Goal: Communication & Community: Answer question/provide support

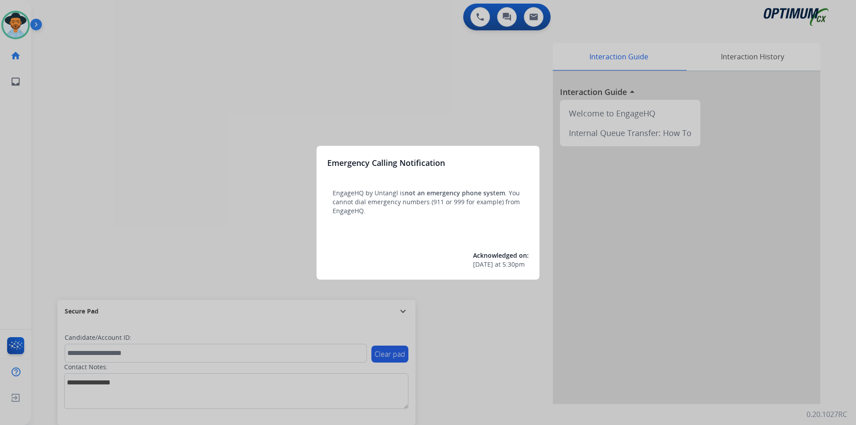
click at [377, 97] on div at bounding box center [428, 212] width 856 height 425
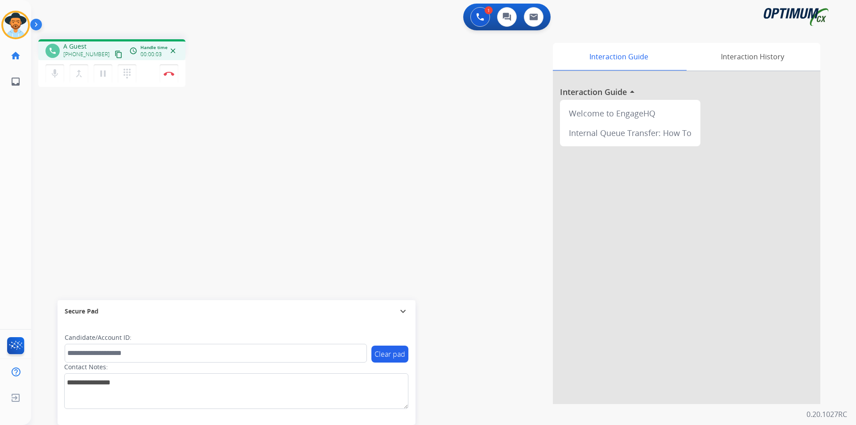
click at [417, 100] on div "Interaction Guide Interaction History Interaction Guide arrow_drop_up Welcome t…" at bounding box center [557, 223] width 525 height 361
click at [96, 54] on span "+16316628742" at bounding box center [86, 54] width 46 height 7
copy span "16316628742"
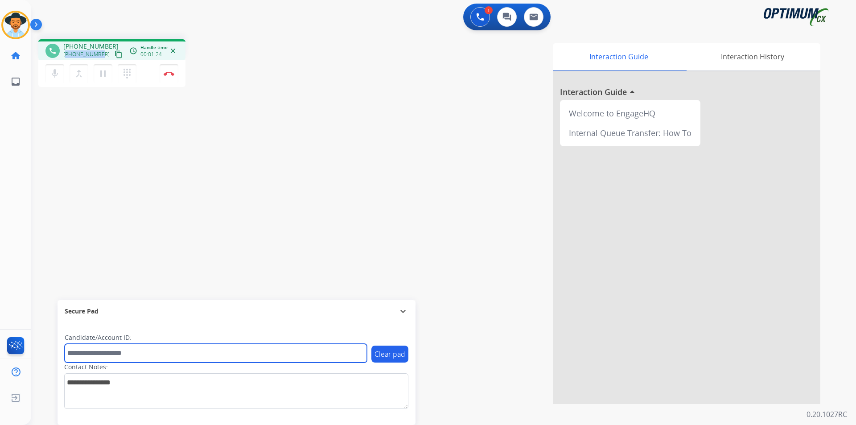
click at [212, 285] on input "text" at bounding box center [216, 353] width 302 height 19
click at [90, 285] on input "**********" at bounding box center [216, 353] width 302 height 19
type input "**********"
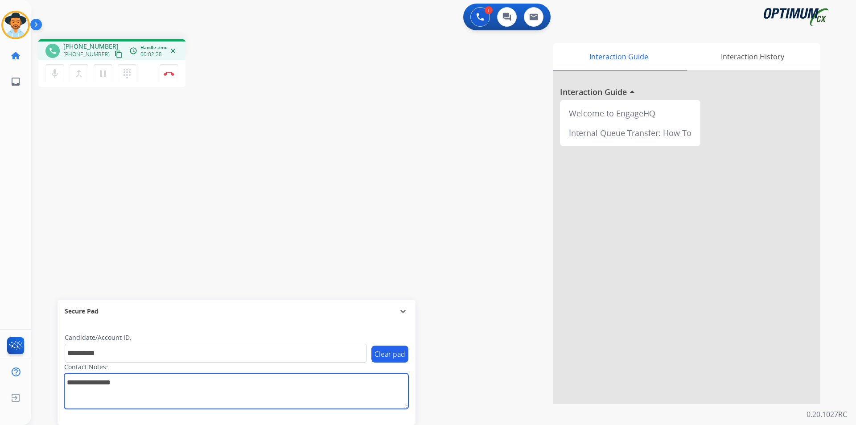
click at [294, 285] on textarea at bounding box center [236, 391] width 344 height 36
click at [129, 285] on textarea at bounding box center [236, 391] width 344 height 36
type textarea "**********"
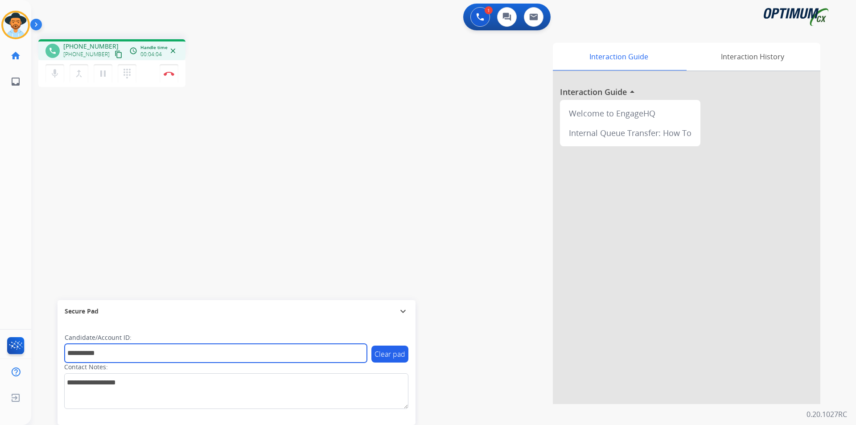
drag, startPoint x: 272, startPoint y: 353, endPoint x: 280, endPoint y: 353, distance: 7.6
click at [272, 285] on input "**********" at bounding box center [216, 353] width 302 height 19
type input "**********"
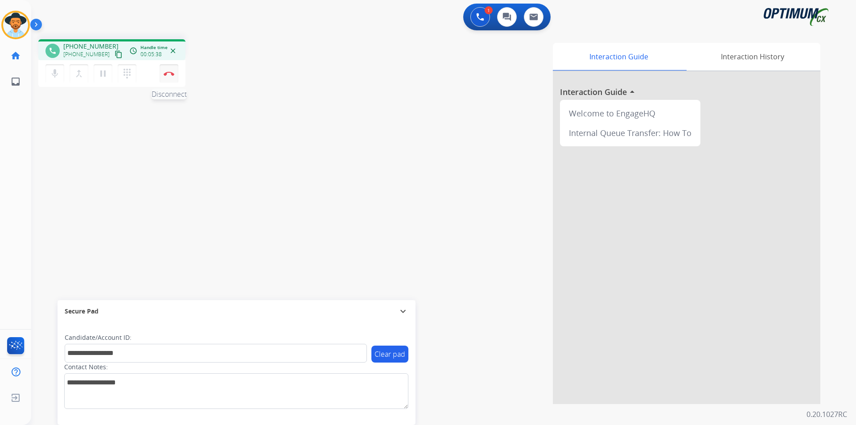
click at [169, 74] on img at bounding box center [169, 73] width 11 height 4
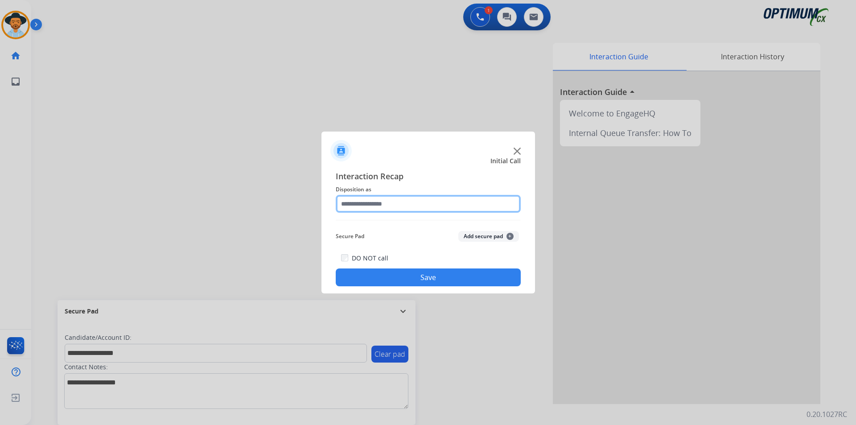
click at [459, 201] on input "text" at bounding box center [428, 204] width 185 height 18
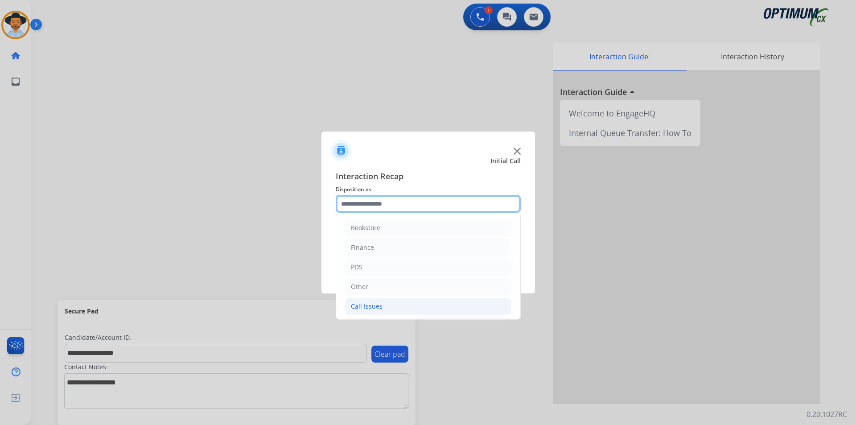
scroll to position [61, 0]
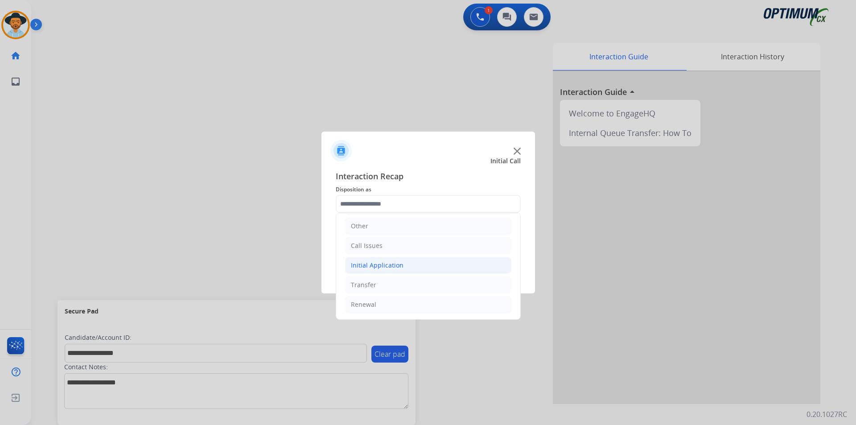
click at [410, 263] on li "Initial Application" at bounding box center [428, 265] width 166 height 17
click at [437, 285] on div "Credential Resend (Initial application)" at bounding box center [425, 284] width 113 height 9
type input "**********"
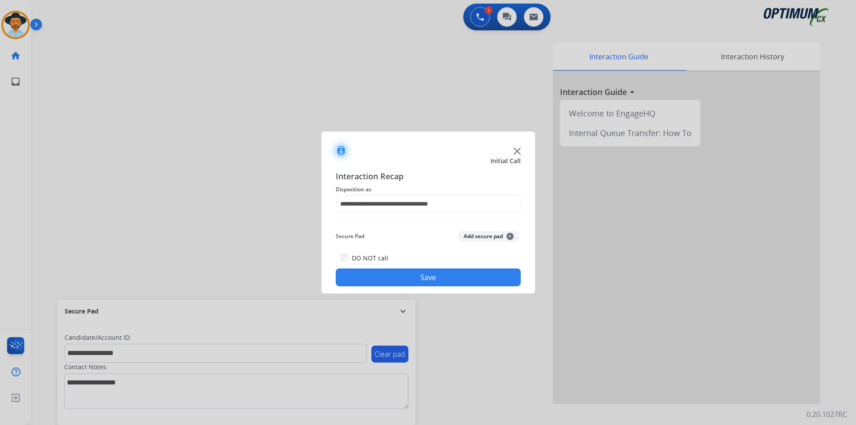
click at [404, 281] on button "Save" at bounding box center [428, 277] width 185 height 18
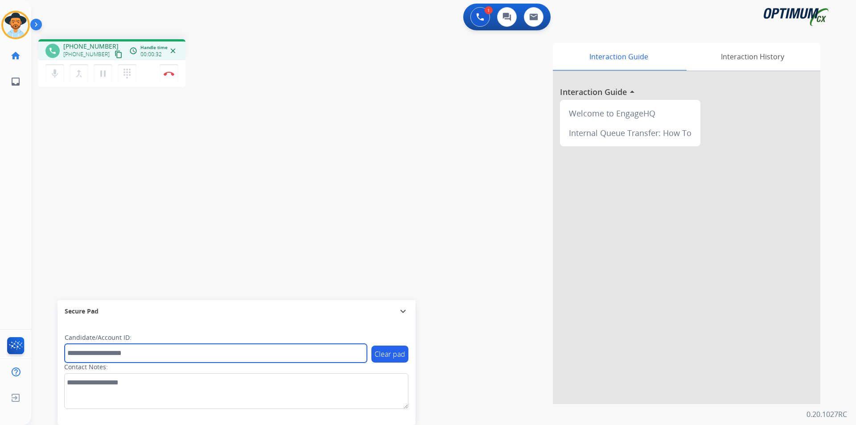
click at [247, 285] on input "text" at bounding box center [216, 353] width 302 height 19
click at [80, 285] on input "**********" at bounding box center [216, 353] width 302 height 19
type input "**********"
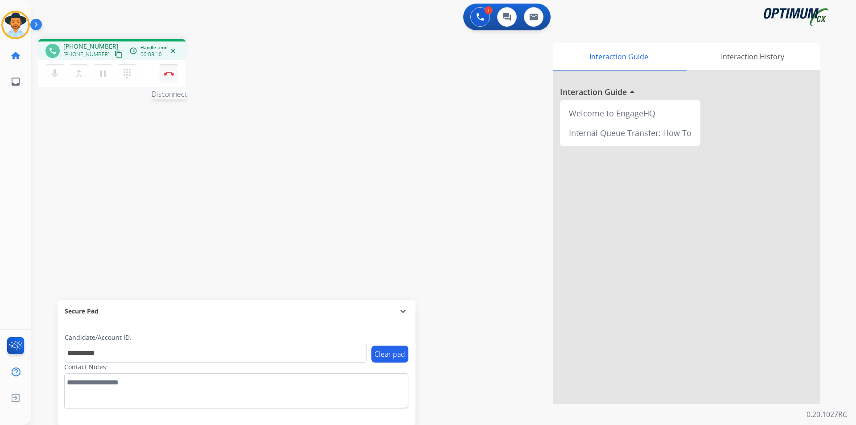
click at [169, 75] on img at bounding box center [169, 73] width 11 height 4
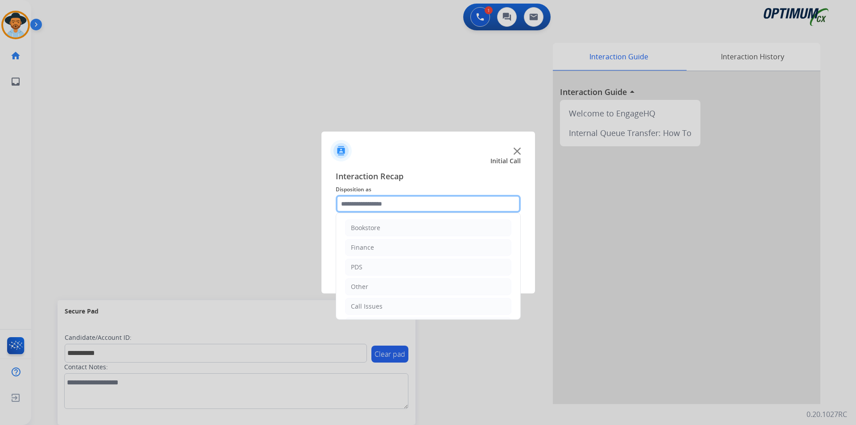
click at [407, 203] on input "text" at bounding box center [428, 204] width 185 height 18
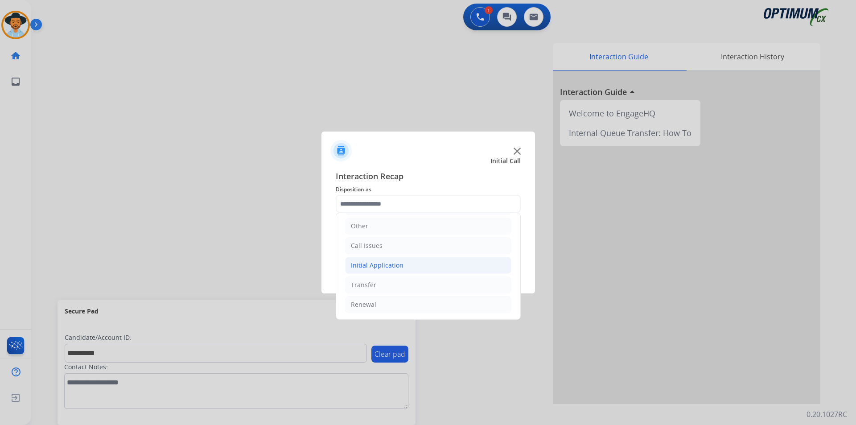
click at [407, 266] on li "Initial Application" at bounding box center [428, 265] width 166 height 17
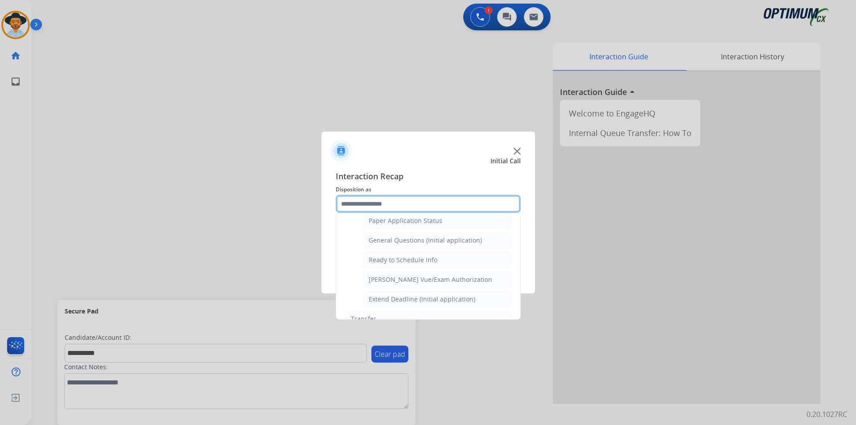
scroll to position [549, 0]
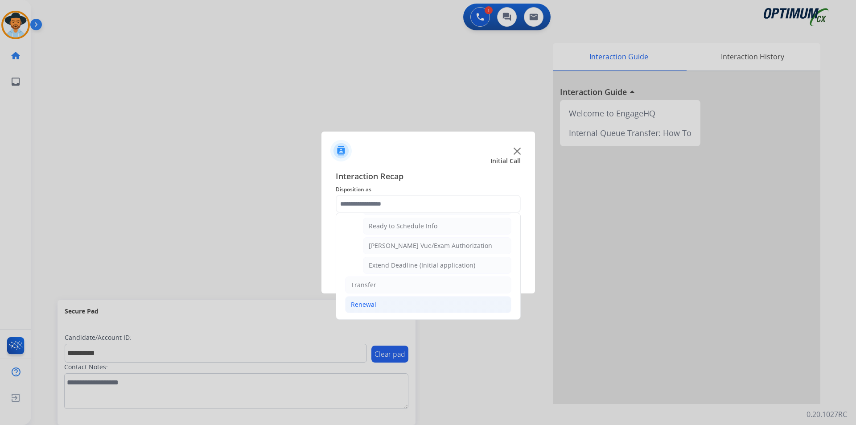
click at [390, 285] on li "Renewal" at bounding box center [428, 304] width 166 height 17
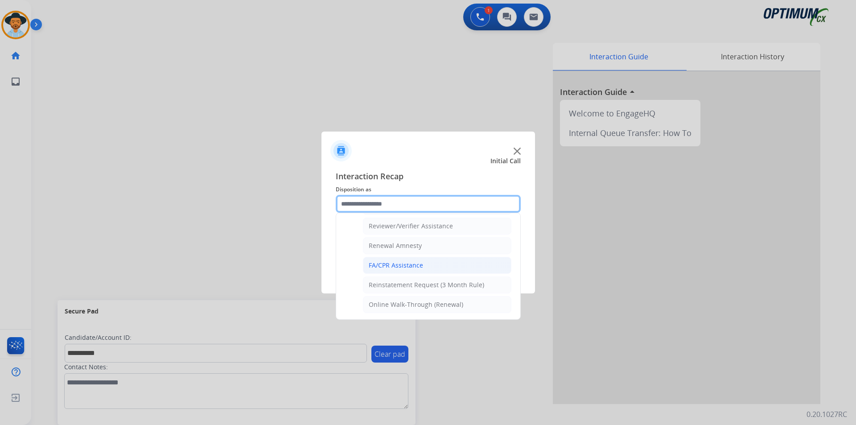
scroll to position [196, 0]
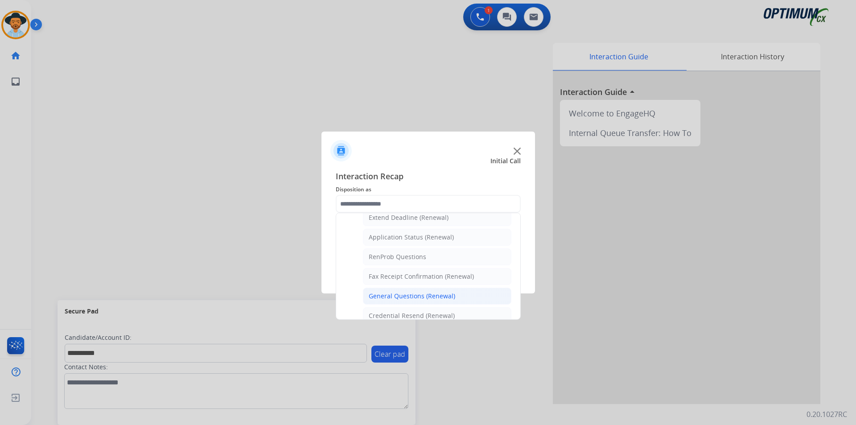
click at [411, 285] on div "General Questions (Renewal)" at bounding box center [412, 296] width 86 height 9
type input "**********"
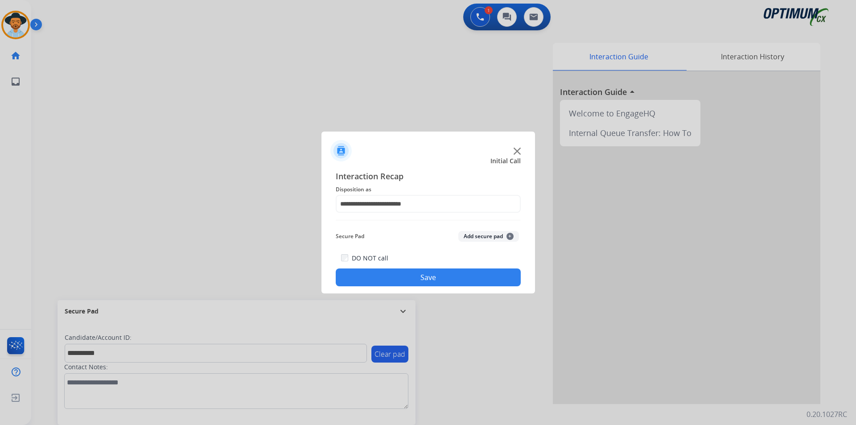
click at [399, 273] on button "Save" at bounding box center [428, 277] width 185 height 18
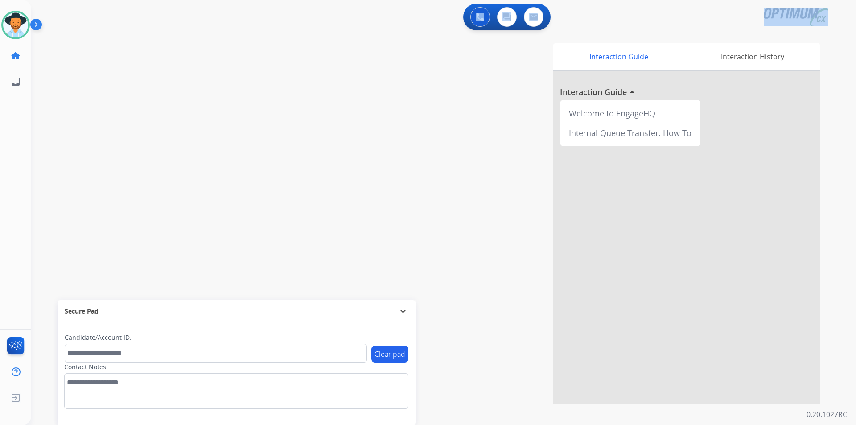
click at [326, 32] on div "0 Voice Interactions 0 Chat Interactions 0 Email Interactions swap_horiz Break …" at bounding box center [443, 212] width 825 height 425
click at [172, 49] on div "swap_horiz Break voice bridge close_fullscreen Connect 3-Way Call merge_type Se…" at bounding box center [432, 218] width 803 height 372
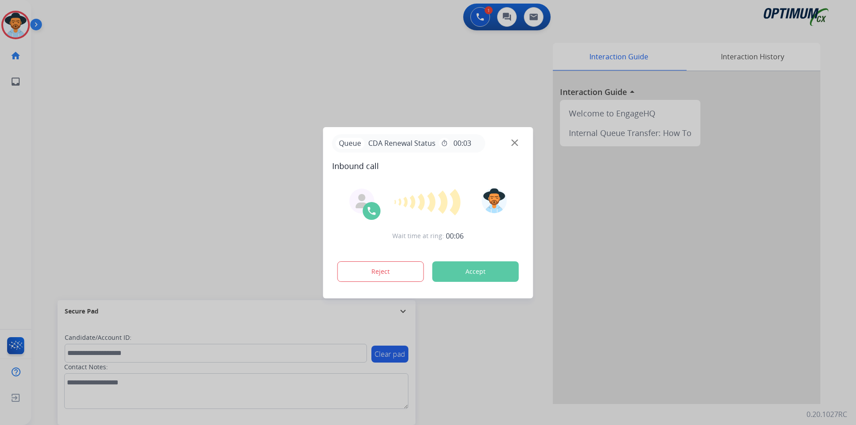
click at [272, 87] on div at bounding box center [428, 212] width 856 height 425
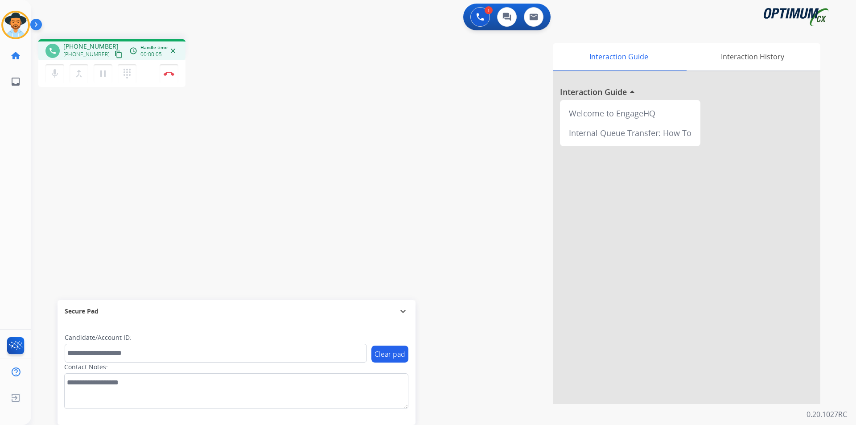
click at [80, 45] on span "+17707736666" at bounding box center [90, 46] width 55 height 9
copy span "17707736666"
click at [57, 78] on mat-icon "mic" at bounding box center [54, 73] width 11 height 11
click at [57, 78] on mat-icon "mic_off" at bounding box center [54, 73] width 11 height 11
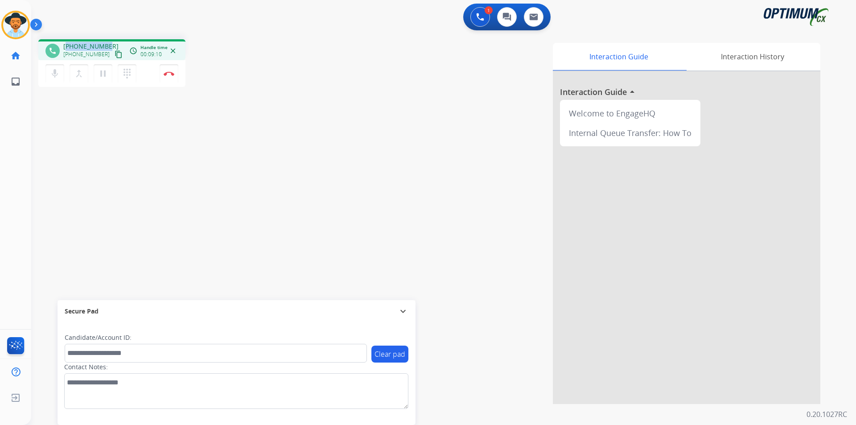
click at [82, 42] on span "+17707736666" at bounding box center [90, 46] width 55 height 9
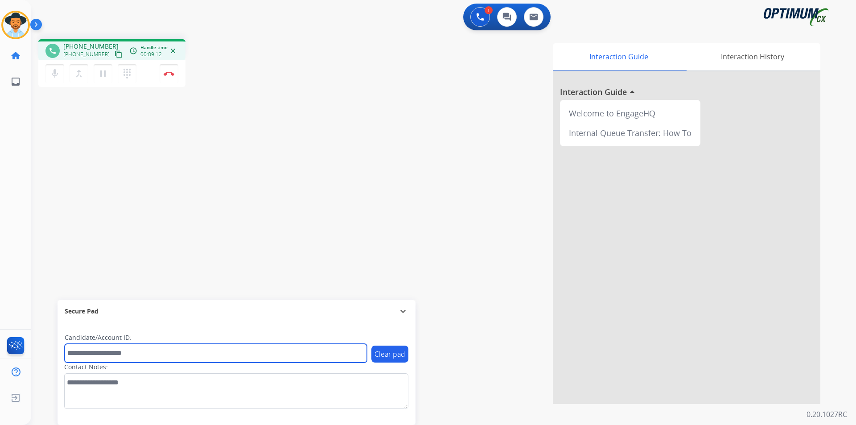
click at [129, 285] on input "text" at bounding box center [216, 353] width 302 height 19
paste input "**********"
type input "**********"
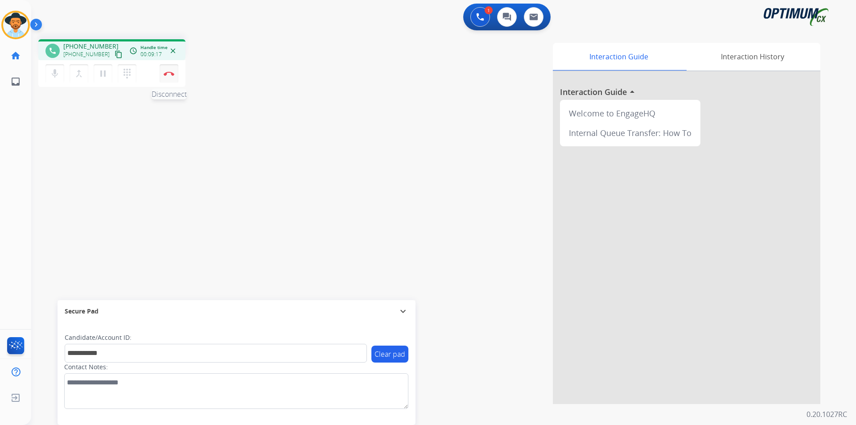
click at [173, 78] on button "Disconnect" at bounding box center [169, 73] width 19 height 19
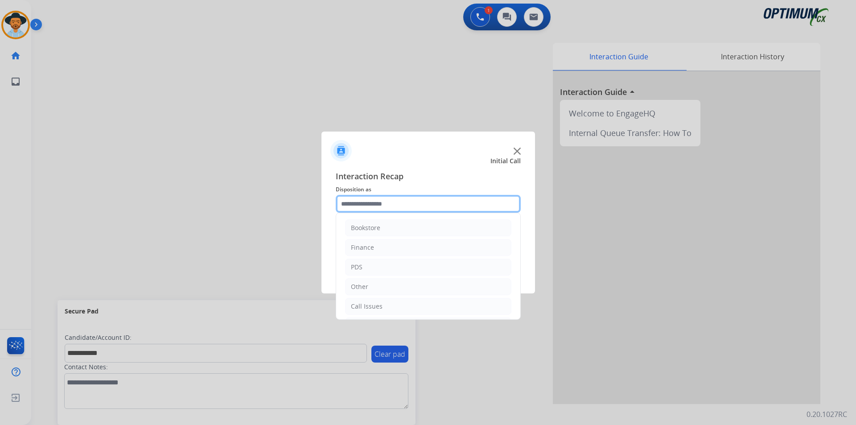
click at [364, 198] on input "text" at bounding box center [428, 204] width 185 height 18
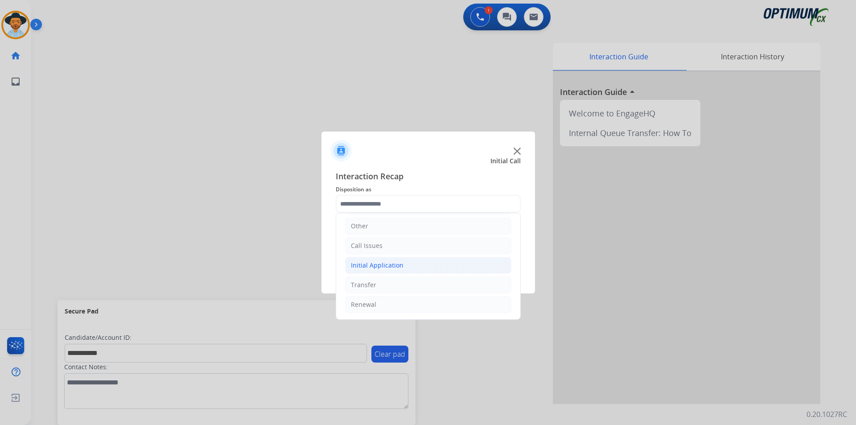
click at [440, 267] on li "Initial Application" at bounding box center [428, 265] width 166 height 17
click at [441, 285] on div "Credential Resend (Initial application)" at bounding box center [425, 284] width 113 height 9
type input "**********"
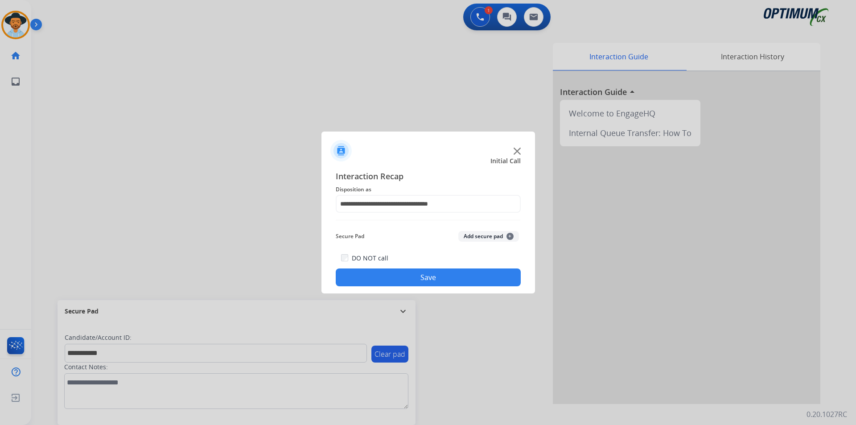
click at [440, 281] on button "Save" at bounding box center [428, 277] width 185 height 18
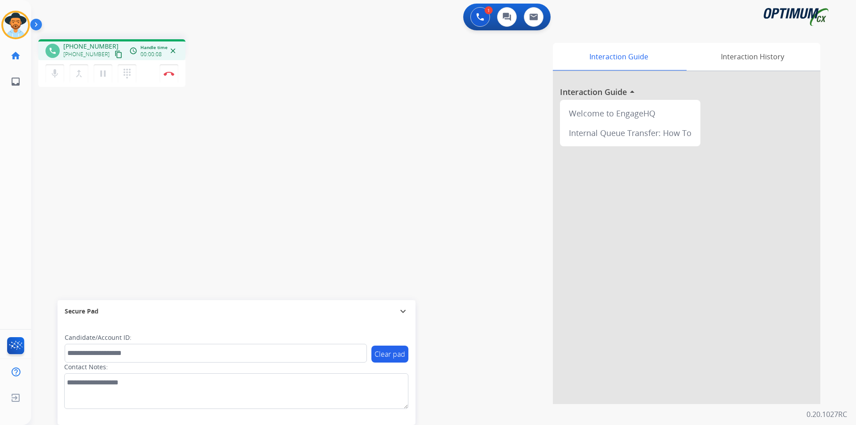
click at [294, 67] on div "phone +18149522914 +18149522914 content_copy access_time Call metrics Queue 00:…" at bounding box center [432, 218] width 803 height 372
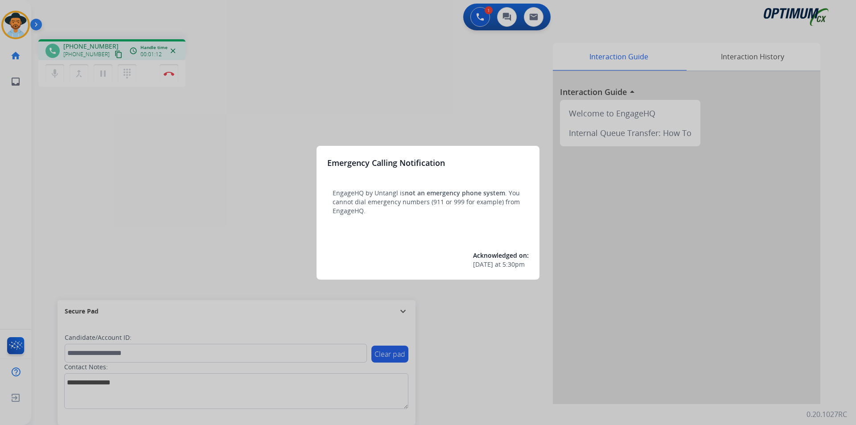
click at [425, 76] on div at bounding box center [428, 212] width 856 height 425
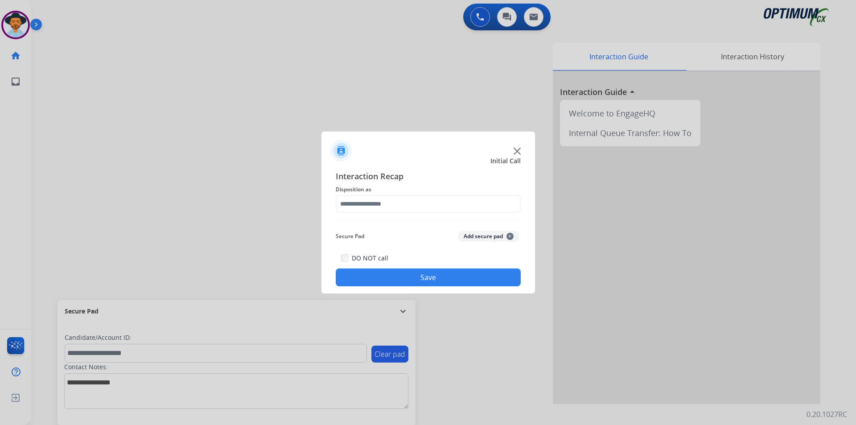
click at [88, 42] on div at bounding box center [428, 212] width 856 height 425
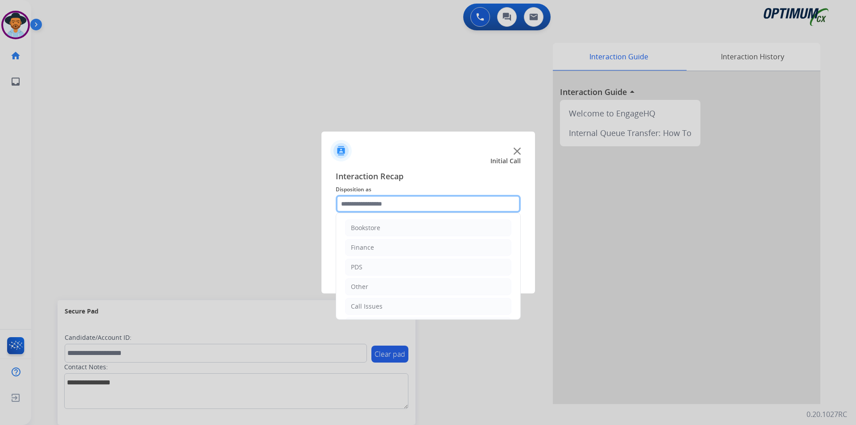
click at [383, 205] on input "text" at bounding box center [428, 204] width 185 height 18
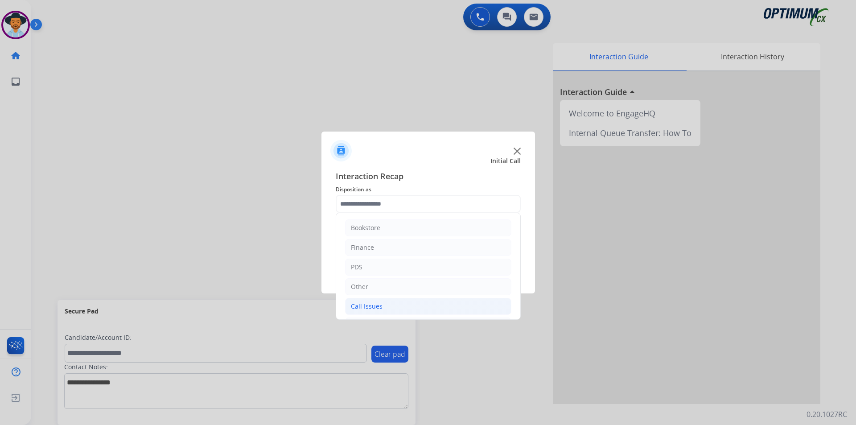
click at [369, 302] on div "Call Issues" at bounding box center [367, 306] width 32 height 9
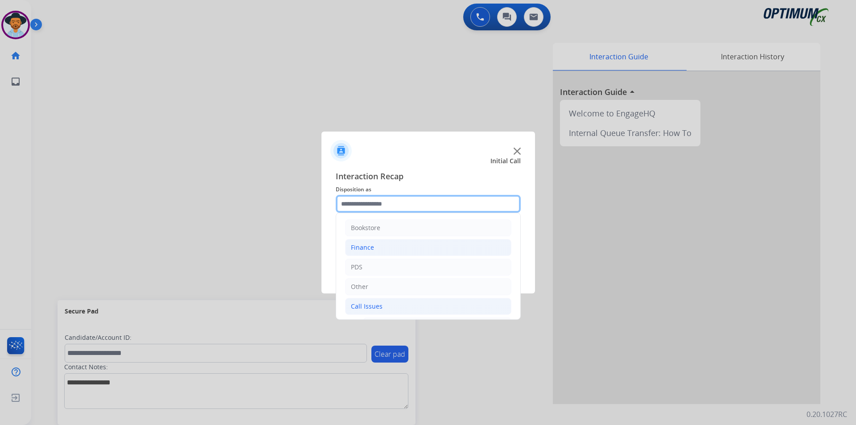
scroll to position [74, 0]
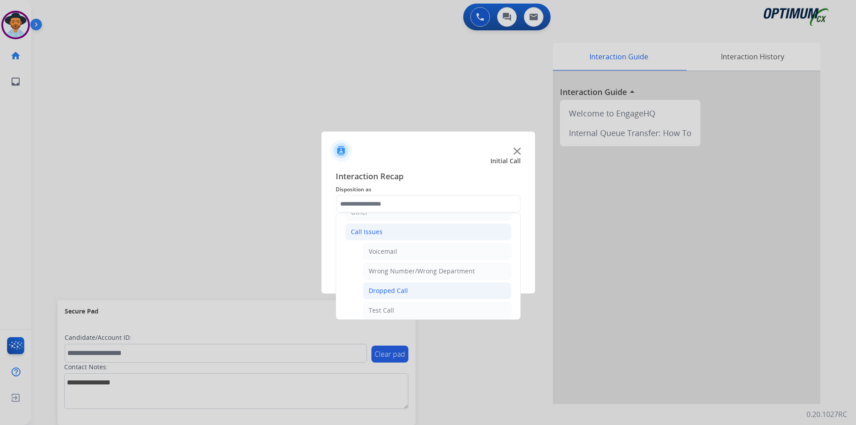
click at [382, 294] on div "Dropped Call" at bounding box center [388, 290] width 39 height 9
type input "**********"
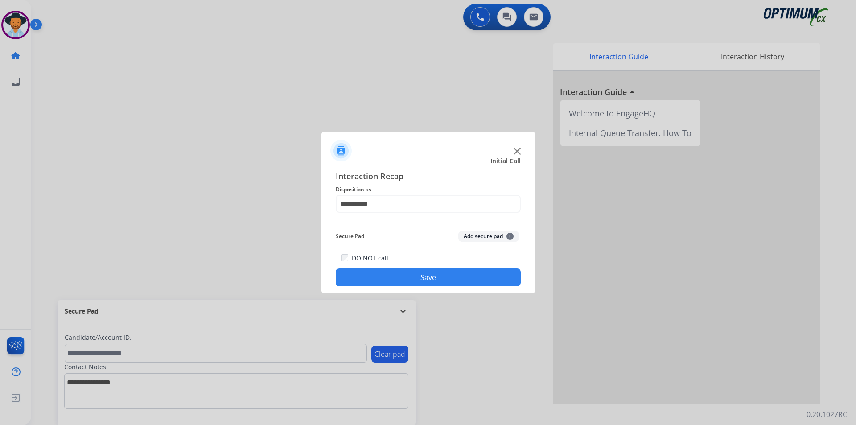
click at [371, 276] on button "Save" at bounding box center [428, 277] width 185 height 18
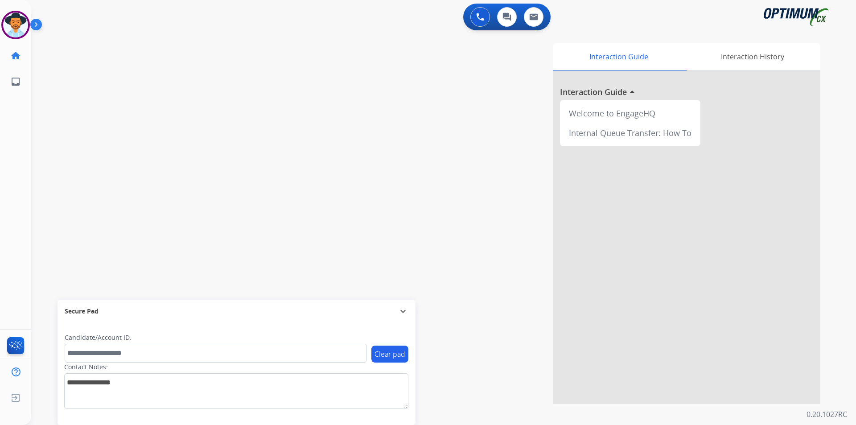
click at [354, 104] on div "Interaction Guide Interaction History Interaction Guide arrow_drop_up Welcome t…" at bounding box center [557, 223] width 525 height 361
click at [12, 15] on img at bounding box center [15, 24] width 25 height 25
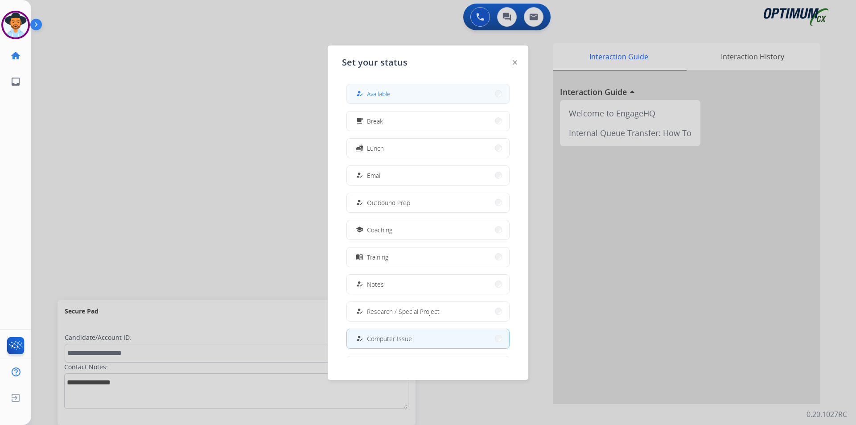
click at [366, 95] on div "how_to_reg" at bounding box center [360, 93] width 13 height 11
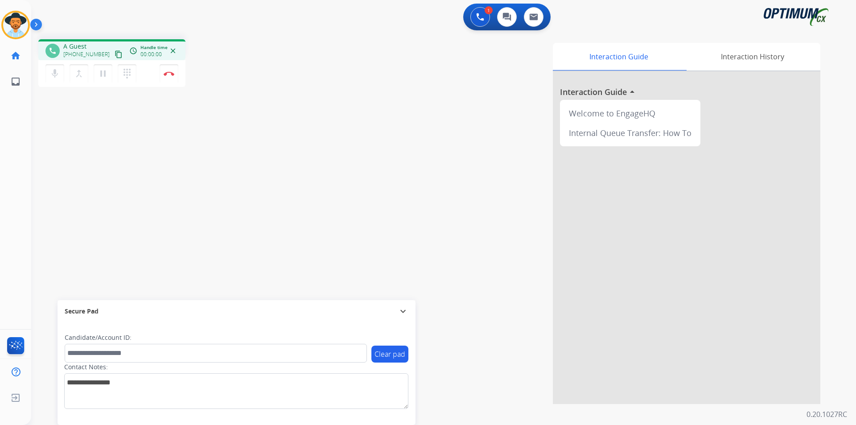
click at [401, 84] on div "Interaction Guide Interaction History Interaction Guide arrow_drop_up Welcome t…" at bounding box center [557, 223] width 525 height 361
click at [90, 42] on span "+12143171684" at bounding box center [90, 46] width 55 height 9
copy span "12143171684"
click at [87, 44] on span "+12143171684" at bounding box center [90, 46] width 55 height 9
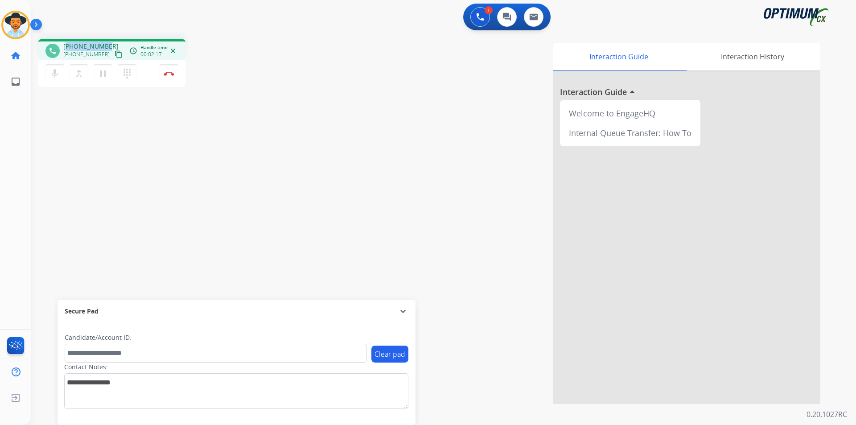
click at [87, 44] on span "+12143171684" at bounding box center [90, 46] width 55 height 9
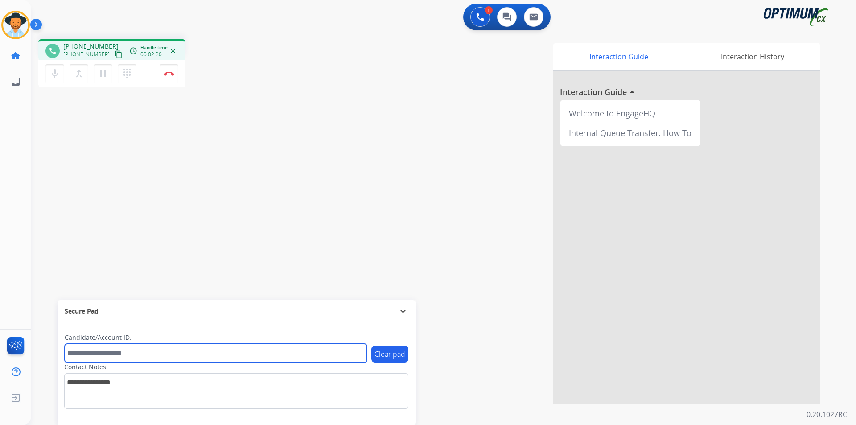
click at [238, 352] on input "text" at bounding box center [216, 353] width 302 height 19
paste input "**********"
type input "**********"
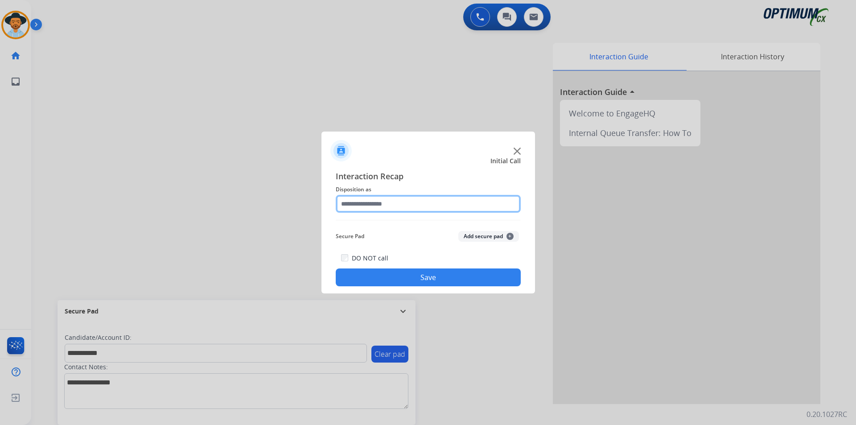
click at [423, 203] on input "text" at bounding box center [428, 204] width 185 height 18
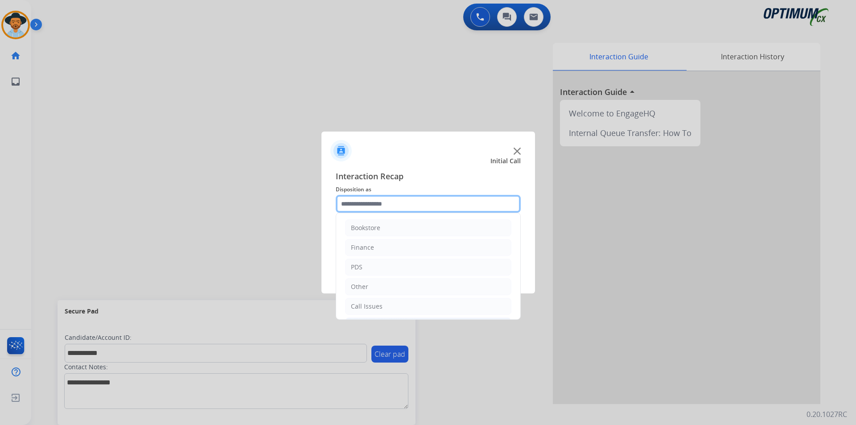
scroll to position [61, 0]
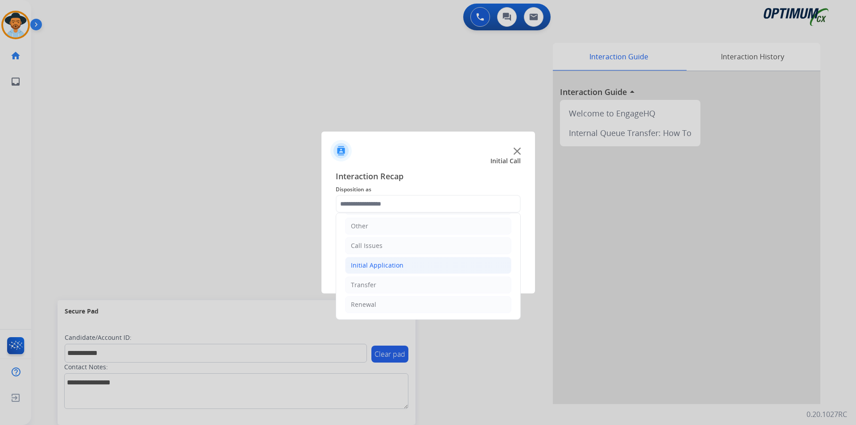
click at [415, 267] on li "Initial Application" at bounding box center [428, 265] width 166 height 17
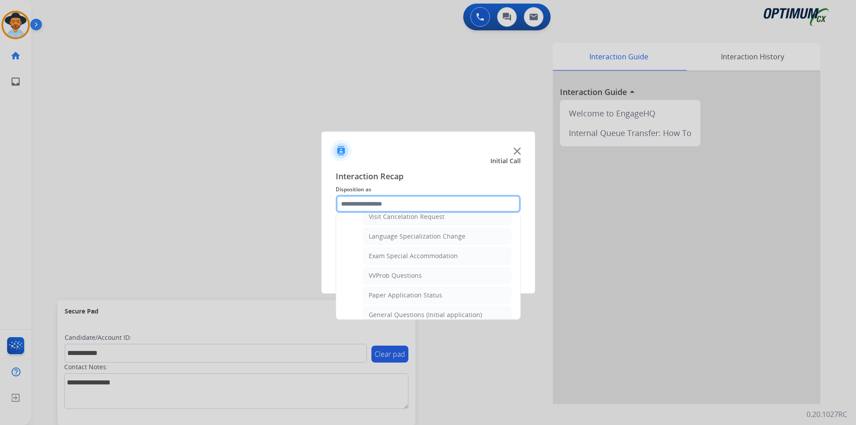
scroll to position [506, 0]
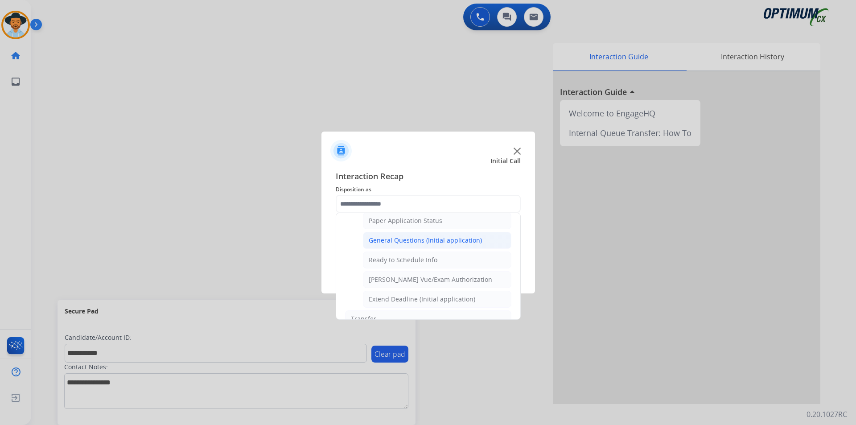
click at [441, 245] on div "General Questions (Initial application)" at bounding box center [425, 240] width 113 height 9
type input "**********"
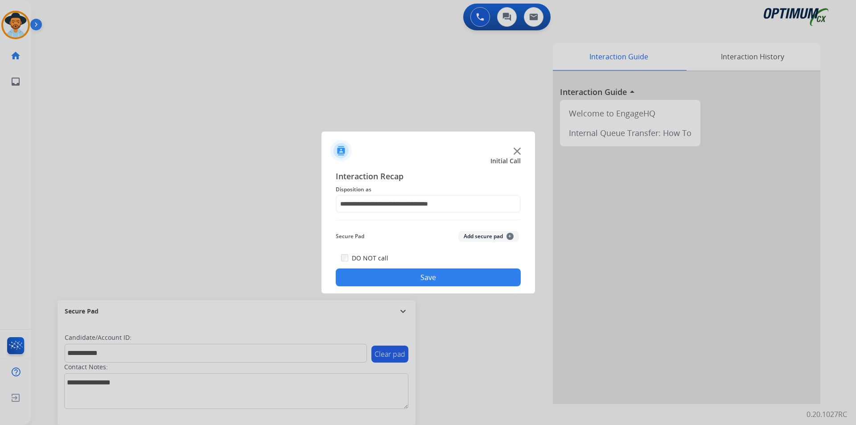
click at [415, 280] on button "Save" at bounding box center [428, 277] width 185 height 18
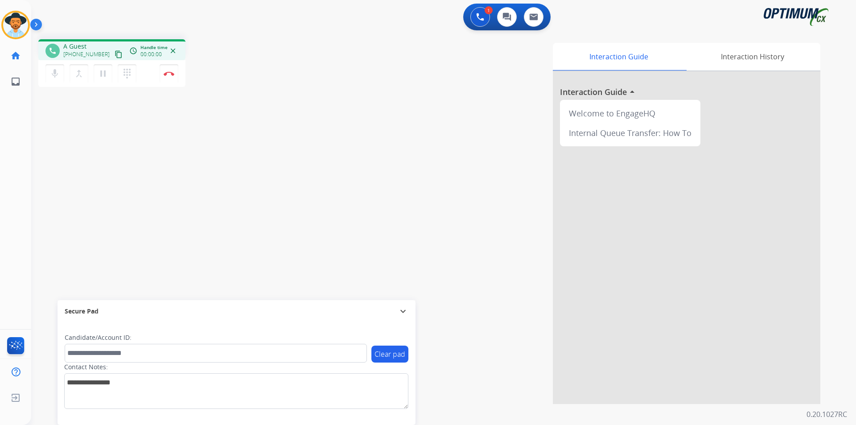
click at [351, 98] on div "Interaction Guide Interaction History Interaction Guide arrow_drop_up Welcome t…" at bounding box center [557, 223] width 525 height 361
click at [86, 45] on span "+17879226552" at bounding box center [90, 46] width 55 height 9
copy span "17879226552"
click at [167, 69] on button "Disconnect" at bounding box center [169, 73] width 19 height 19
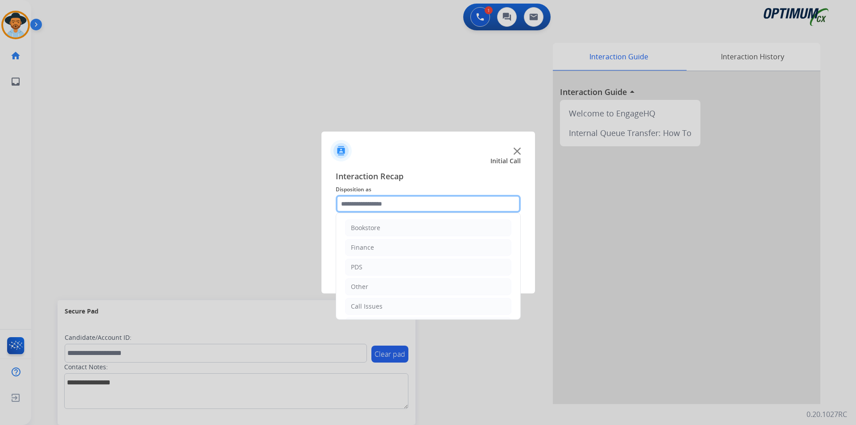
click at [430, 205] on input "text" at bounding box center [428, 204] width 185 height 18
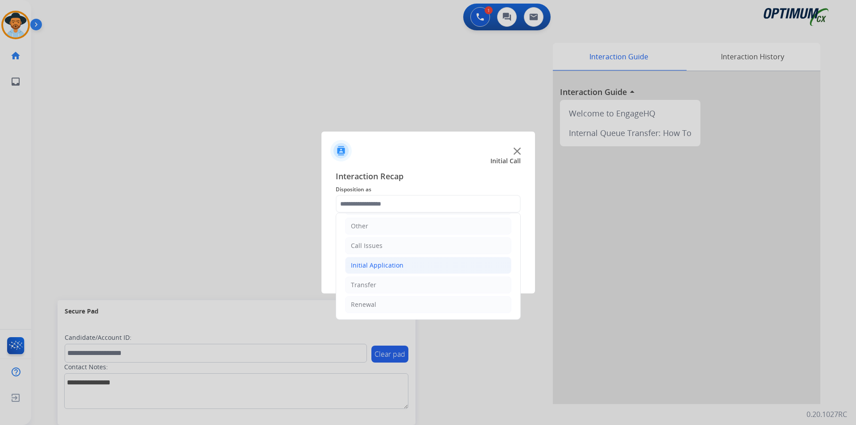
click at [412, 263] on li "Initial Application" at bounding box center [428, 265] width 166 height 17
click at [377, 299] on li "Renewal" at bounding box center [428, 304] width 166 height 17
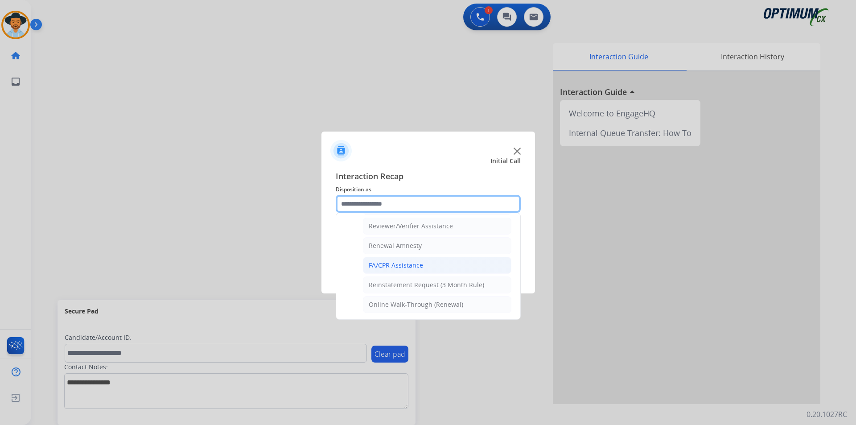
scroll to position [270, 0]
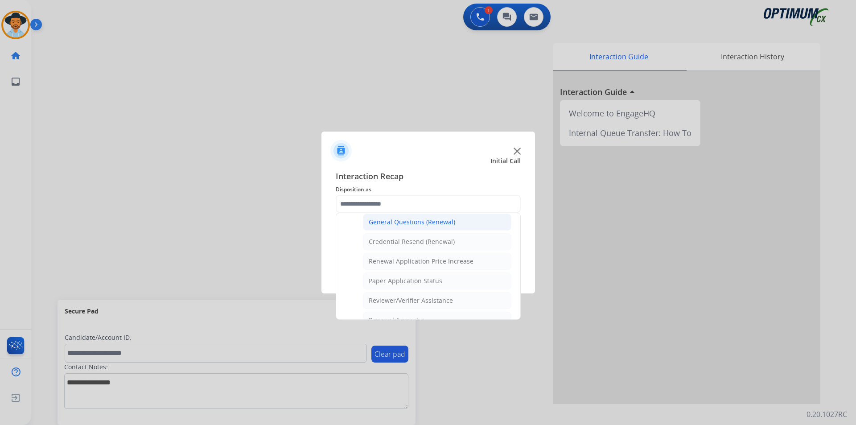
click at [411, 223] on div "General Questions (Renewal)" at bounding box center [412, 222] width 86 height 9
type input "**********"
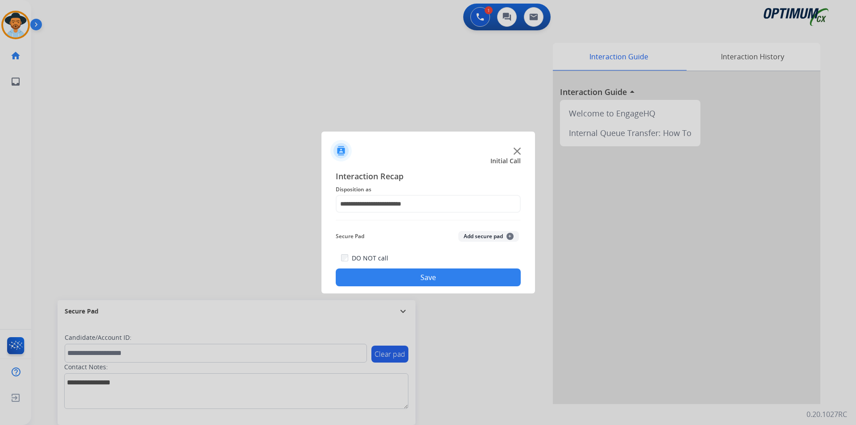
click at [378, 275] on button "Save" at bounding box center [428, 277] width 185 height 18
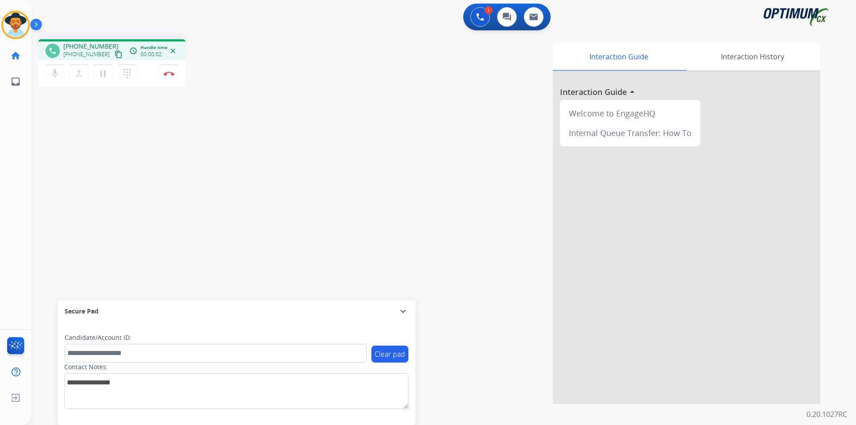
click at [341, 88] on div "Interaction Guide Interaction History Interaction Guide arrow_drop_up Welcome t…" at bounding box center [557, 223] width 525 height 361
click at [82, 39] on div "phone +19562801569 +19562801569 content_copy access_time Call metrics Queue 00:…" at bounding box center [111, 49] width 147 height 21
copy span "19562801569"
click at [92, 45] on span "+19562801569" at bounding box center [90, 46] width 55 height 9
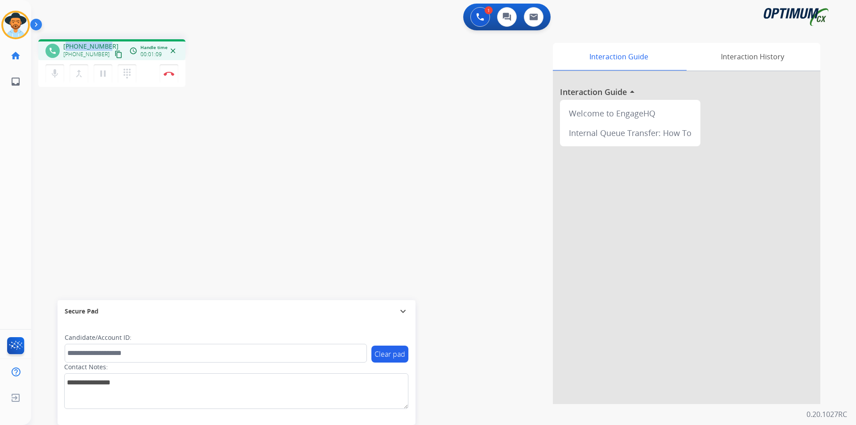
click at [92, 45] on span "+19562801569" at bounding box center [90, 46] width 55 height 9
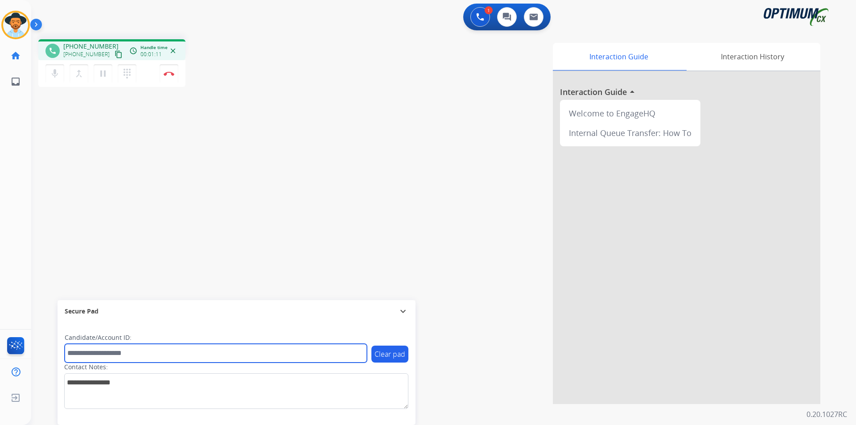
click at [189, 350] on input "text" at bounding box center [216, 353] width 302 height 19
paste input "**********"
click at [70, 354] on input "**********" at bounding box center [216, 353] width 302 height 19
type input "**********"
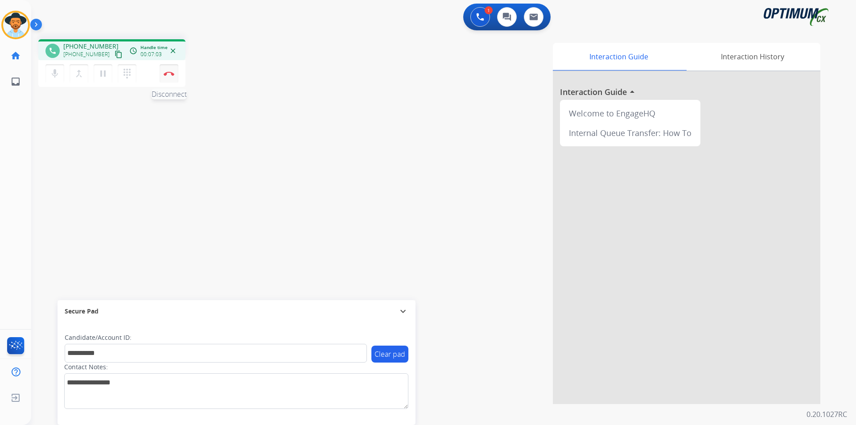
click at [166, 75] on img at bounding box center [169, 73] width 11 height 4
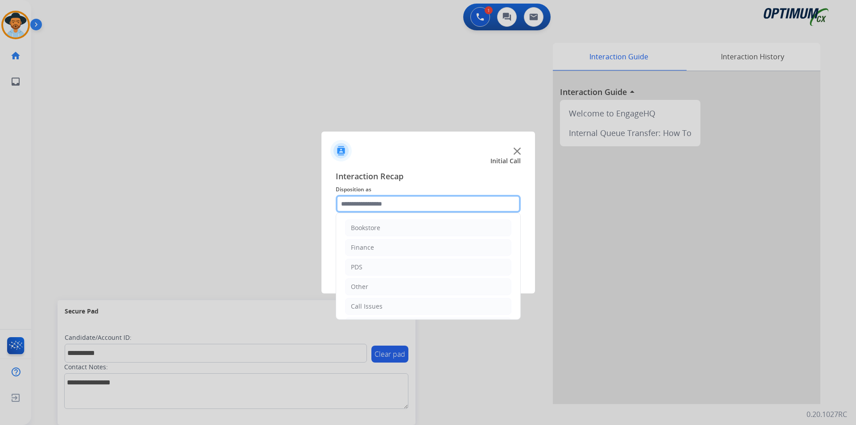
click at [410, 196] on input "text" at bounding box center [428, 204] width 185 height 18
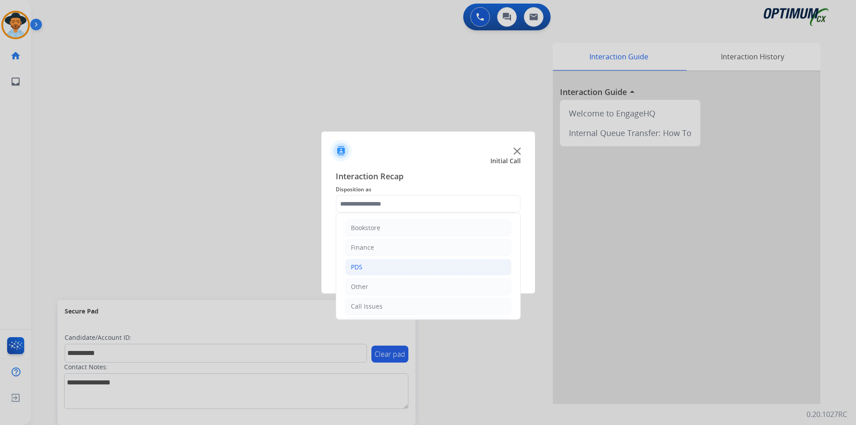
click at [403, 265] on li "PDS" at bounding box center [428, 267] width 166 height 17
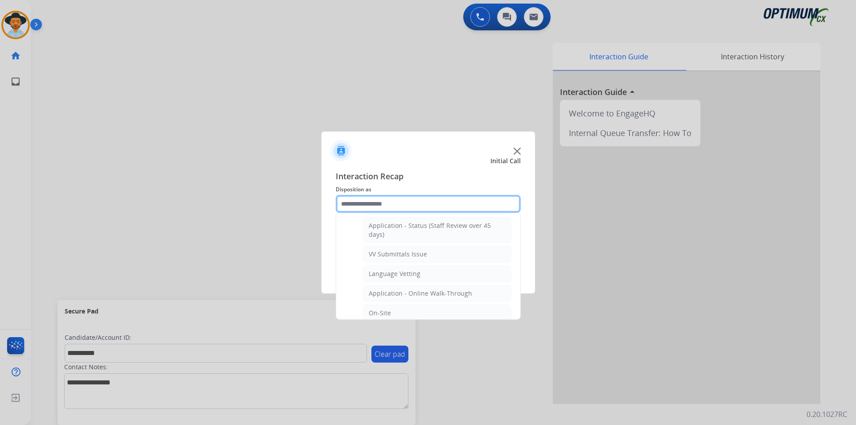
scroll to position [314, 0]
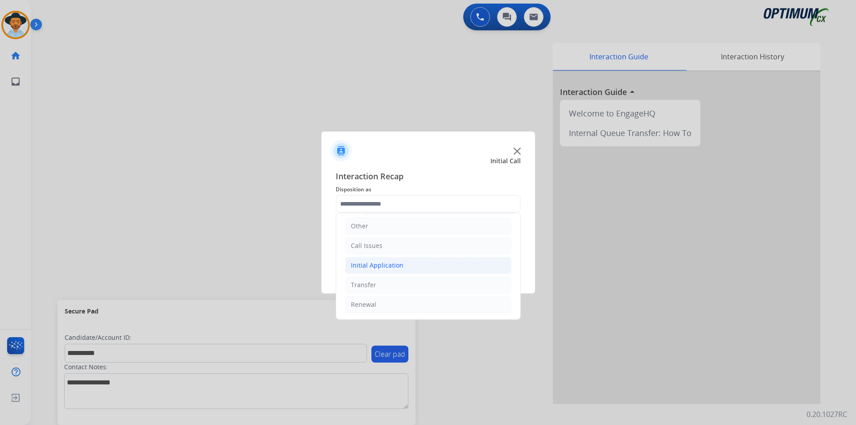
click at [409, 266] on li "Initial Application" at bounding box center [428, 265] width 166 height 17
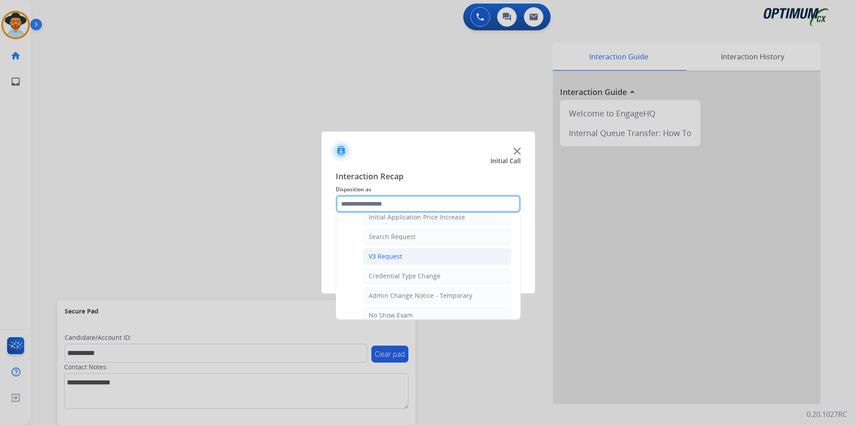
scroll to position [537, 0]
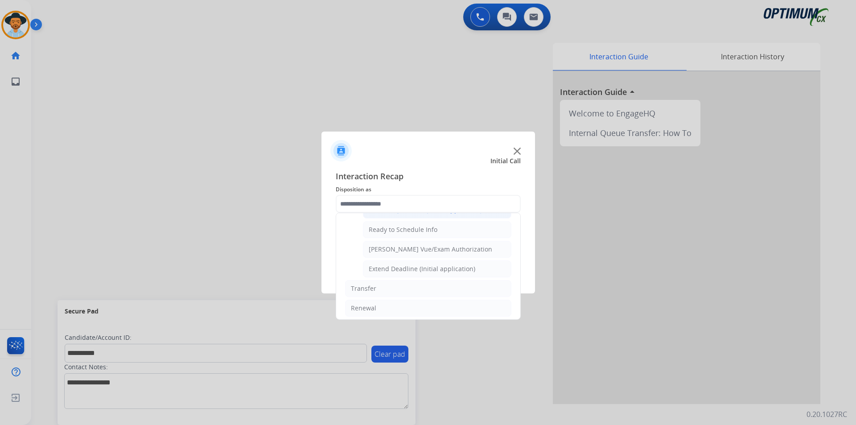
click at [424, 214] on div "General Questions (Initial application)" at bounding box center [425, 210] width 113 height 9
type input "**********"
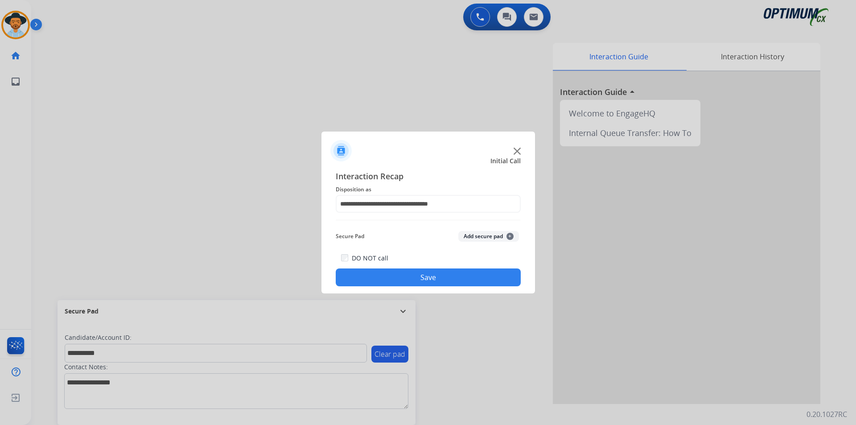
click at [402, 275] on button "Save" at bounding box center [428, 277] width 185 height 18
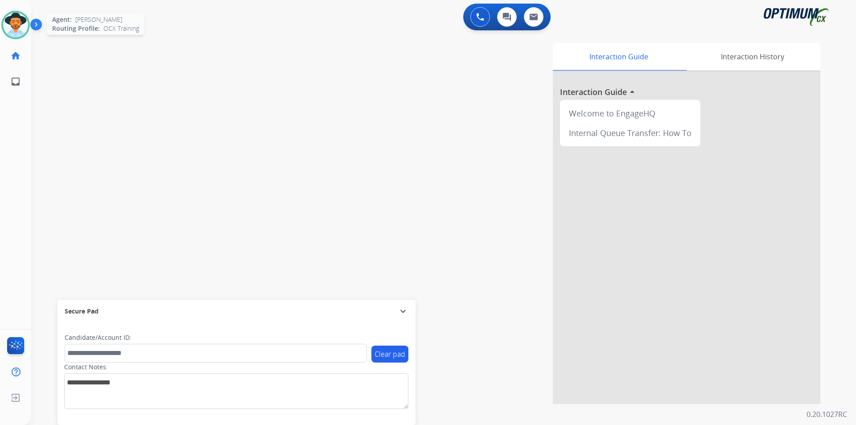
click at [26, 16] on div at bounding box center [15, 25] width 29 height 29
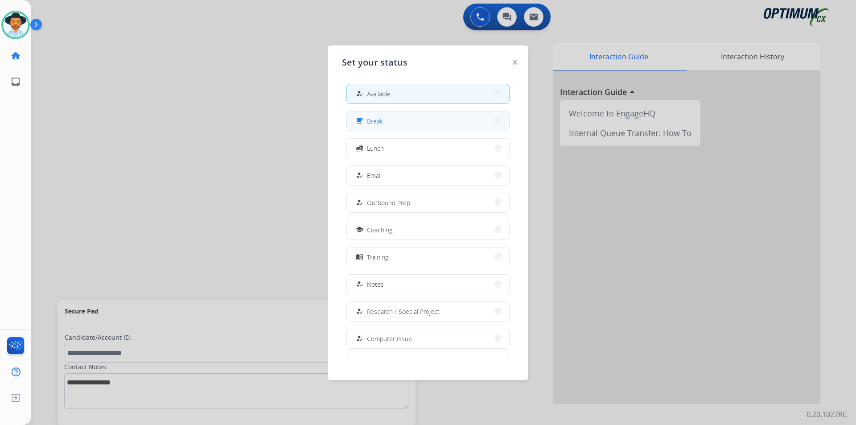
click at [416, 123] on button "free_breakfast Break" at bounding box center [428, 120] width 162 height 19
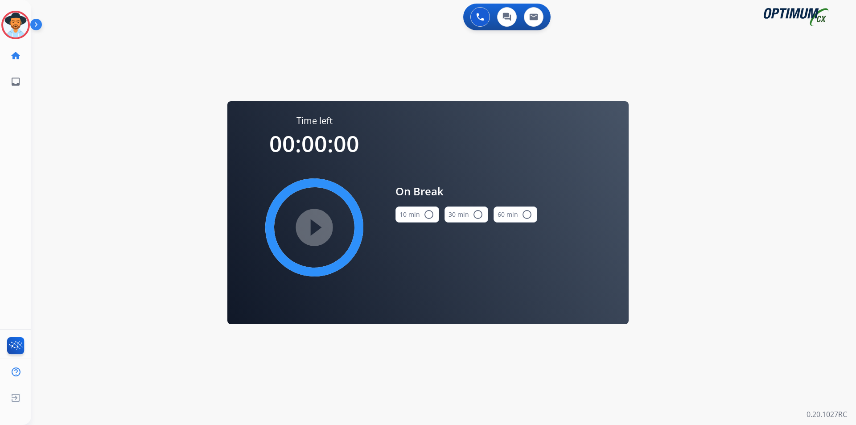
click at [431, 210] on mat-icon "radio_button_unchecked" at bounding box center [428, 214] width 11 height 11
click at [312, 229] on mat-icon "play_circle_filled" at bounding box center [314, 227] width 11 height 11
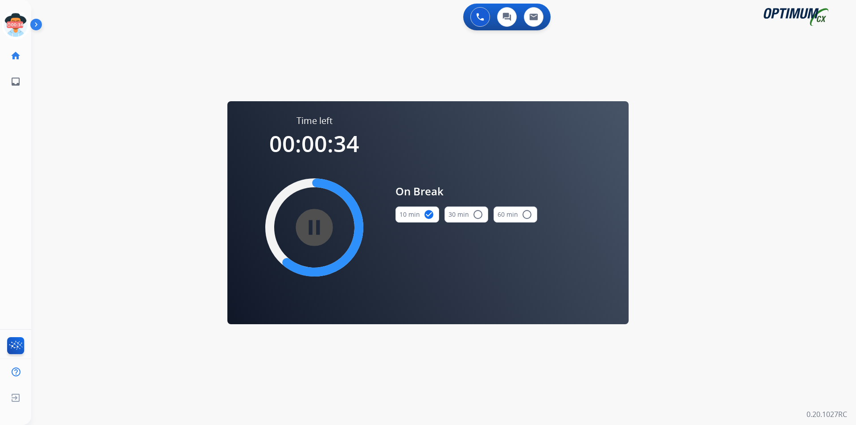
click at [95, 62] on div "swap_horiz Break voice bridge close_fullscreen Connect 3-Way Call merge_type Se…" at bounding box center [432, 53] width 803 height 43
click at [12, 30] on icon at bounding box center [15, 25] width 29 height 29
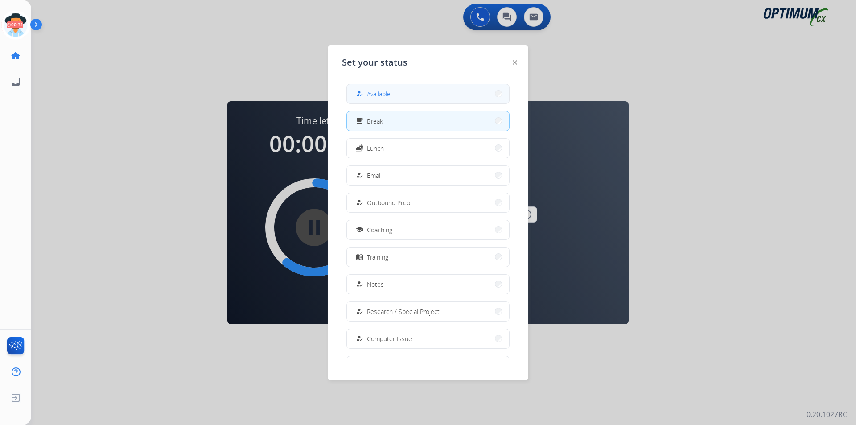
click at [354, 91] on button "how_to_reg Available" at bounding box center [428, 93] width 162 height 19
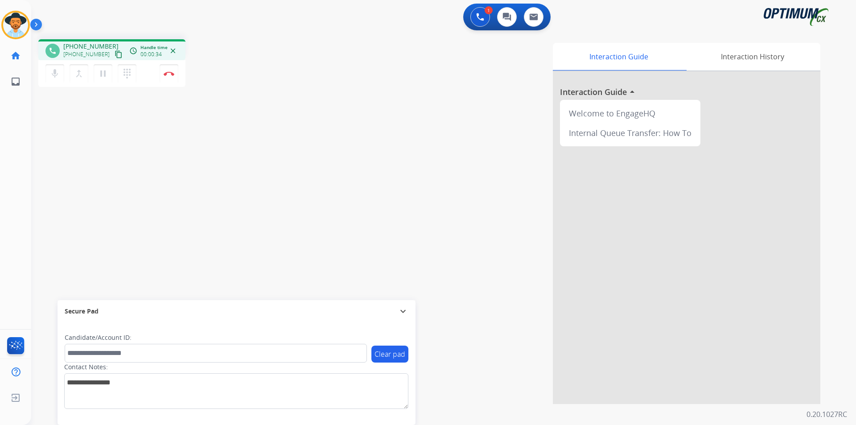
click at [86, 45] on span "+13142573732" at bounding box center [90, 46] width 55 height 9
copy span "13142573732"
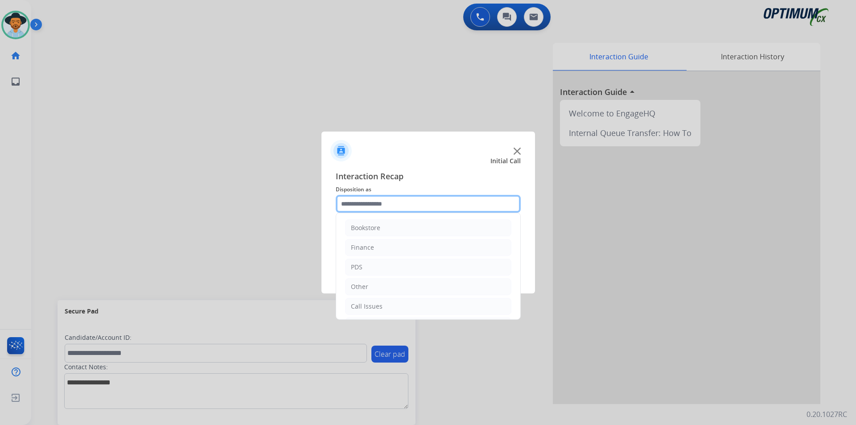
click at [468, 205] on input "text" at bounding box center [428, 204] width 185 height 18
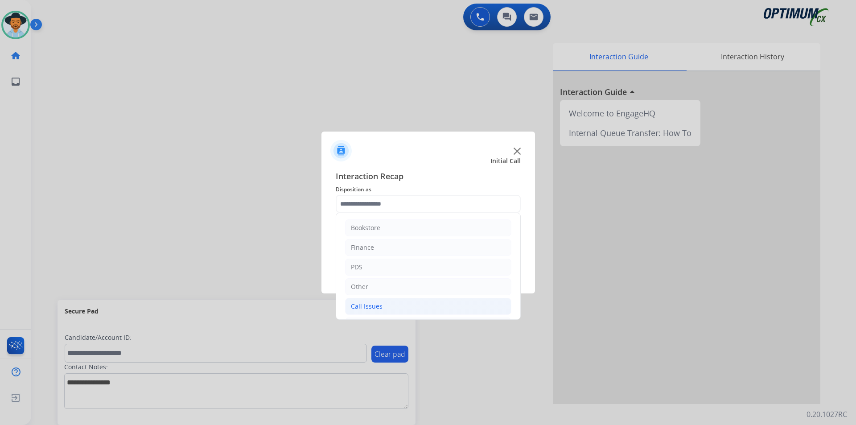
click at [437, 306] on li "Call Issues" at bounding box center [428, 306] width 166 height 17
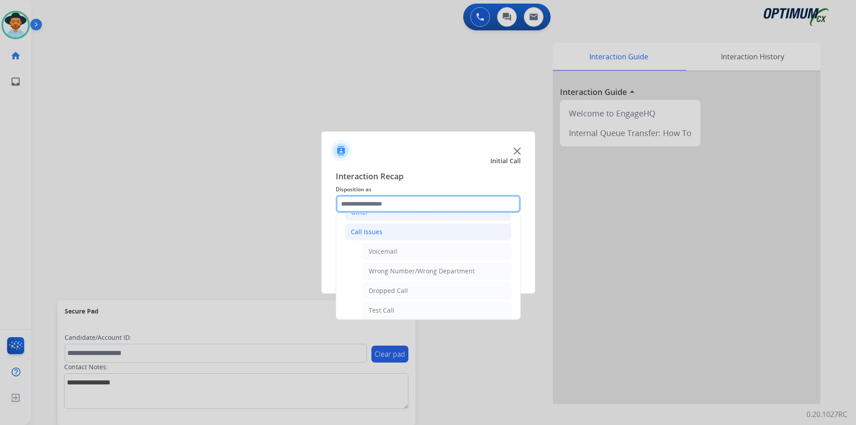
scroll to position [148, 0]
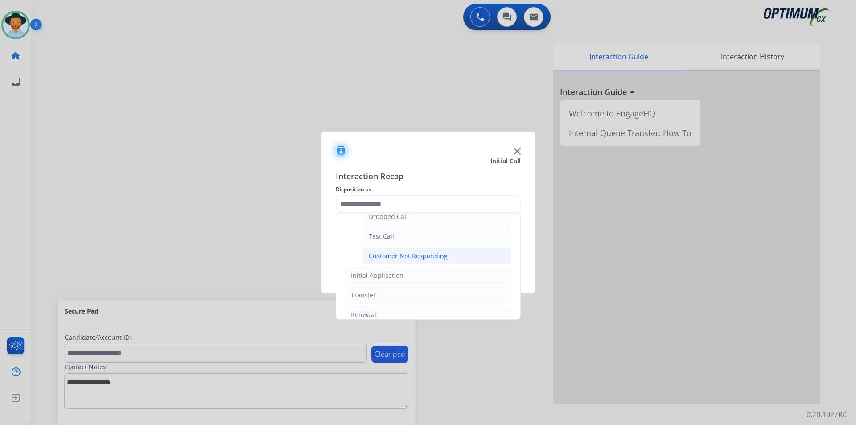
click at [444, 257] on div "Customer Not Responding" at bounding box center [408, 255] width 79 height 9
type input "**********"
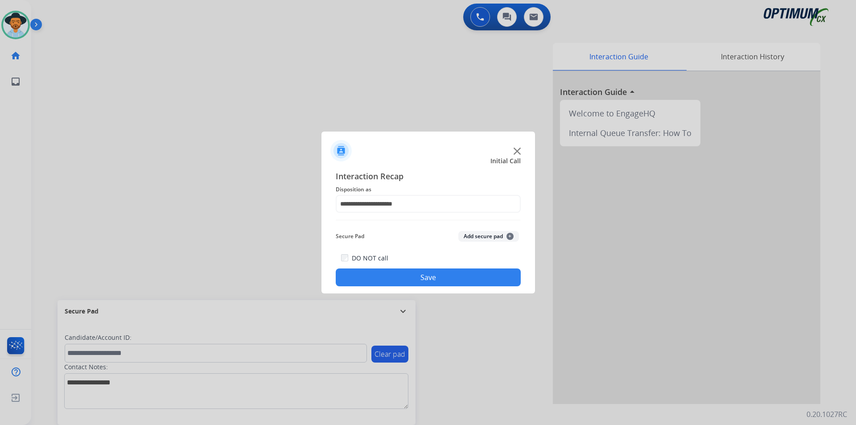
click at [430, 277] on button "Save" at bounding box center [428, 277] width 185 height 18
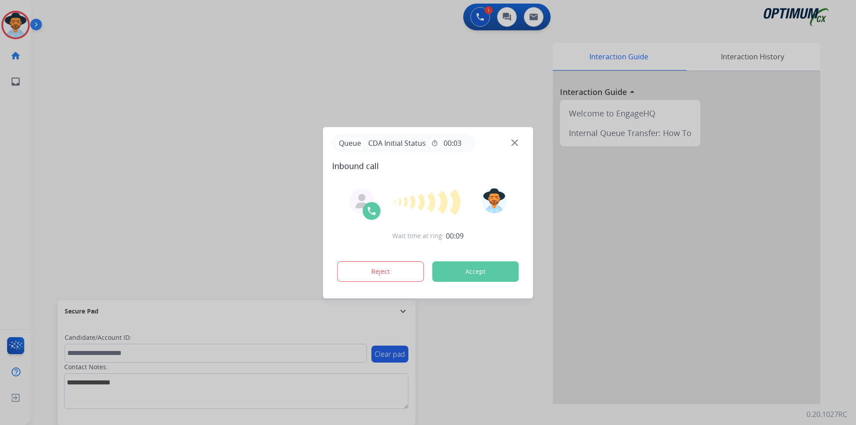
click at [365, 91] on div at bounding box center [428, 212] width 856 height 425
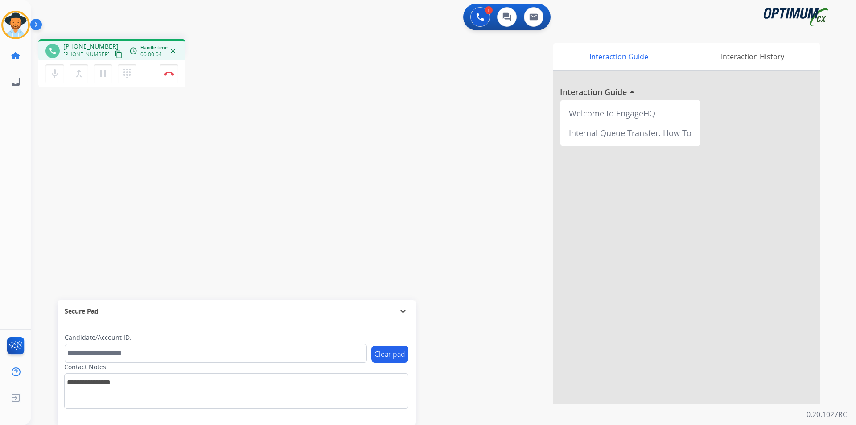
click at [86, 44] on span "+19522546705" at bounding box center [90, 46] width 55 height 9
copy span "19522546705"
click at [154, 202] on div "phone +19522546705 +19522546705 content_copy access_time Call metrics Queue 00:…" at bounding box center [432, 218] width 803 height 372
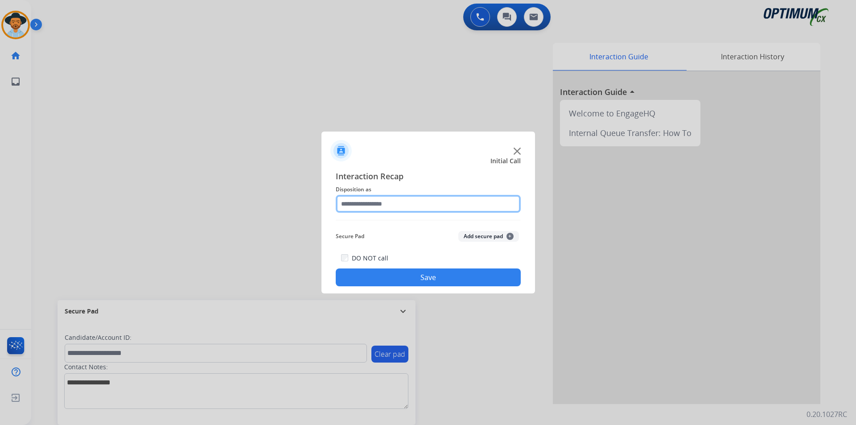
click at [484, 202] on input "text" at bounding box center [428, 204] width 185 height 18
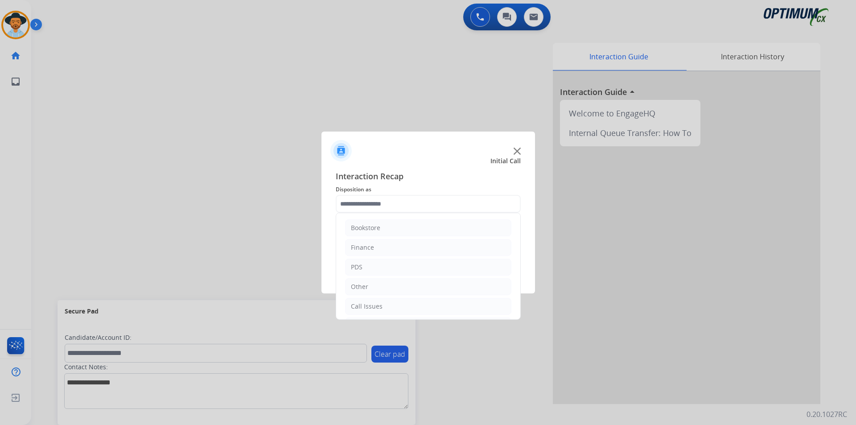
click at [516, 152] on img at bounding box center [517, 151] width 7 height 7
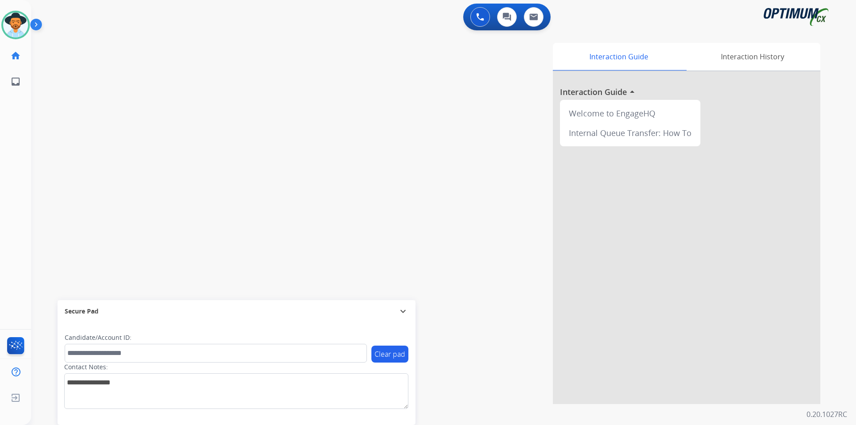
click at [176, 27] on div "0 Voice Interactions 0 Chat Interactions 0 Email Interactions" at bounding box center [438, 18] width 793 height 29
click at [222, 87] on div at bounding box center [428, 212] width 856 height 425
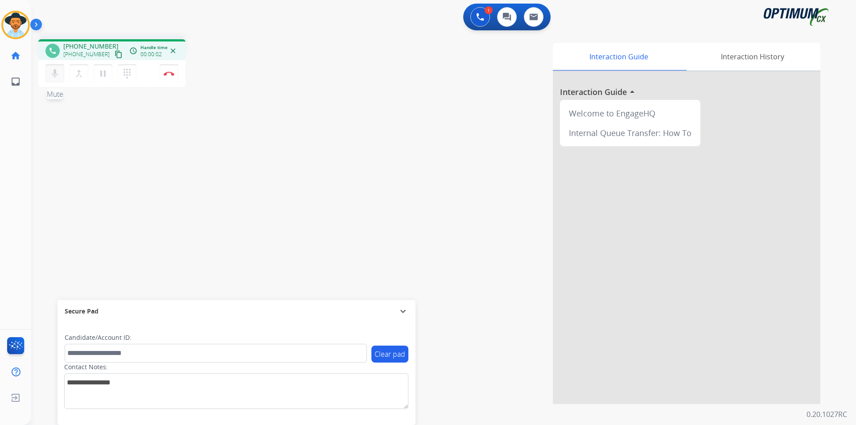
click at [49, 76] on mat-icon "mic" at bounding box center [54, 73] width 11 height 11
click at [87, 46] on span "[PHONE_NUMBER]" at bounding box center [90, 46] width 55 height 9
copy span "17327910124"
click at [51, 74] on mat-icon "mic_off" at bounding box center [54, 73] width 11 height 11
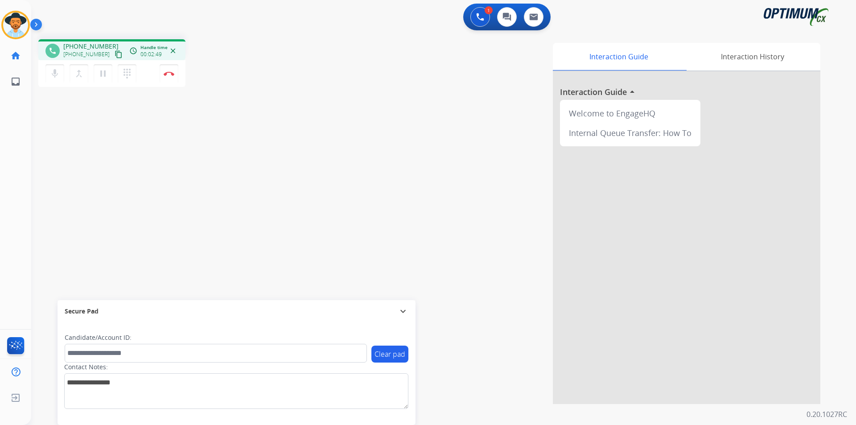
click at [111, 131] on div "phone [PHONE_NUMBER] [PHONE_NUMBER] content_copy access_time Call metrics Queue…" at bounding box center [432, 218] width 803 height 372
click at [87, 46] on span "[PHONE_NUMBER]" at bounding box center [90, 46] width 55 height 9
copy span "17327910124"
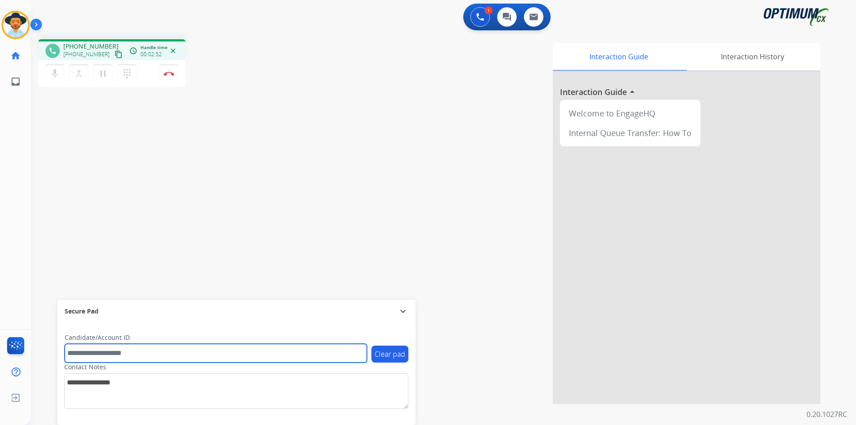
click at [124, 347] on input "text" at bounding box center [216, 353] width 302 height 19
paste input "**********"
click at [72, 354] on input "**********" at bounding box center [216, 353] width 302 height 19
type input "**********"
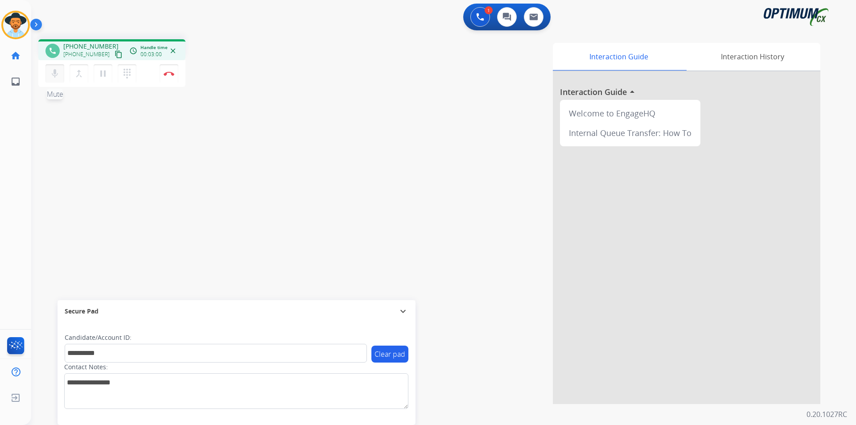
click at [51, 76] on mat-icon "mic" at bounding box center [54, 73] width 11 height 11
click at [173, 78] on button "Disconnect" at bounding box center [169, 73] width 19 height 19
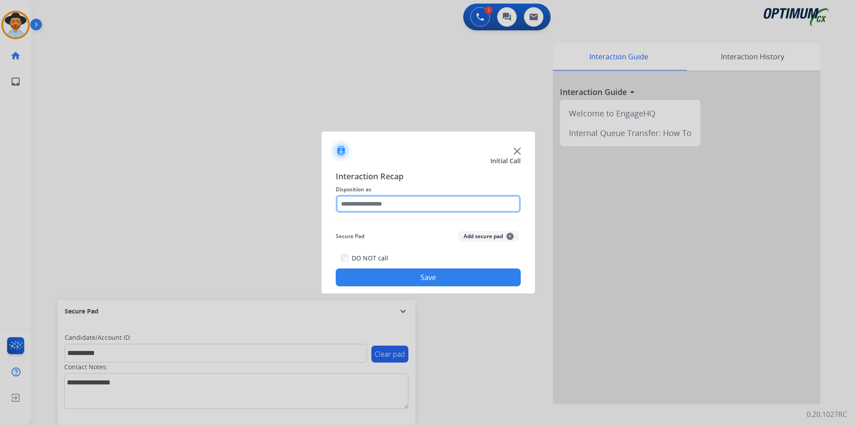
click at [396, 206] on input "text" at bounding box center [428, 204] width 185 height 18
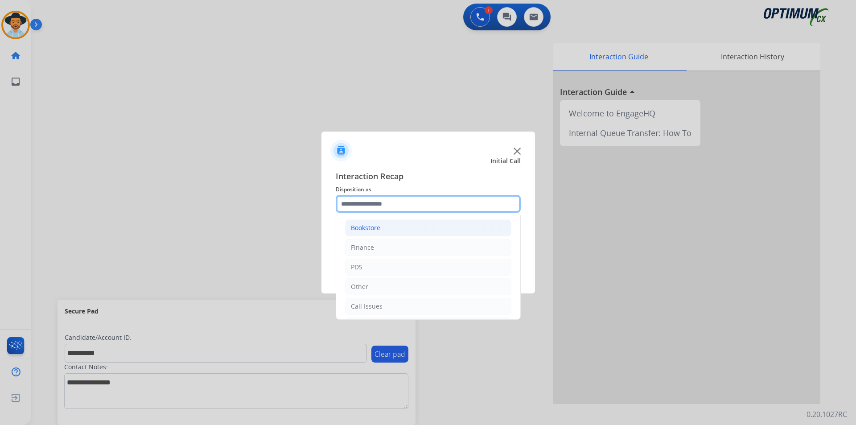
scroll to position [61, 0]
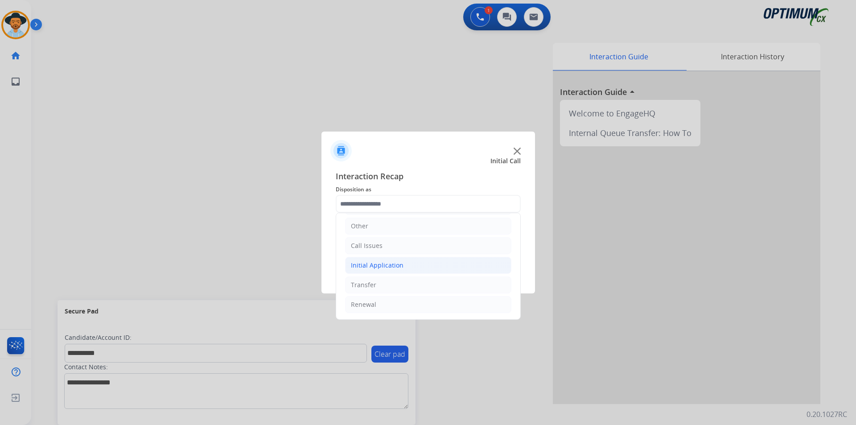
click at [424, 257] on li "Initial Application" at bounding box center [428, 265] width 166 height 17
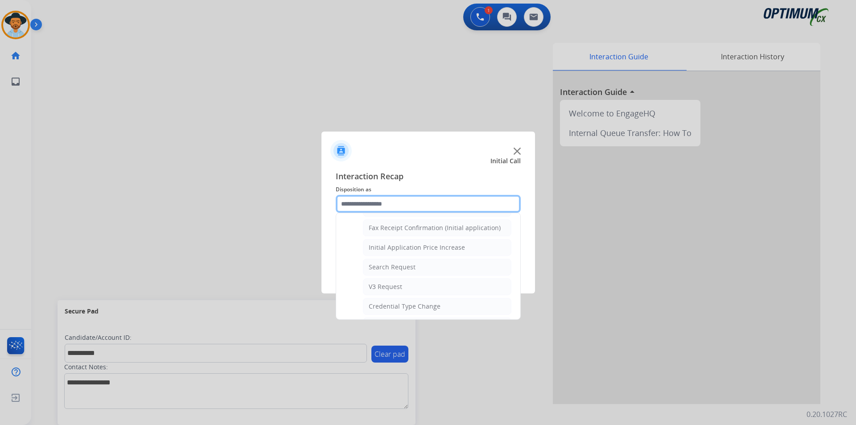
scroll to position [506, 0]
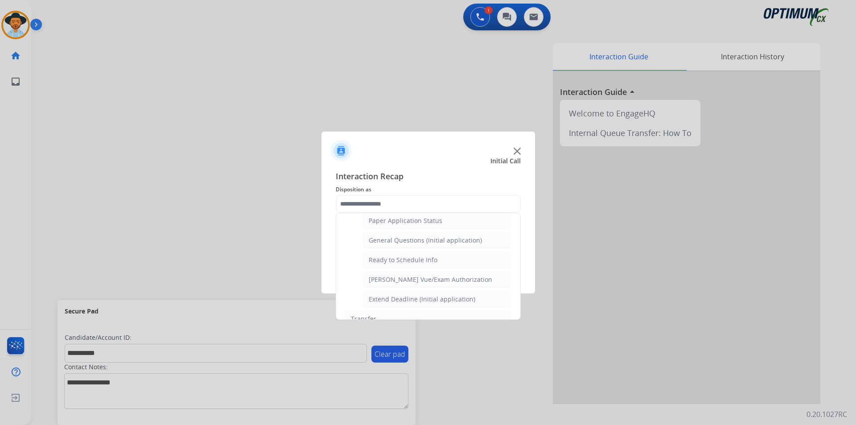
click at [424, 249] on li "General Questions (Initial application)" at bounding box center [437, 240] width 148 height 17
type input "**********"
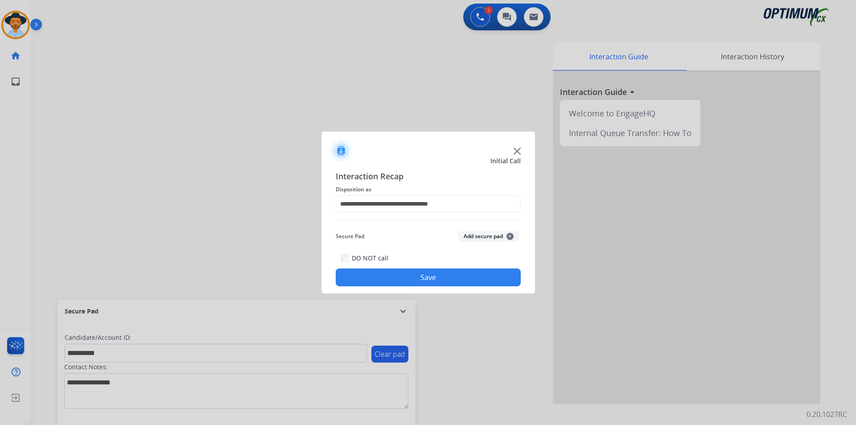
click at [411, 278] on button "Save" at bounding box center [428, 277] width 185 height 18
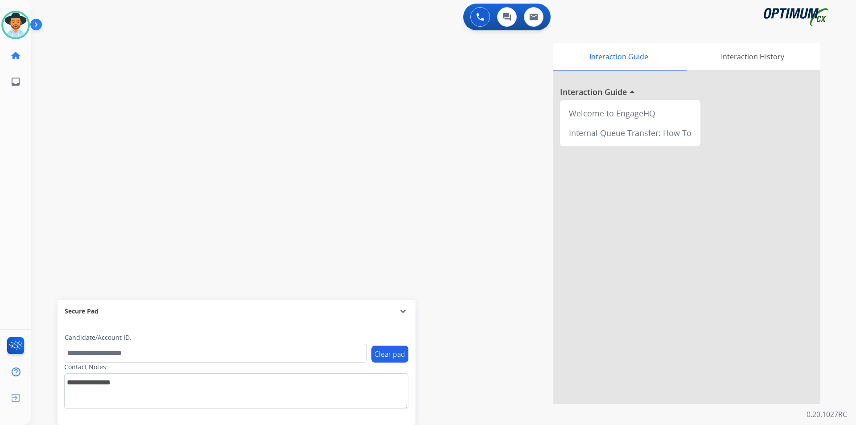
click at [197, 102] on div "swap_horiz Break voice bridge close_fullscreen Connect 3-Way Call merge_type Se…" at bounding box center [432, 218] width 803 height 372
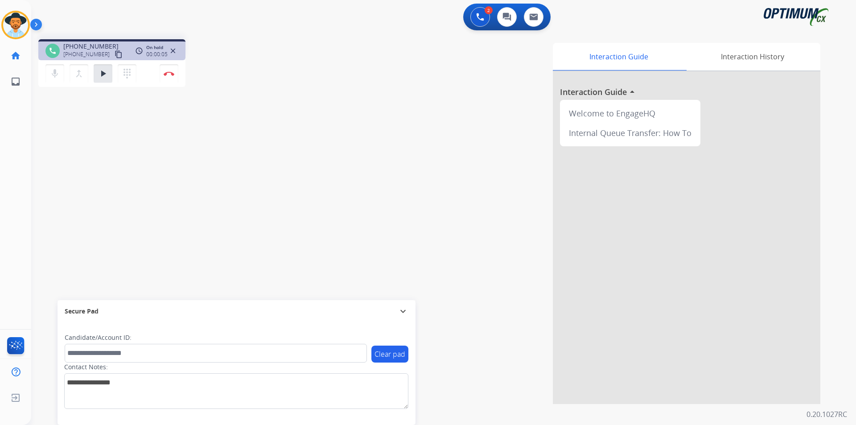
click at [321, 101] on div "Interaction Guide Interaction History Interaction Guide arrow_drop_up Welcome t…" at bounding box center [557, 223] width 525 height 361
click at [94, 44] on span "+17876081660" at bounding box center [90, 46] width 55 height 9
copy span "17876081660"
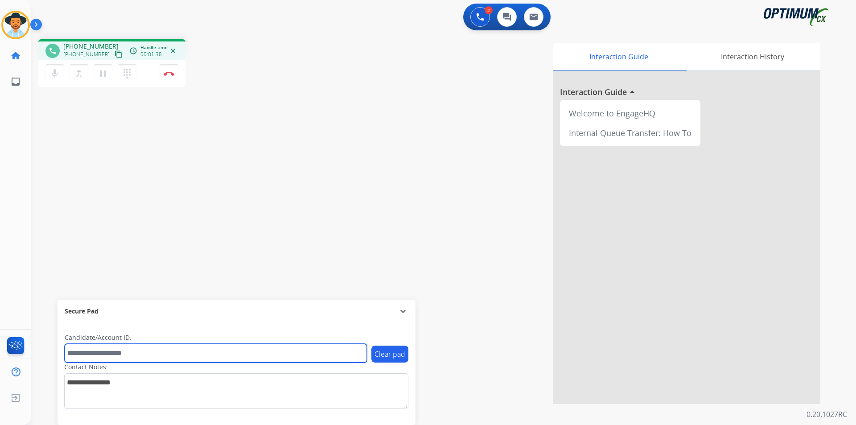
click at [113, 349] on input "text" at bounding box center [216, 353] width 302 height 19
click at [166, 356] on input "text" at bounding box center [216, 353] width 302 height 19
click at [99, 353] on input "**********" at bounding box center [216, 353] width 302 height 19
type input "**********"
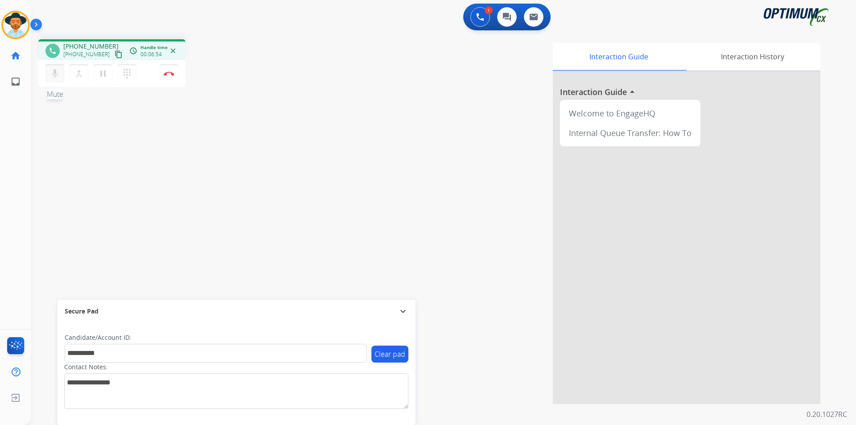
click at [53, 78] on mat-icon "mic" at bounding box center [54, 73] width 11 height 11
click at [53, 78] on mat-icon "mic_off" at bounding box center [54, 73] width 11 height 11
click at [169, 78] on button "Disconnect" at bounding box center [169, 73] width 19 height 19
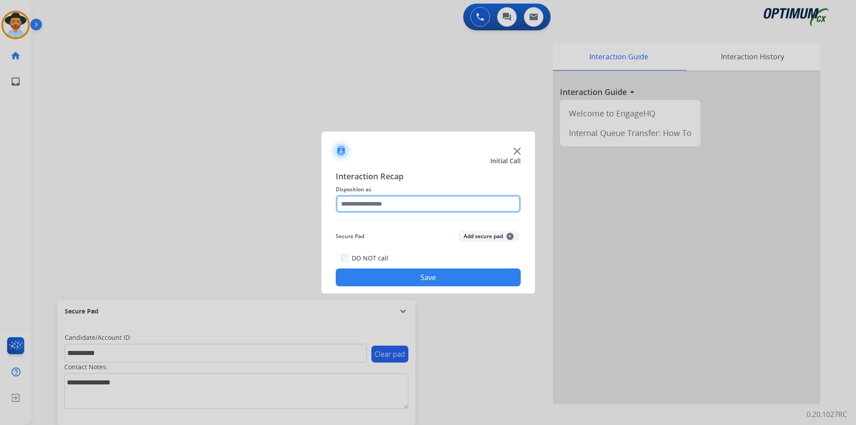
click at [419, 201] on input "text" at bounding box center [428, 204] width 185 height 18
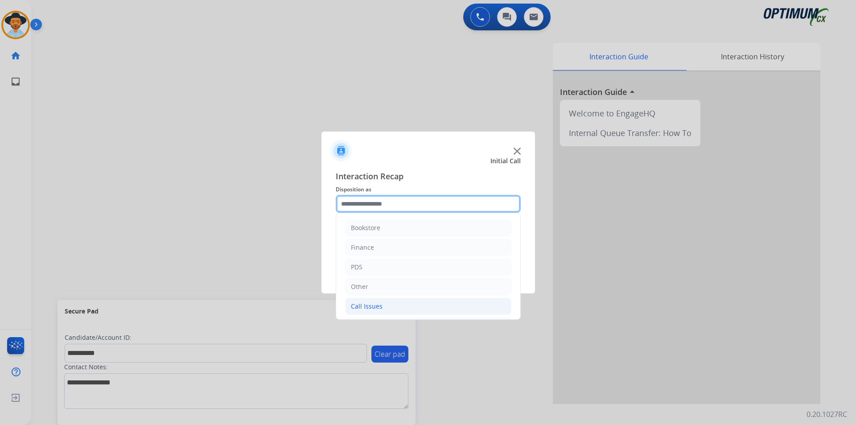
scroll to position [61, 0]
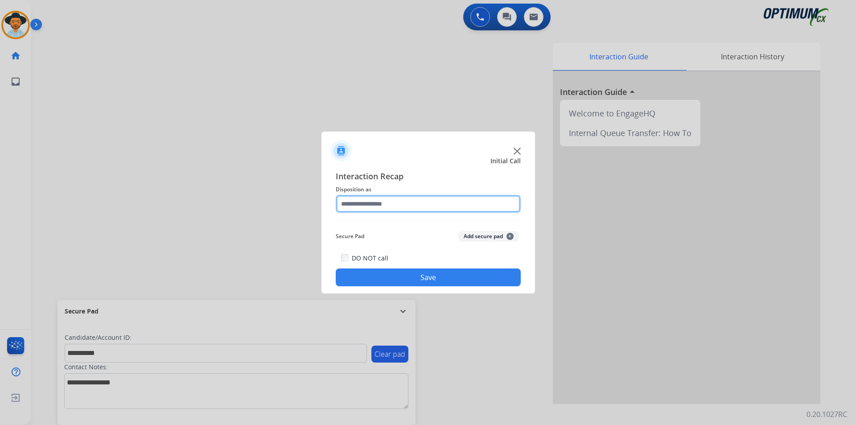
drag, startPoint x: 415, startPoint y: 204, endPoint x: 416, endPoint y: 210, distance: 6.7
click at [415, 204] on input "text" at bounding box center [428, 204] width 185 height 18
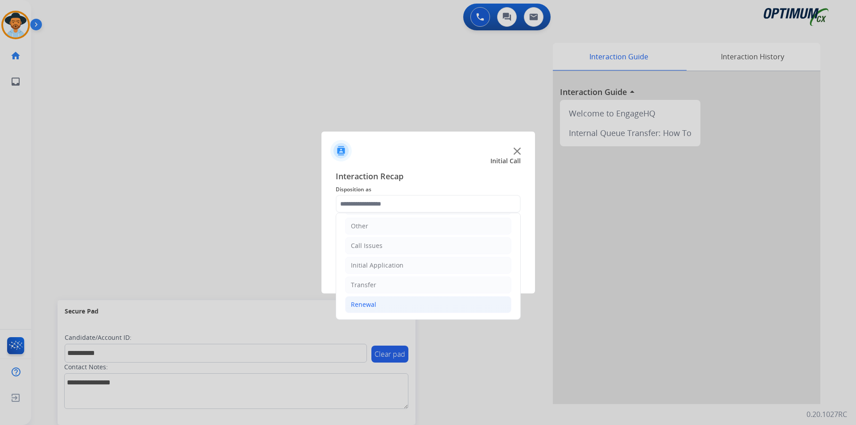
click at [395, 302] on li "Renewal" at bounding box center [428, 304] width 166 height 17
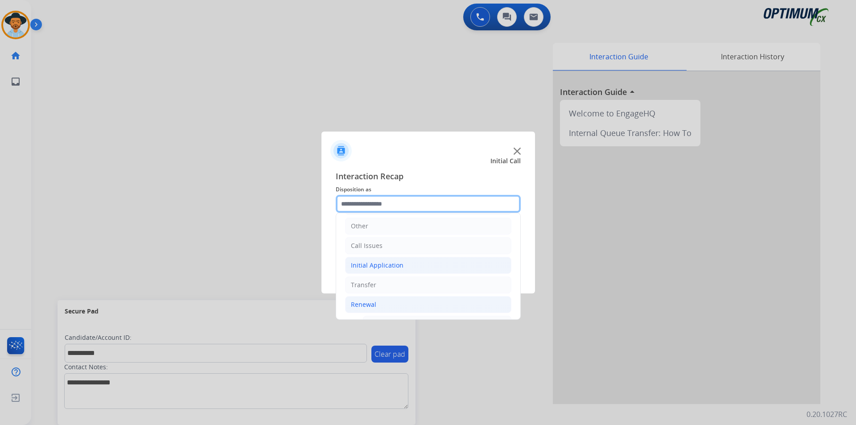
scroll to position [344, 0]
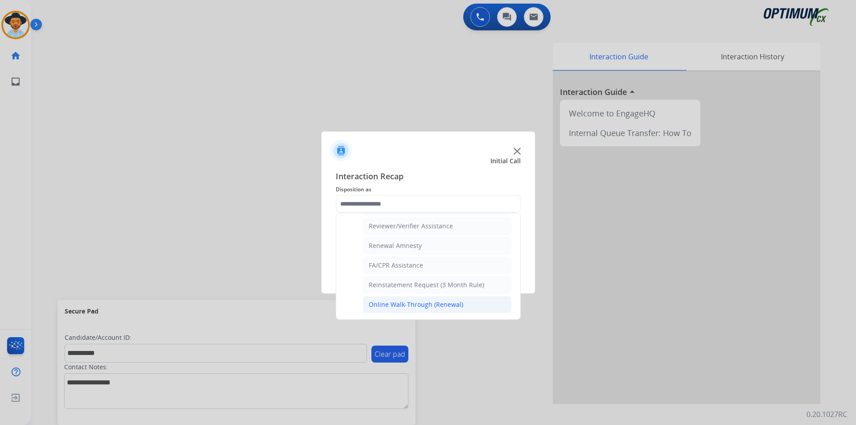
click at [437, 304] on div "Online Walk-Through (Renewal)" at bounding box center [416, 304] width 95 height 9
type input "**********"
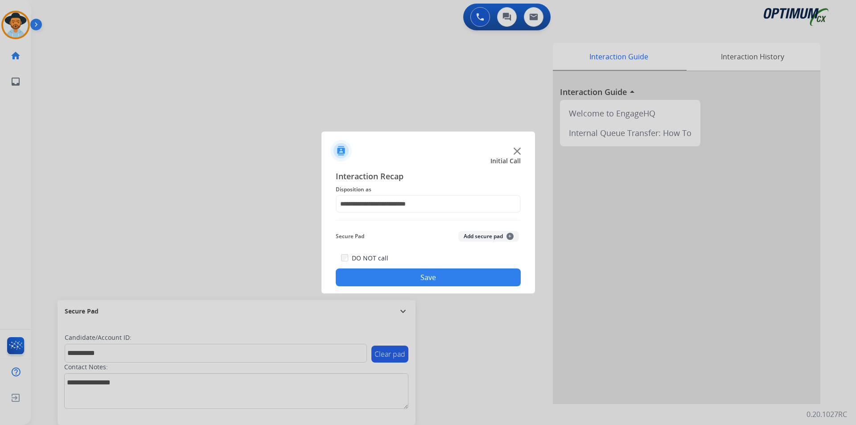
click at [423, 281] on button "Save" at bounding box center [428, 277] width 185 height 18
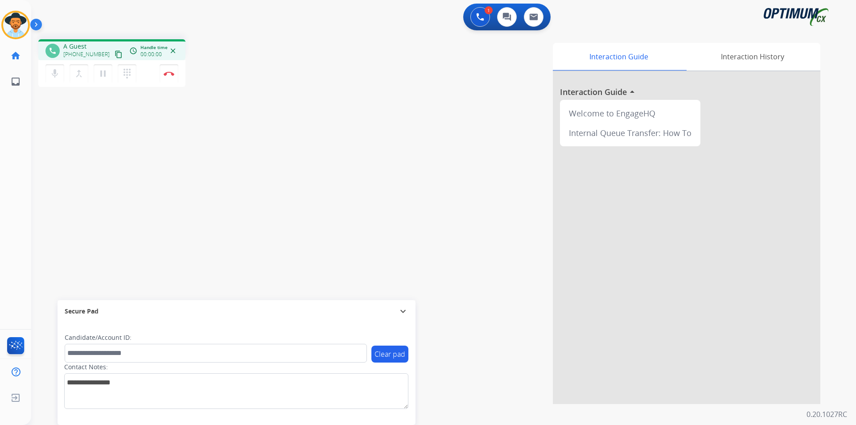
click at [271, 94] on div "phone A Guest +16197376816 content_copy access_time Call metrics Queue 00:10 Ho…" at bounding box center [432, 218] width 803 height 372
click at [95, 45] on span "+16197376816" at bounding box center [90, 46] width 55 height 9
copy span "16197376816"
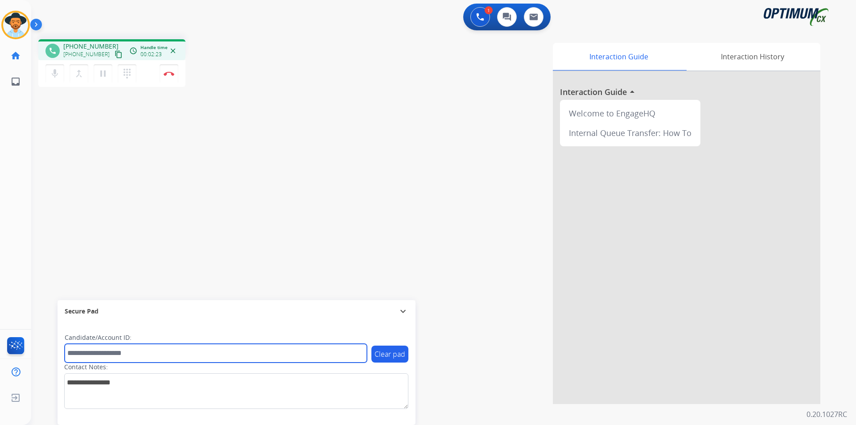
click at [206, 356] on input "text" at bounding box center [216, 353] width 302 height 19
click at [71, 351] on input "**********" at bounding box center [216, 353] width 302 height 19
click at [104, 353] on input "**********" at bounding box center [216, 353] width 302 height 19
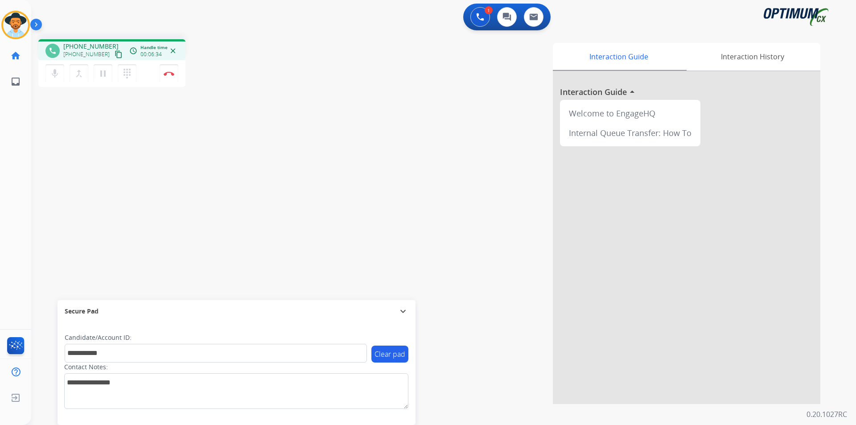
click at [93, 45] on span "+16197376816" at bounding box center [90, 46] width 55 height 9
copy span "16197376816"
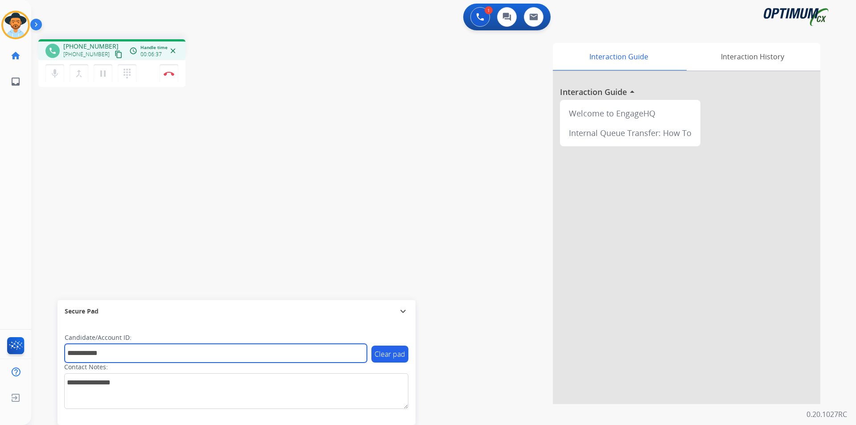
drag, startPoint x: 131, startPoint y: 353, endPoint x: 42, endPoint y: 354, distance: 89.2
click at [42, 354] on div "**********" at bounding box center [432, 218] width 803 height 372
paste input "text"
type input "**********"
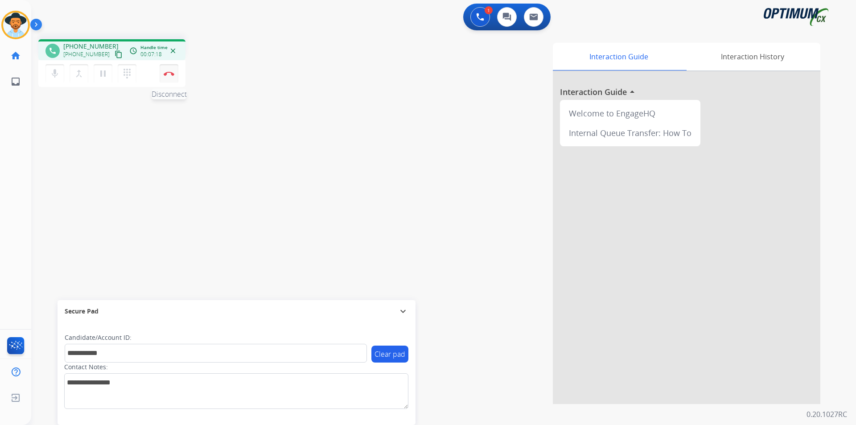
click at [165, 72] on img at bounding box center [169, 73] width 11 height 4
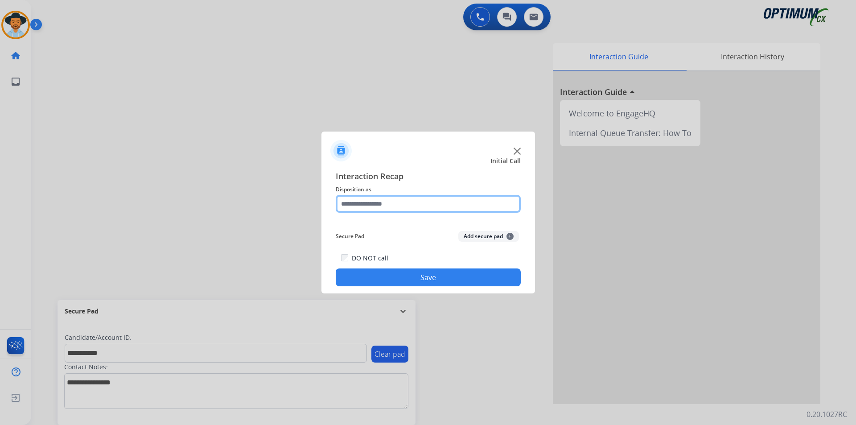
click at [403, 196] on input "text" at bounding box center [428, 204] width 185 height 18
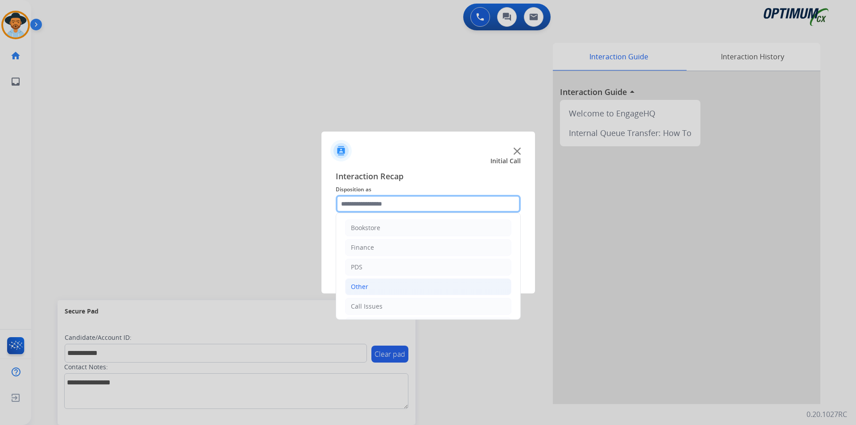
scroll to position [61, 0]
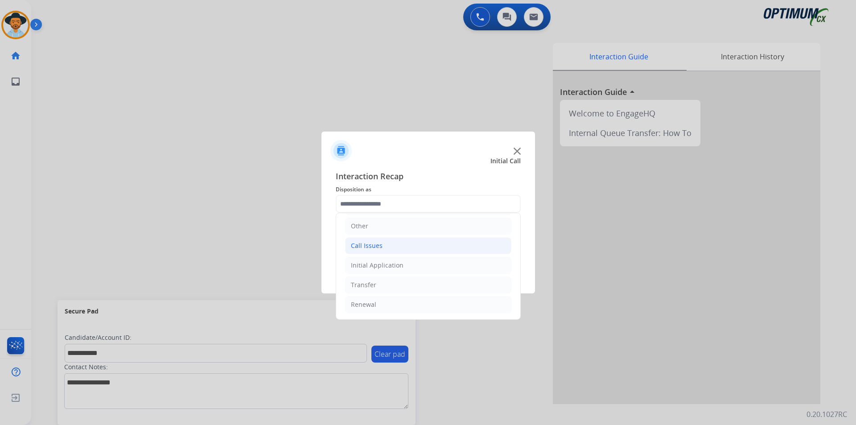
click at [399, 252] on li "Call Issues" at bounding box center [428, 245] width 166 height 17
click at [416, 286] on div "Wrong Number/Wrong Department" at bounding box center [422, 284] width 106 height 9
type input "**********"
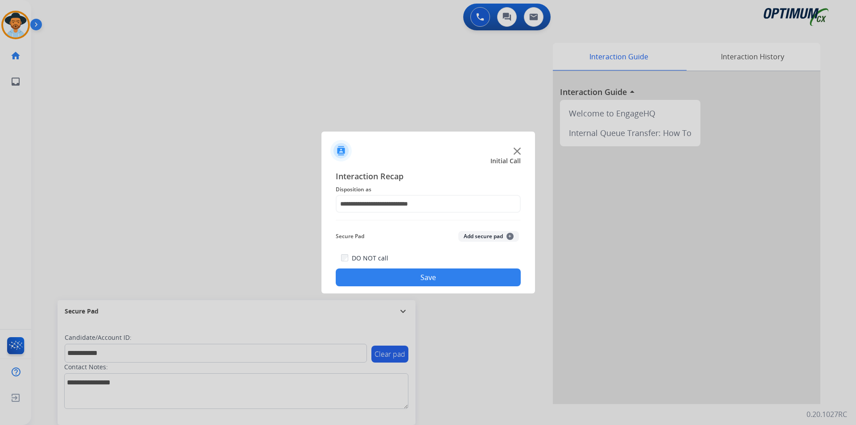
click at [407, 284] on button "Save" at bounding box center [428, 277] width 185 height 18
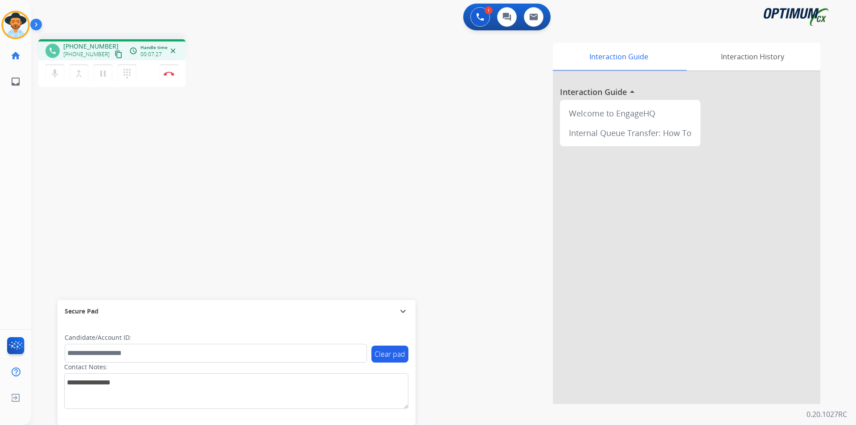
click at [404, 48] on div "Interaction Guide Interaction History Interaction Guide arrow_drop_up Welcome t…" at bounding box center [557, 223] width 525 height 361
click at [89, 47] on span "+13158804427" at bounding box center [90, 46] width 55 height 9
copy span "13158804427"
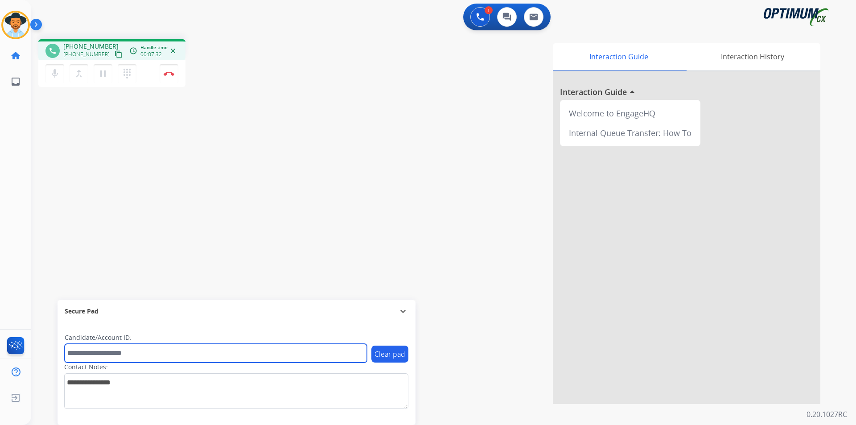
click at [191, 349] on input "text" at bounding box center [216, 353] width 302 height 19
paste input "**********"
click at [70, 353] on input "**********" at bounding box center [216, 353] width 302 height 19
type input "**********"
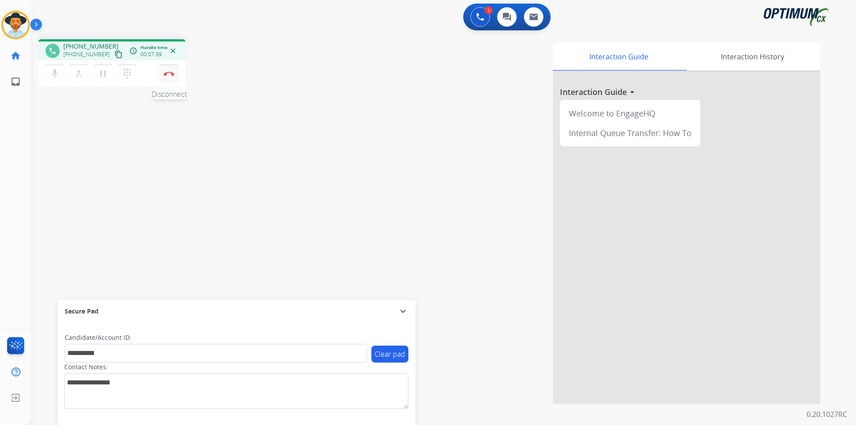
click at [171, 79] on button "Disconnect" at bounding box center [169, 73] width 19 height 19
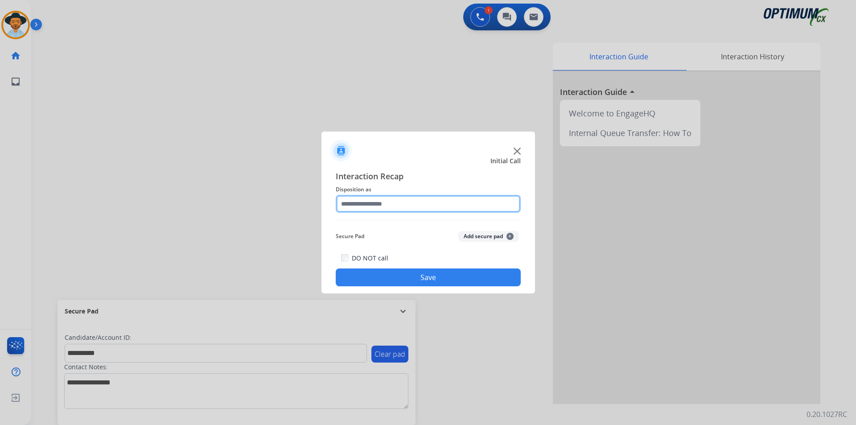
click at [443, 202] on input "text" at bounding box center [428, 204] width 185 height 18
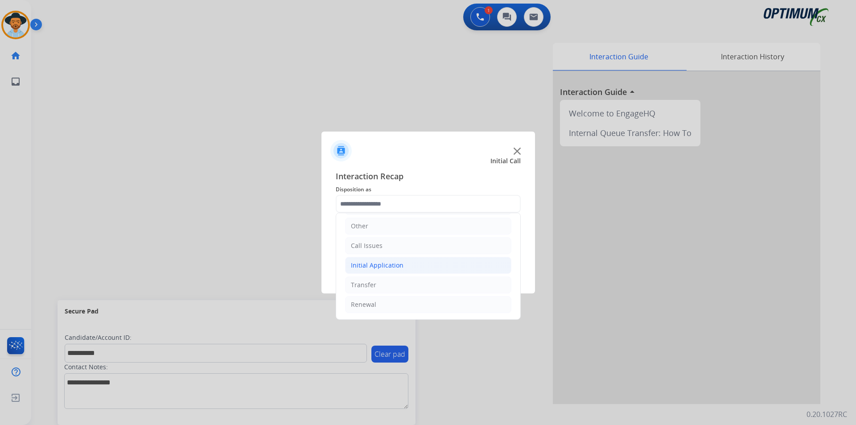
click at [436, 263] on li "Initial Application" at bounding box center [428, 265] width 166 height 17
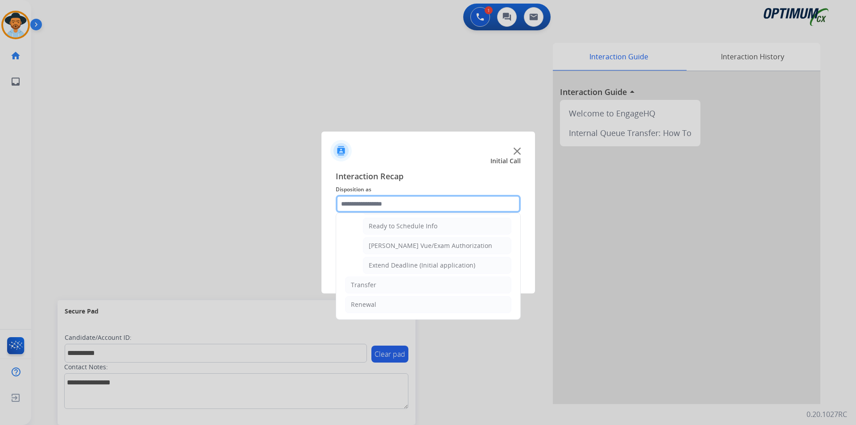
scroll to position [475, 0]
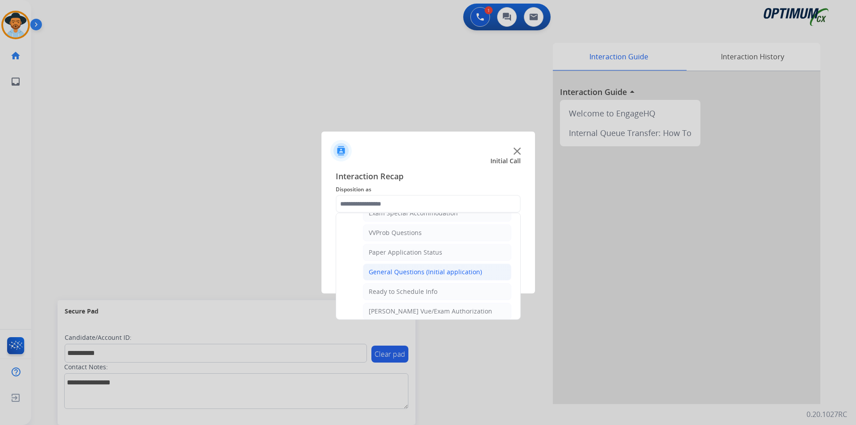
click at [418, 276] on div "General Questions (Initial application)" at bounding box center [425, 271] width 113 height 9
type input "**********"
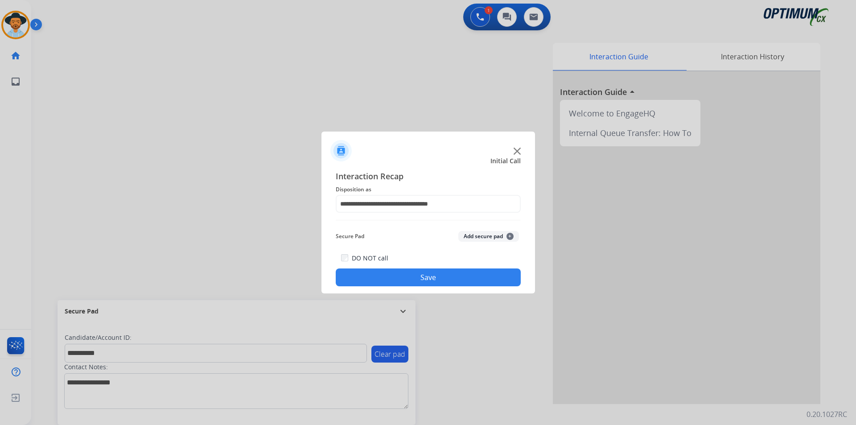
click at [399, 278] on button "Save" at bounding box center [428, 277] width 185 height 18
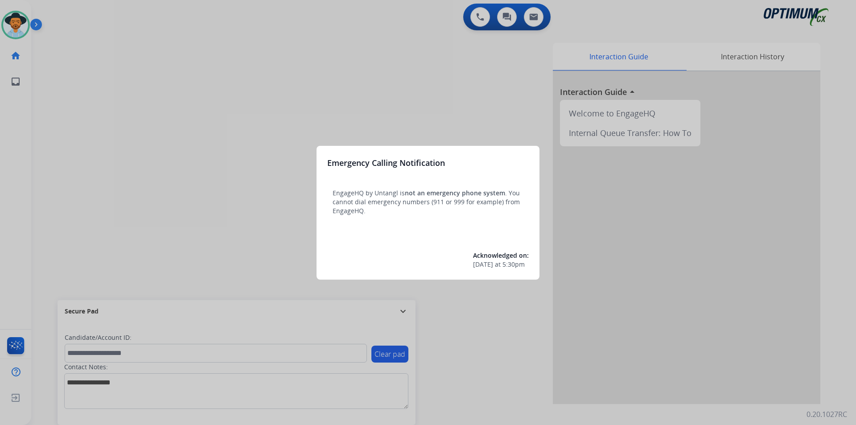
click at [357, 79] on div at bounding box center [428, 212] width 856 height 425
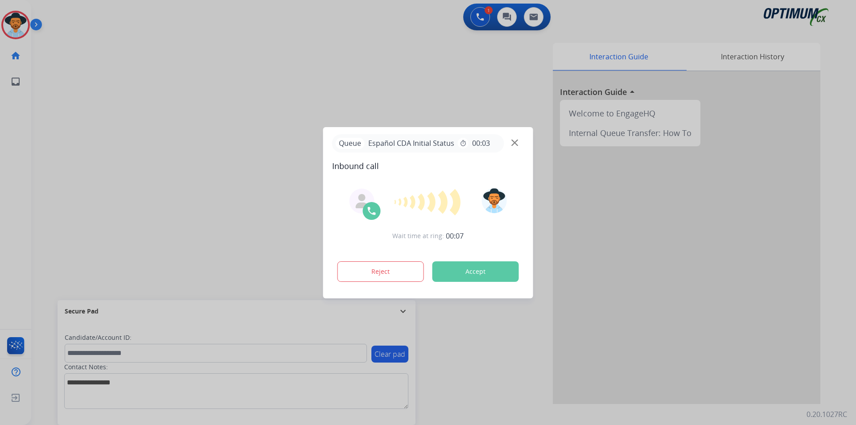
click at [319, 95] on div at bounding box center [428, 212] width 856 height 425
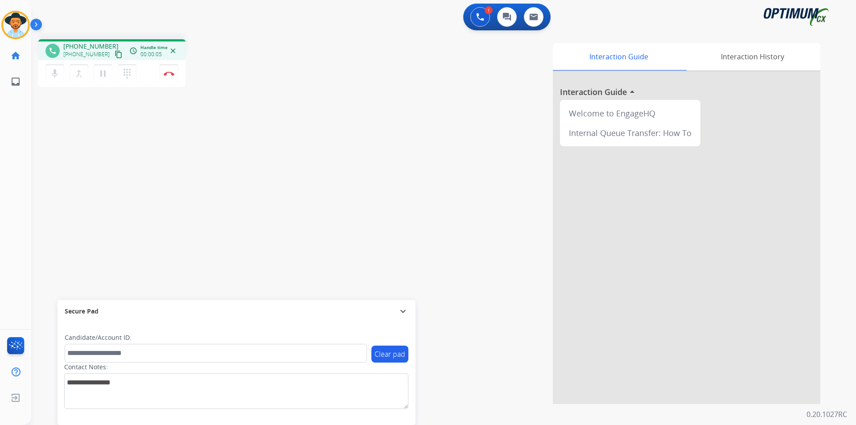
click at [99, 48] on span "[PHONE_NUMBER]" at bounding box center [90, 46] width 55 height 9
copy span "19392442300"
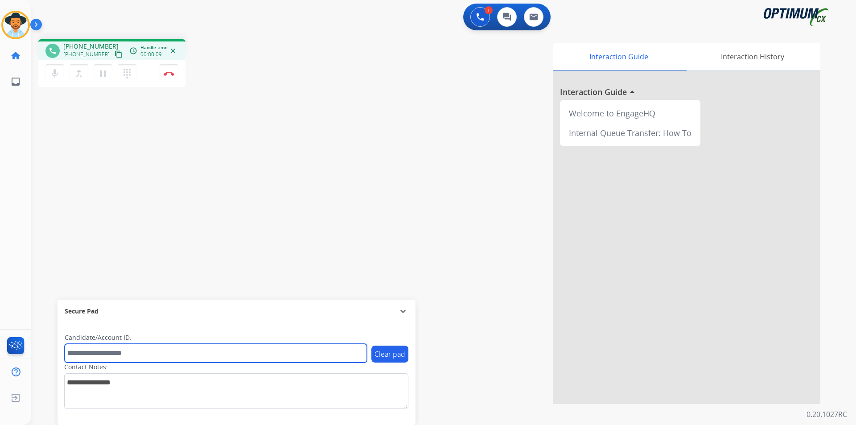
click at [121, 356] on input "text" at bounding box center [216, 353] width 302 height 19
paste input "**********"
type input "**********"
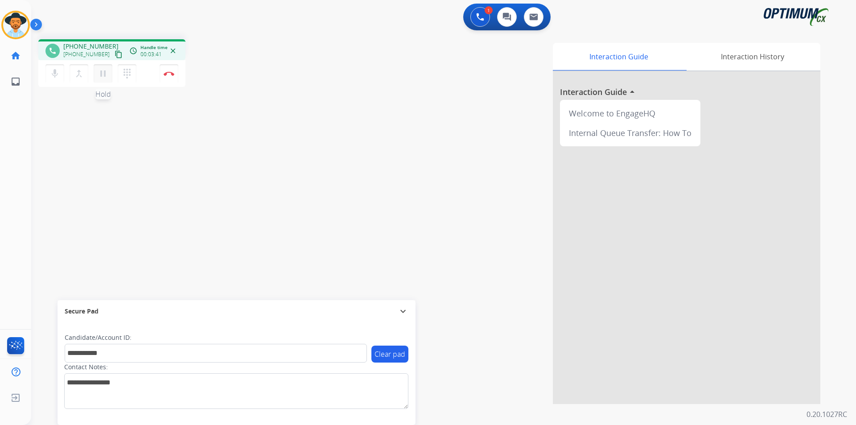
click at [100, 74] on mat-icon "pause" at bounding box center [103, 73] width 11 height 11
click at [112, 165] on div "**********" at bounding box center [432, 218] width 803 height 372
click at [102, 77] on mat-icon "play_arrow" at bounding box center [103, 73] width 11 height 11
click at [114, 156] on div "**********" at bounding box center [432, 218] width 803 height 372
click at [170, 78] on button "Disconnect" at bounding box center [169, 73] width 19 height 19
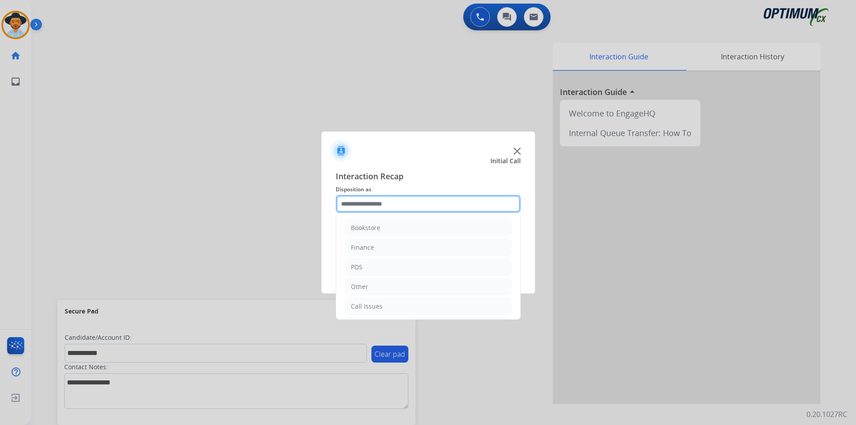
click at [471, 202] on input "text" at bounding box center [428, 204] width 185 height 18
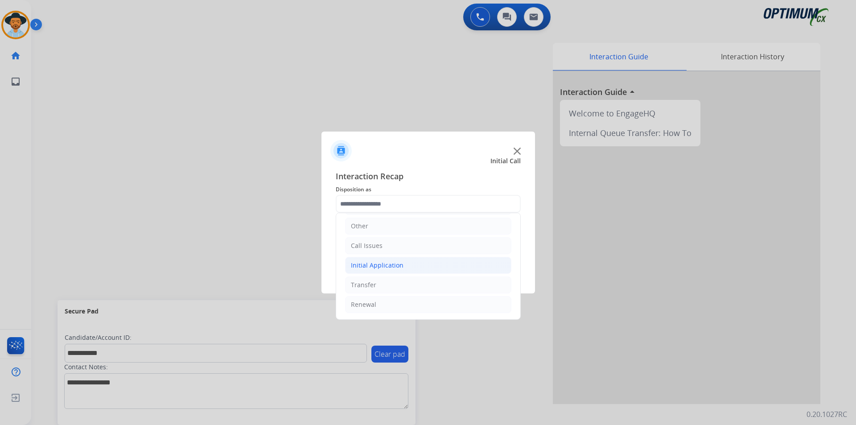
click at [415, 262] on li "Initial Application" at bounding box center [428, 265] width 166 height 17
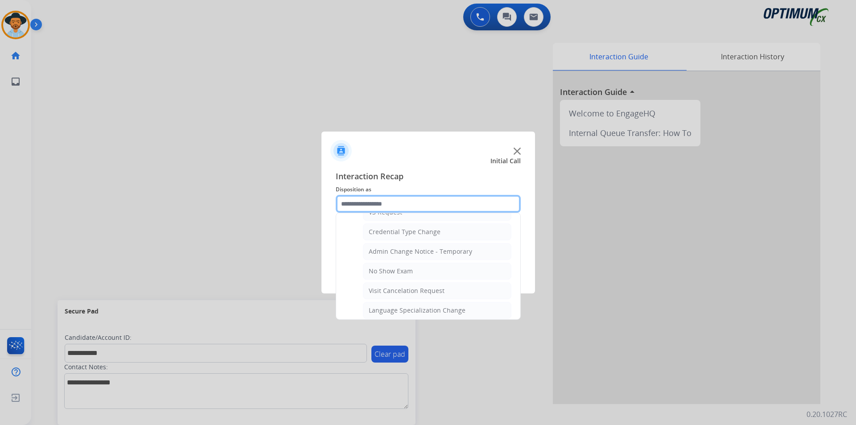
scroll to position [506, 0]
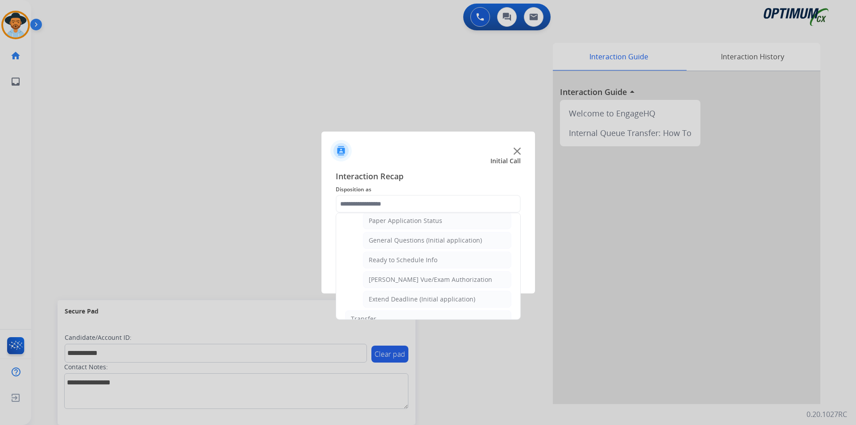
click at [435, 245] on div "General Questions (Initial application)" at bounding box center [425, 240] width 113 height 9
type input "**********"
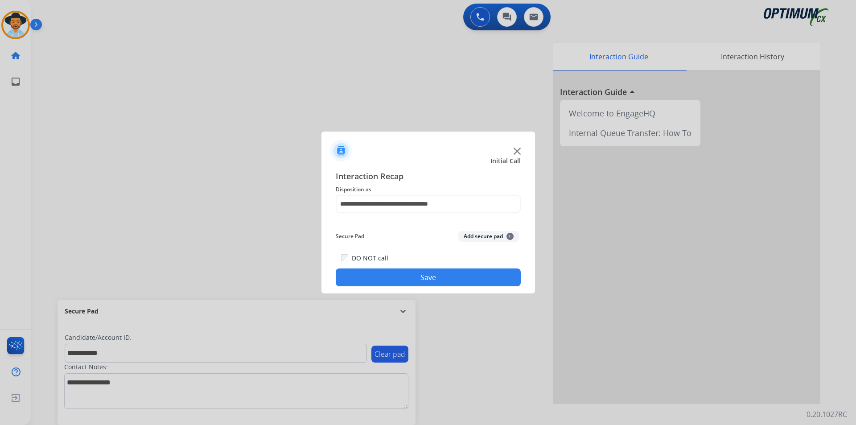
click at [414, 277] on button "Save" at bounding box center [428, 277] width 185 height 18
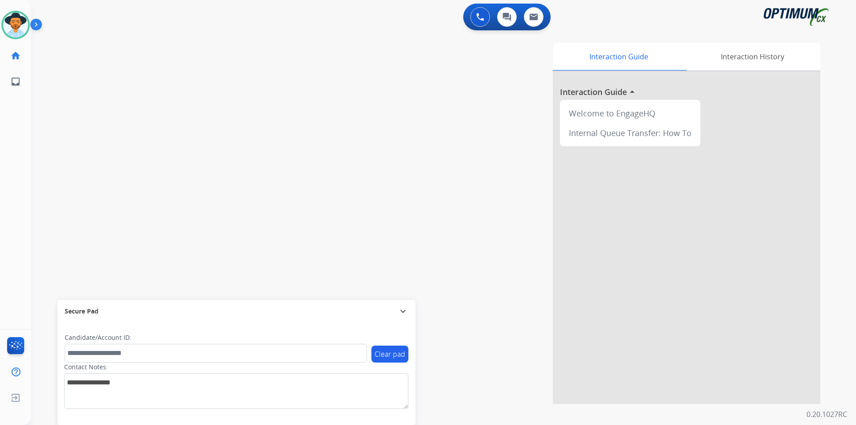
click at [218, 26] on div "0 Voice Interactions 0 Chat Interactions 0 Email Interactions" at bounding box center [438, 18] width 793 height 29
click at [22, 24] on img at bounding box center [15, 24] width 25 height 25
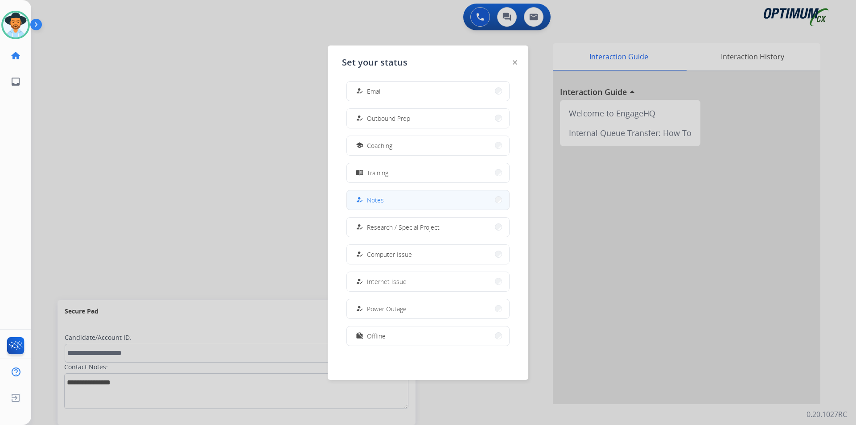
scroll to position [0, 0]
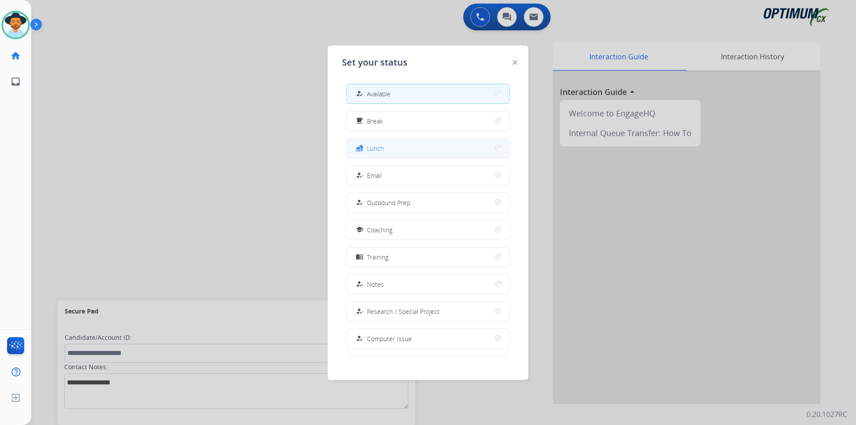
click at [396, 148] on button "fastfood Lunch" at bounding box center [428, 148] width 162 height 19
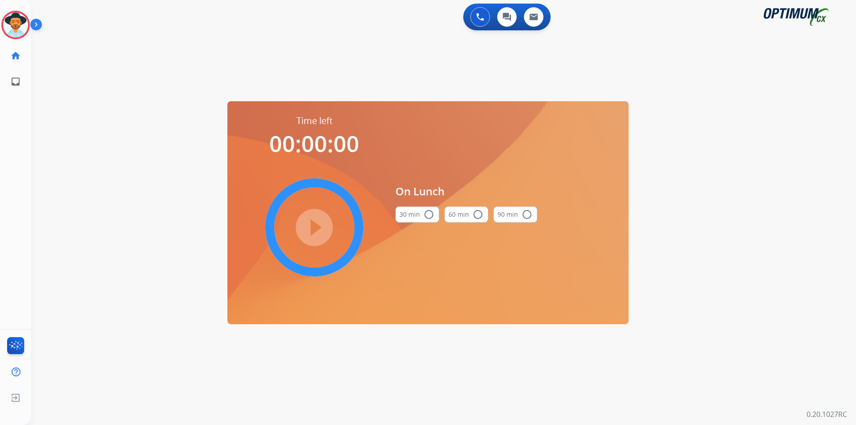
click at [428, 216] on mat-icon "radio_button_unchecked" at bounding box center [428, 214] width 11 height 11
click at [316, 224] on mat-icon "play_circle_filled" at bounding box center [314, 227] width 11 height 11
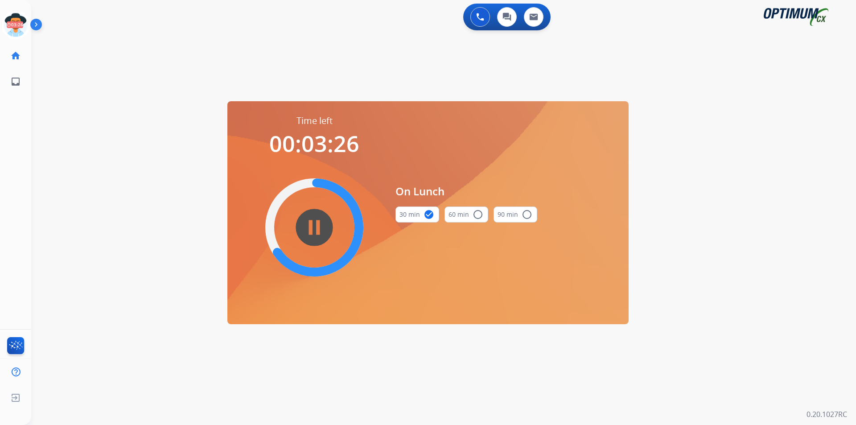
click at [102, 31] on div "0 Voice Interactions 0 Chat Interactions 0 Email Interactions" at bounding box center [438, 18] width 793 height 29
click at [18, 32] on icon at bounding box center [15, 25] width 29 height 29
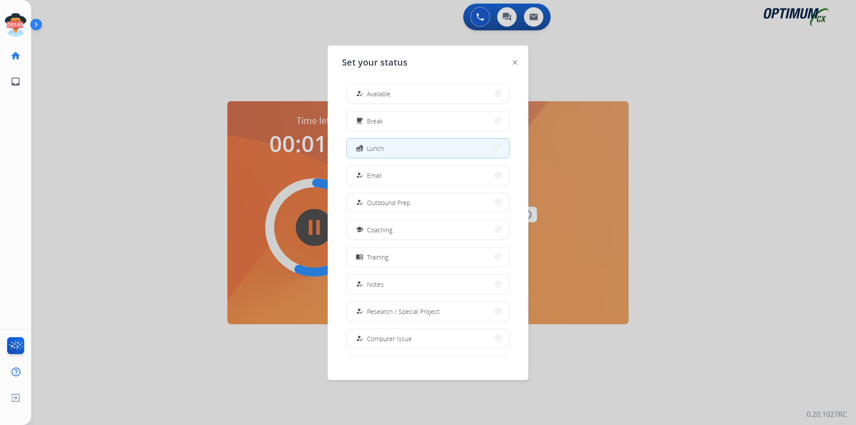
click at [244, 65] on div at bounding box center [428, 212] width 856 height 425
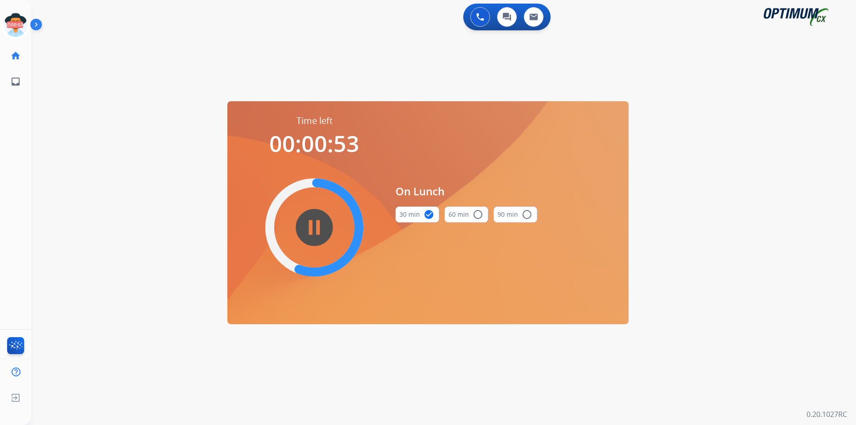
click at [194, 30] on div "0 Voice Interactions 0 Chat Interactions 0 Email Interactions" at bounding box center [438, 18] width 793 height 29
click at [18, 22] on icon at bounding box center [15, 25] width 29 height 29
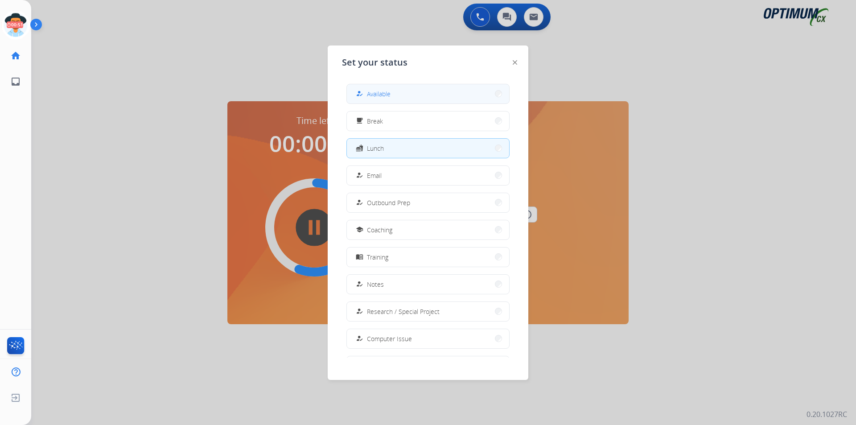
click at [439, 97] on button "how_to_reg Available" at bounding box center [428, 93] width 162 height 19
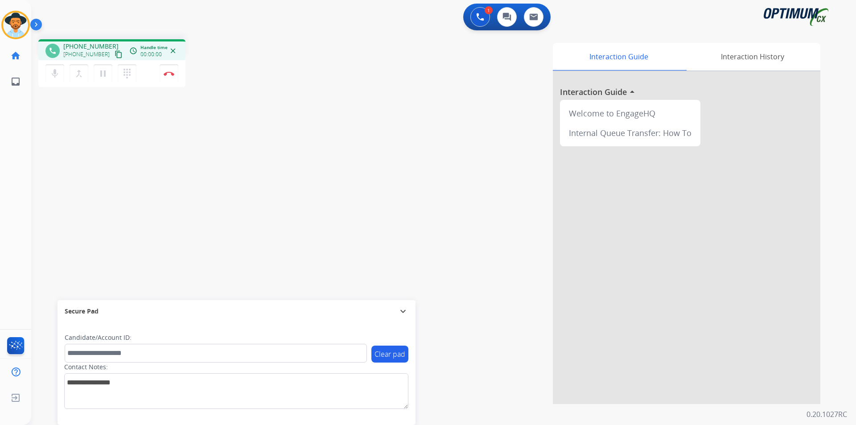
click at [243, 82] on div "phone [PHONE_NUMBER] [PHONE_NUMBER] content_copy access_time Call metrics Queue…" at bounding box center [164, 64] width 253 height 50
click at [86, 41] on div "phone [PHONE_NUMBER] [PHONE_NUMBER] content_copy access_time Call metrics Queue…" at bounding box center [111, 49] width 147 height 21
copy span "19186059168"
click at [308, 62] on div "Interaction Guide Interaction History Interaction Guide arrow_drop_up Welcome t…" at bounding box center [557, 223] width 525 height 361
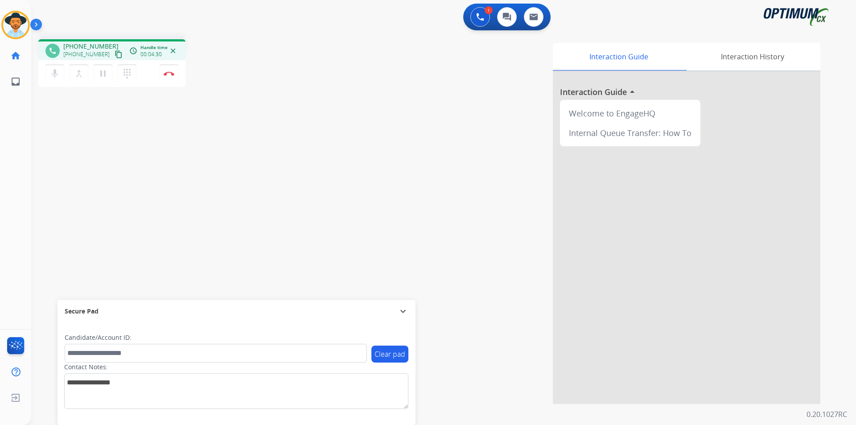
click at [80, 48] on span "[PHONE_NUMBER]" at bounding box center [90, 46] width 55 height 9
copy span "19186059168"
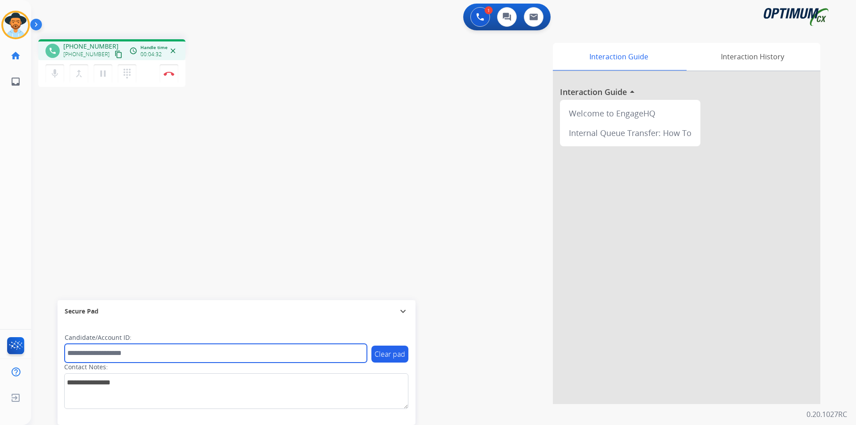
click at [251, 355] on input "text" at bounding box center [216, 353] width 302 height 19
paste input "**********"
click at [70, 352] on input "**********" at bounding box center [216, 353] width 302 height 19
click at [150, 354] on input "**********" at bounding box center [216, 353] width 302 height 19
type input "**********"
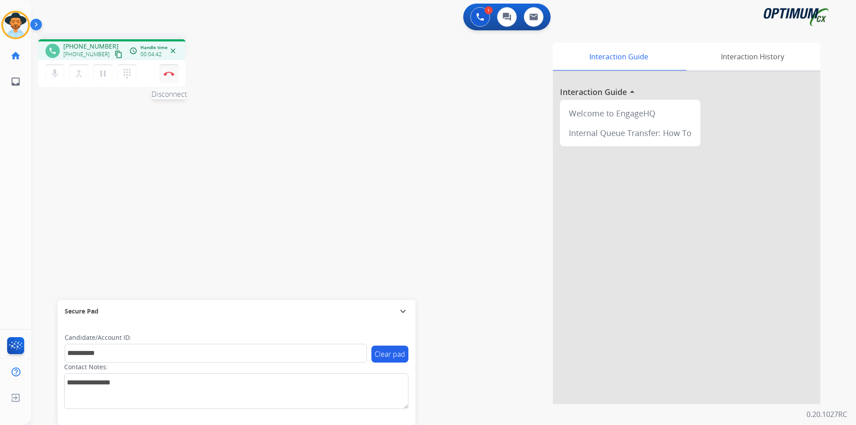
click at [170, 72] on img at bounding box center [169, 73] width 11 height 4
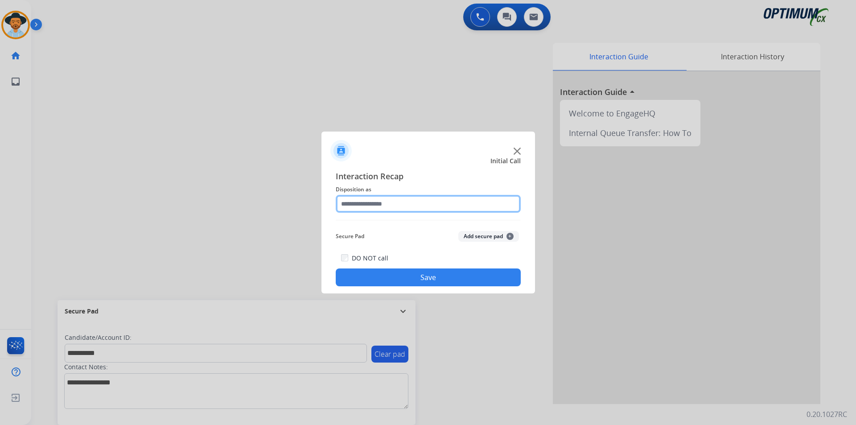
click at [405, 200] on input "text" at bounding box center [428, 204] width 185 height 18
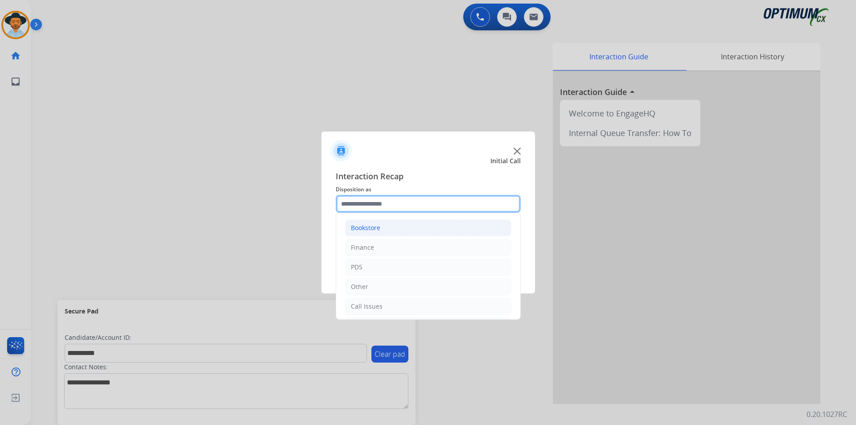
scroll to position [61, 0]
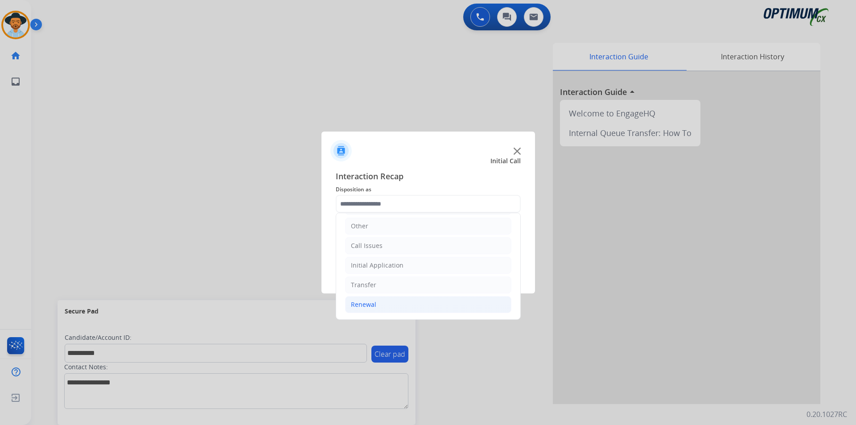
click at [391, 304] on li "Renewal" at bounding box center [428, 304] width 166 height 17
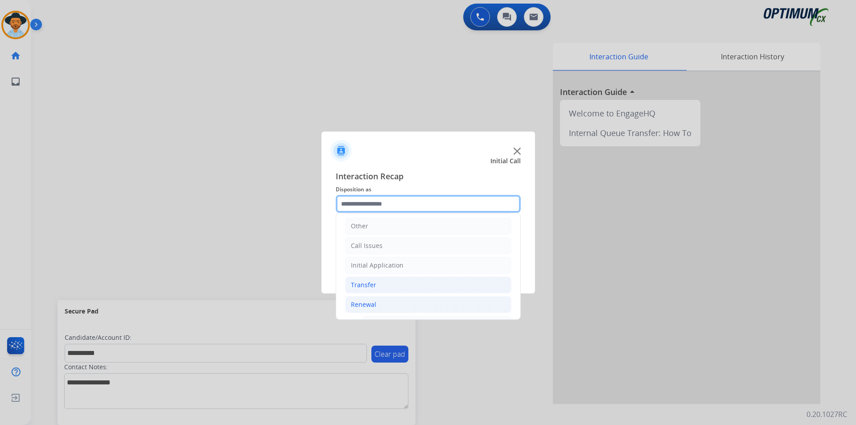
scroll to position [209, 0]
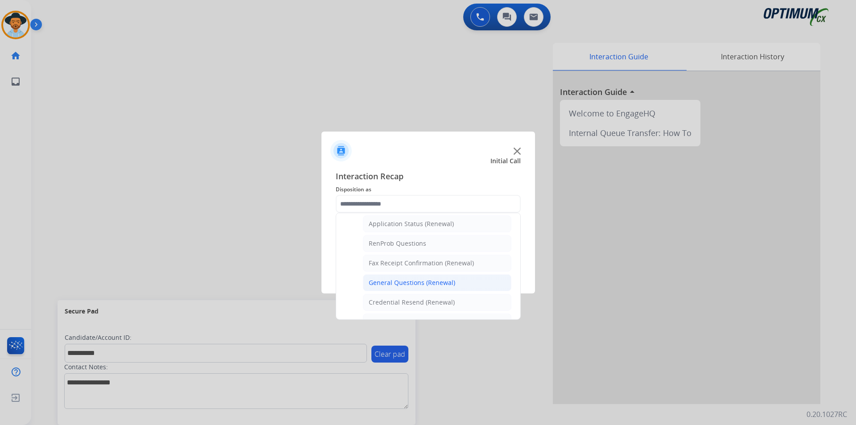
click at [446, 284] on div "General Questions (Renewal)" at bounding box center [412, 282] width 86 height 9
type input "**********"
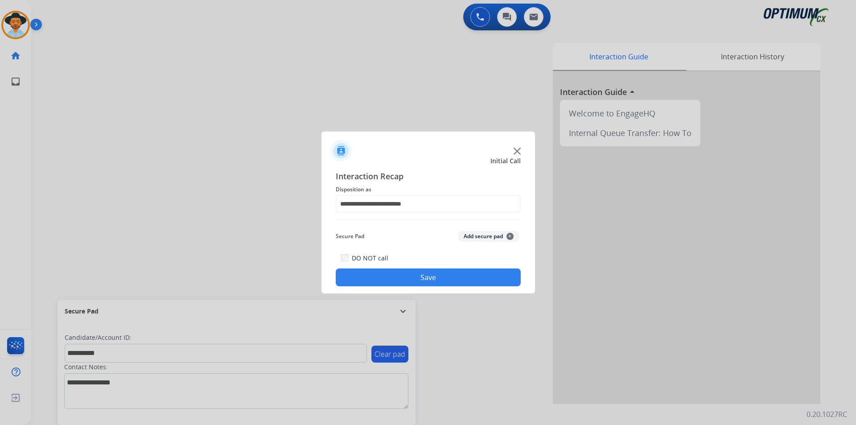
click at [430, 280] on button "Save" at bounding box center [428, 277] width 185 height 18
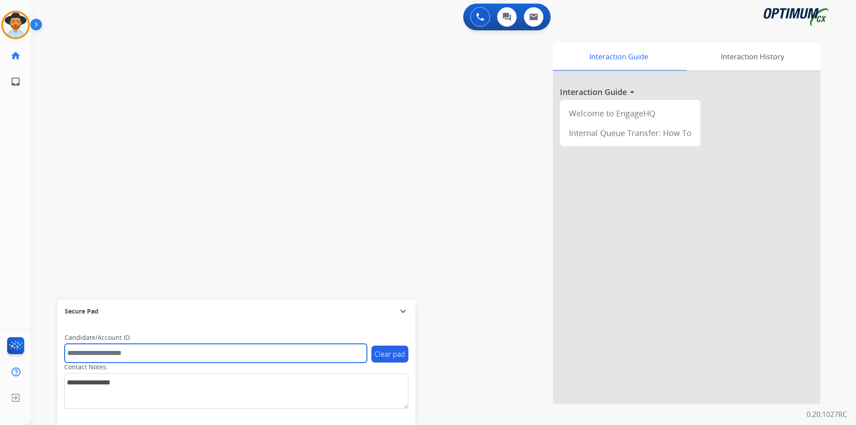
click at [292, 349] on input "text" at bounding box center [216, 353] width 302 height 19
paste input "**********"
type input "**********"
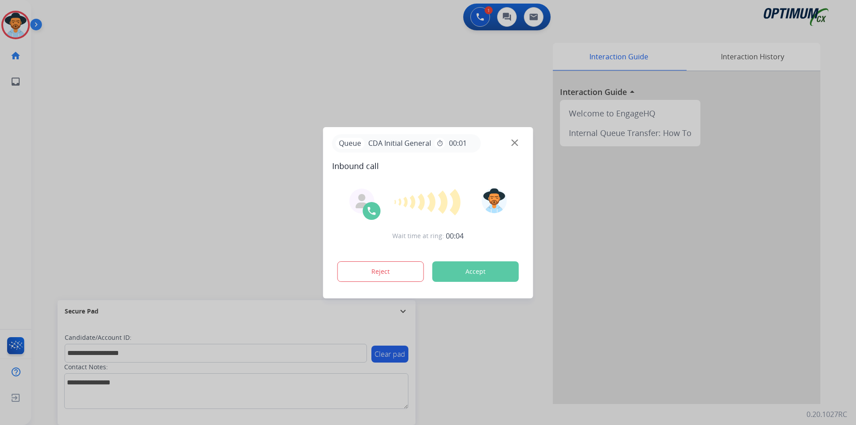
click at [391, 22] on div at bounding box center [428, 212] width 856 height 425
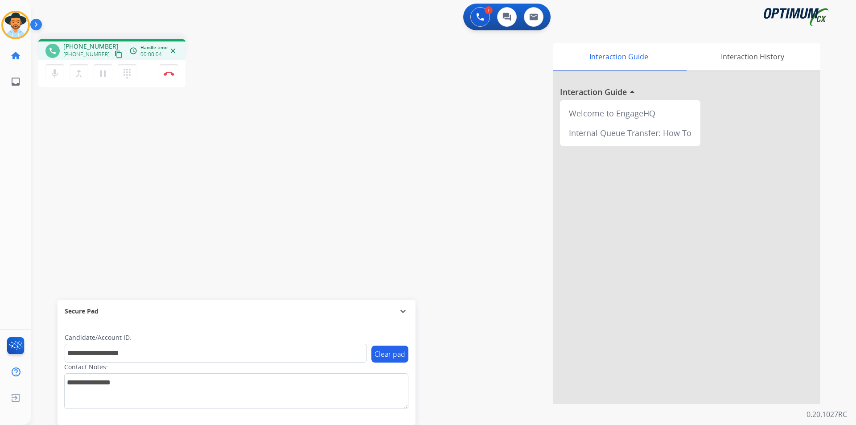
click at [98, 44] on span "+15139089443" at bounding box center [90, 46] width 55 height 9
copy span "15139089443"
click at [102, 73] on mat-icon "pause" at bounding box center [103, 73] width 11 height 11
click at [106, 78] on mat-icon "play_arrow" at bounding box center [103, 73] width 11 height 11
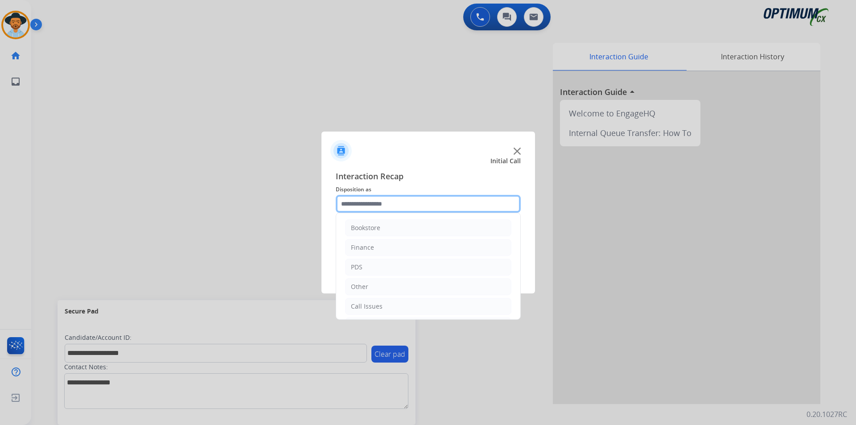
click at [426, 205] on input "text" at bounding box center [428, 204] width 185 height 18
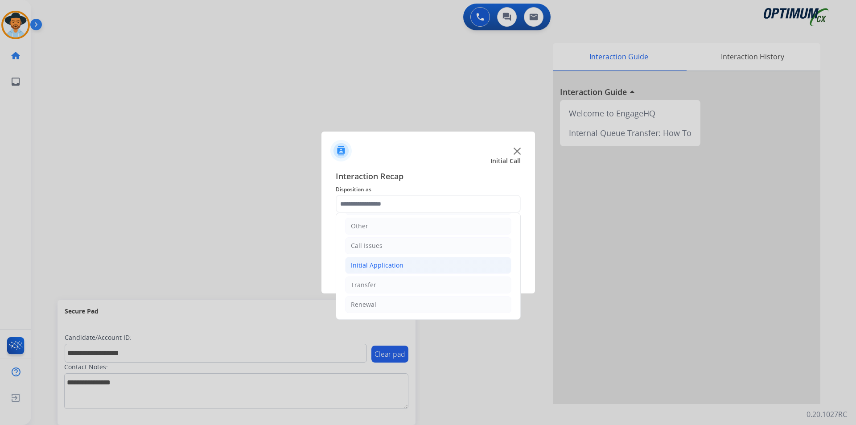
click at [401, 267] on div "Initial Application" at bounding box center [377, 265] width 53 height 9
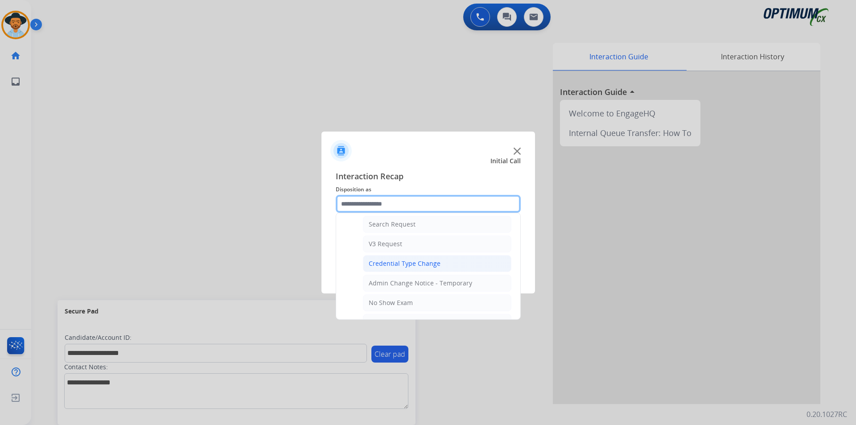
scroll to position [475, 0]
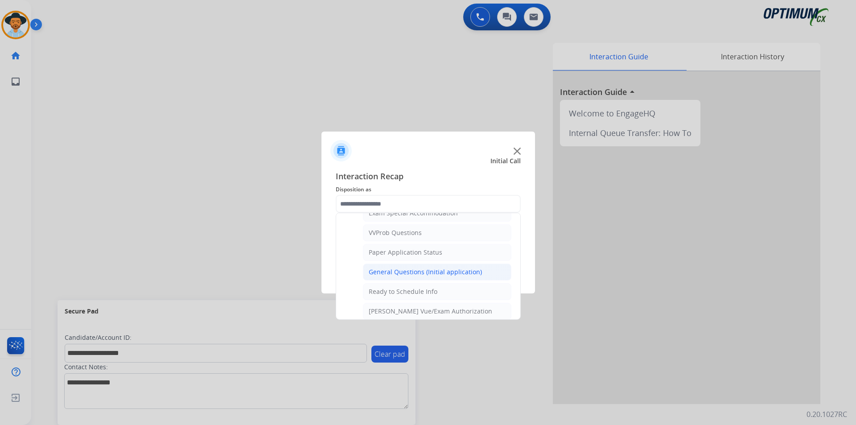
click at [421, 275] on li "General Questions (Initial application)" at bounding box center [437, 271] width 148 height 17
type input "**********"
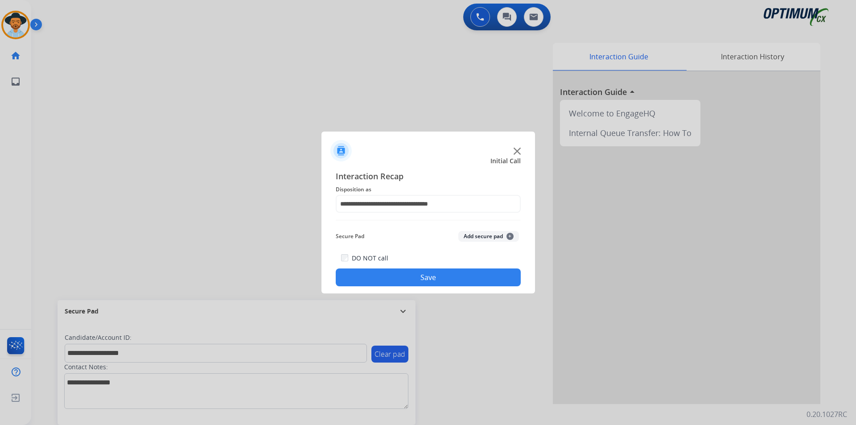
click at [410, 276] on button "Save" at bounding box center [428, 277] width 185 height 18
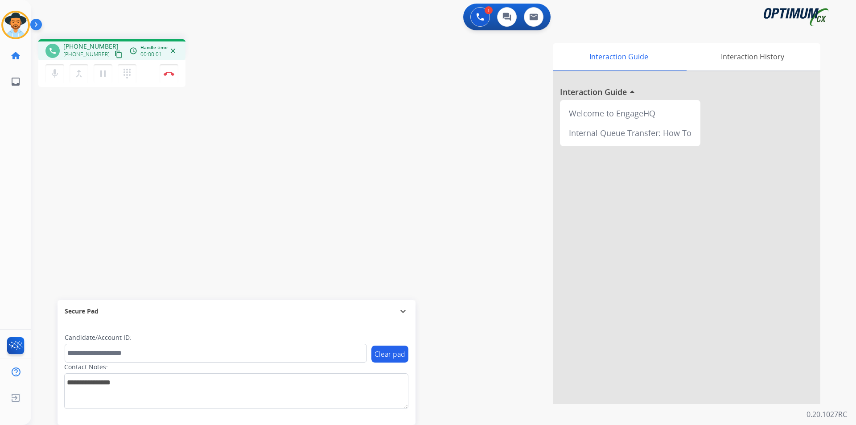
click at [331, 90] on div "Interaction Guide Interaction History Interaction Guide arrow_drop_up Welcome t…" at bounding box center [557, 223] width 525 height 361
click at [74, 45] on span "+12062883345" at bounding box center [90, 46] width 55 height 9
click at [89, 46] on span "+12062883345" at bounding box center [90, 46] width 55 height 9
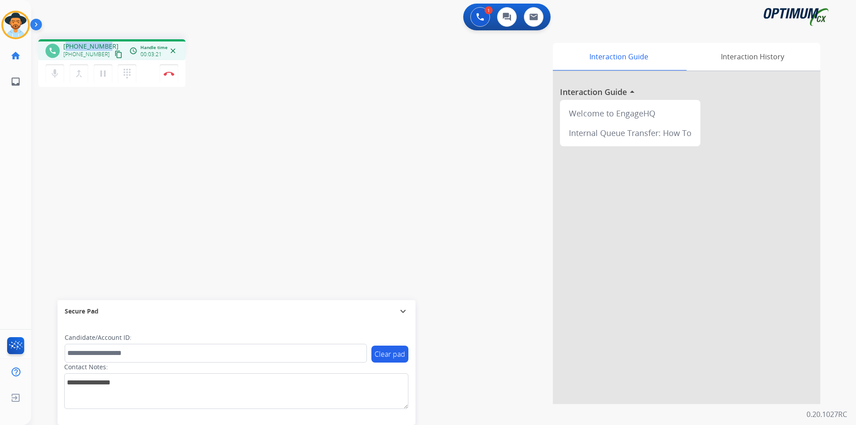
click at [96, 45] on span "+12062883345" at bounding box center [90, 46] width 55 height 9
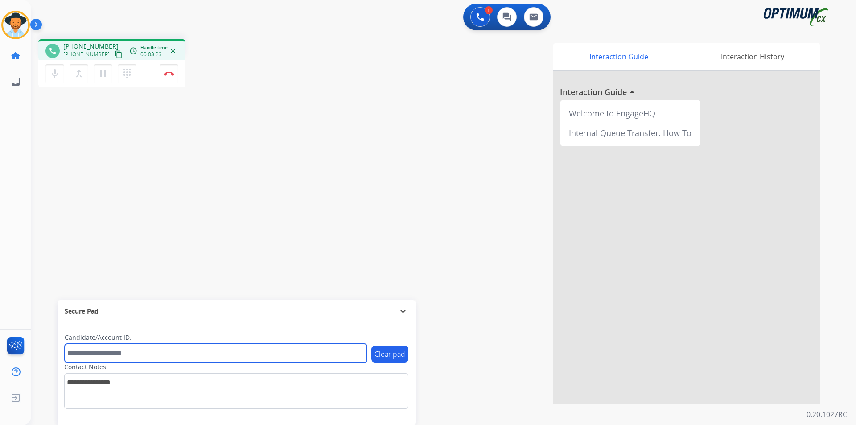
click at [197, 354] on input "text" at bounding box center [216, 353] width 302 height 19
paste input "**********"
click at [70, 350] on input "**********" at bounding box center [216, 353] width 302 height 19
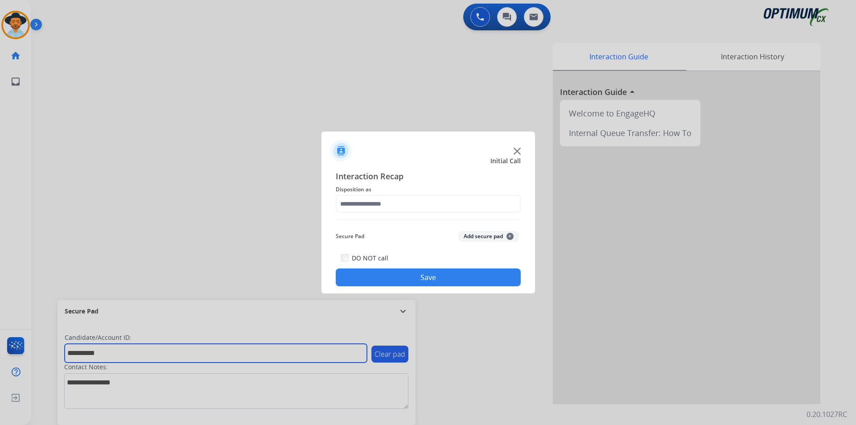
type input "**********"
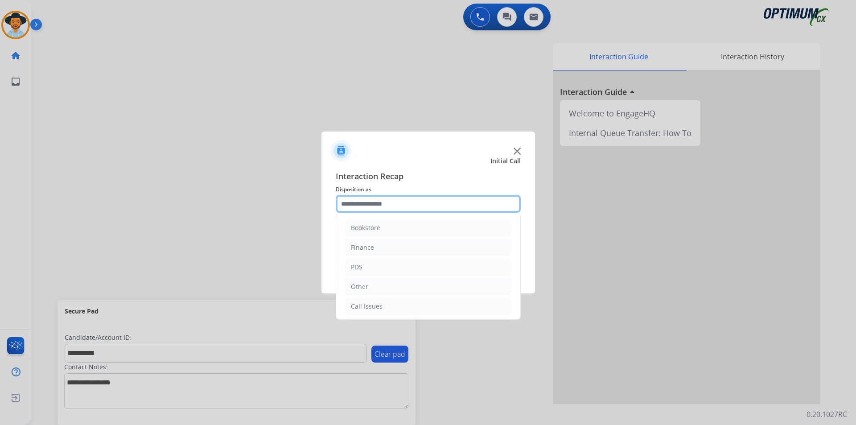
click at [455, 206] on input "text" at bounding box center [428, 204] width 185 height 18
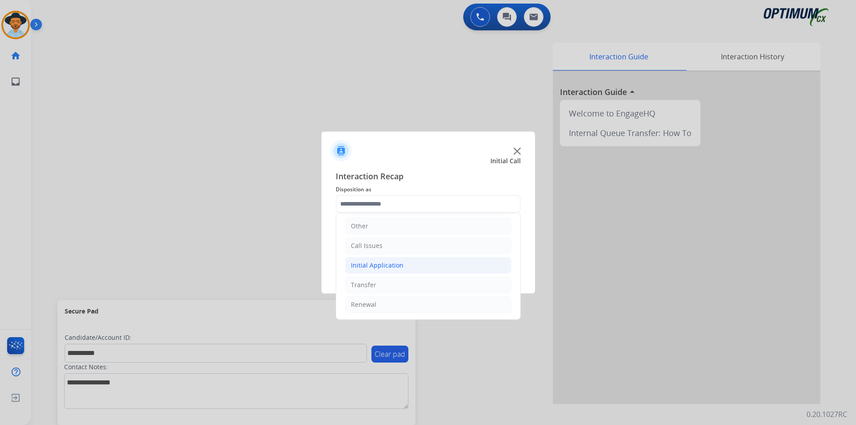
click at [421, 264] on li "Initial Application" at bounding box center [428, 265] width 166 height 17
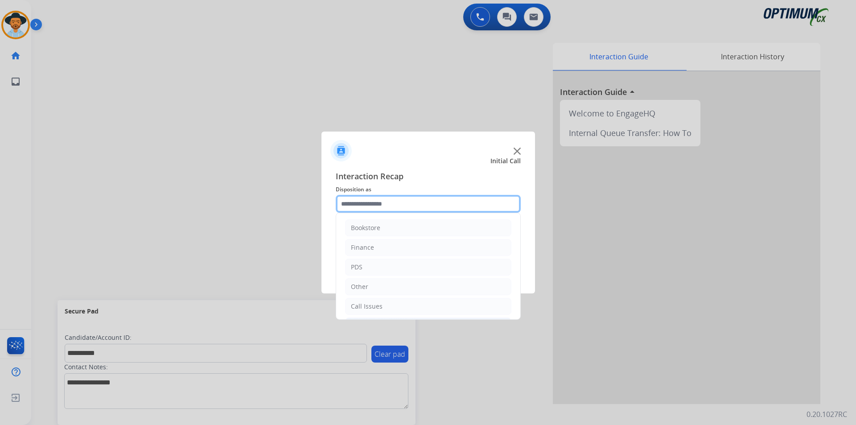
scroll to position [74, 0]
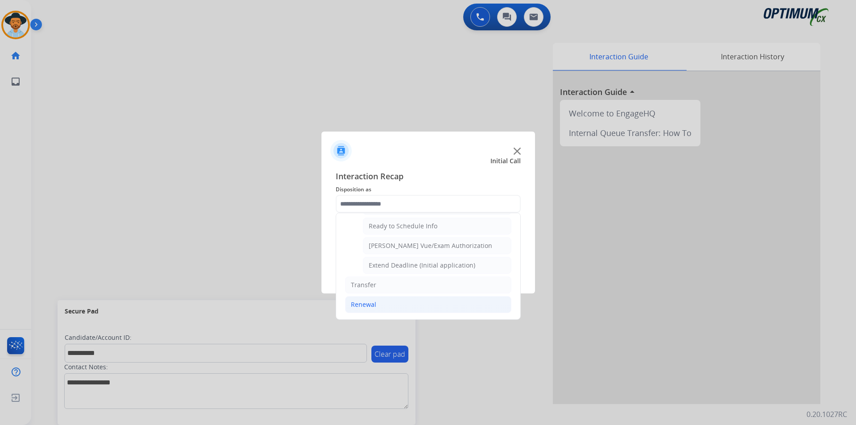
click at [366, 304] on div "Renewal" at bounding box center [363, 304] width 25 height 9
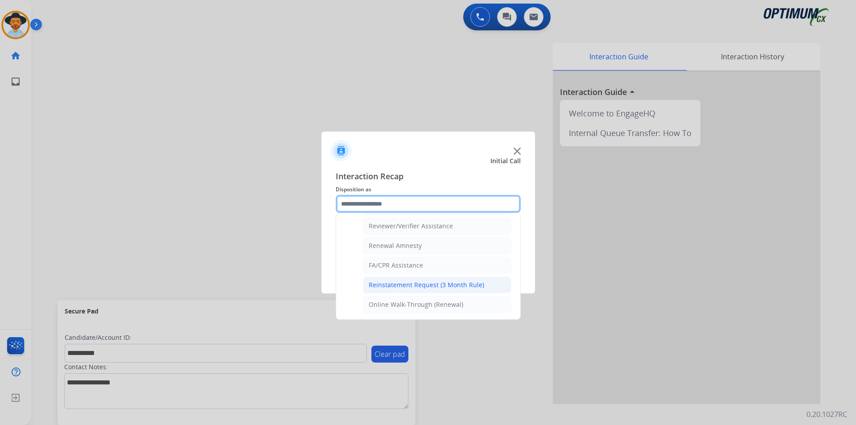
scroll to position [270, 0]
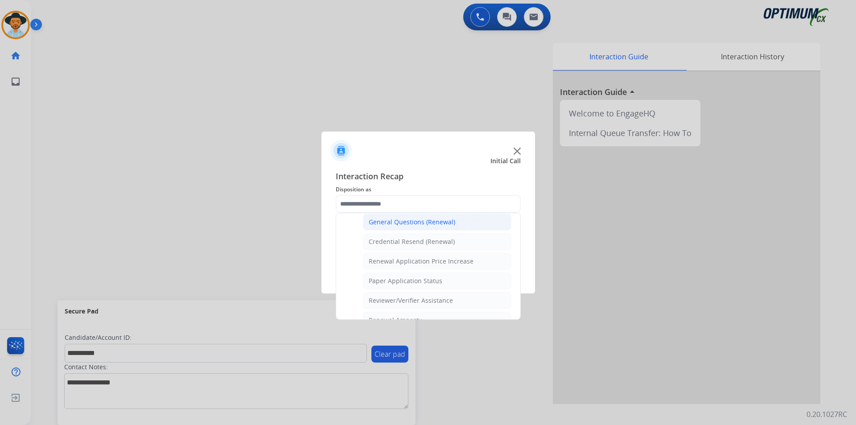
click at [428, 224] on div "General Questions (Renewal)" at bounding box center [412, 222] width 86 height 9
type input "**********"
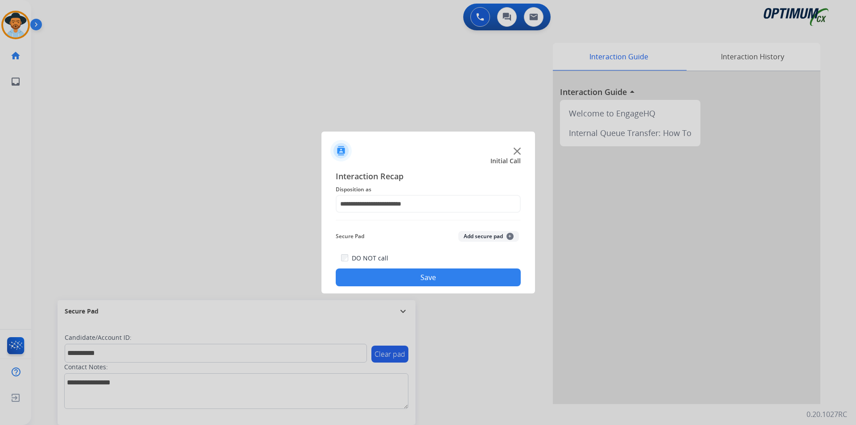
click at [401, 279] on button "Save" at bounding box center [428, 277] width 185 height 18
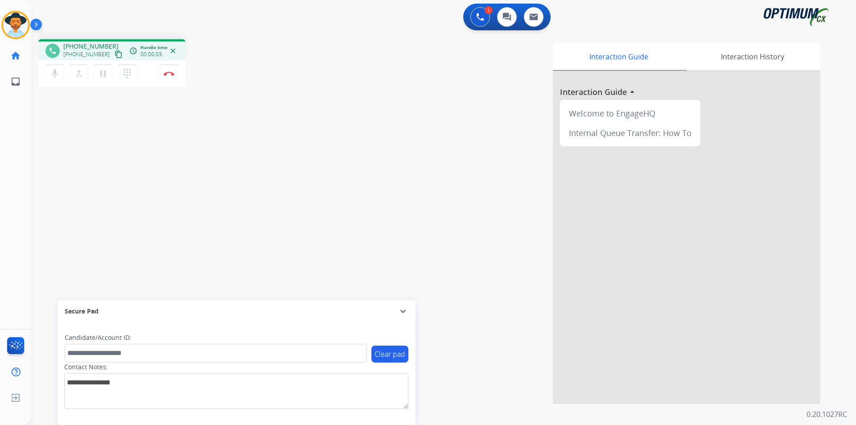
click at [347, 49] on div "Interaction Guide Interaction History Interaction Guide arrow_drop_up Welcome t…" at bounding box center [557, 223] width 525 height 361
click at [92, 46] on span "+17707736569" at bounding box center [90, 46] width 55 height 9
copy span "17707736569"
click at [87, 45] on span "+17707736569" at bounding box center [90, 46] width 55 height 9
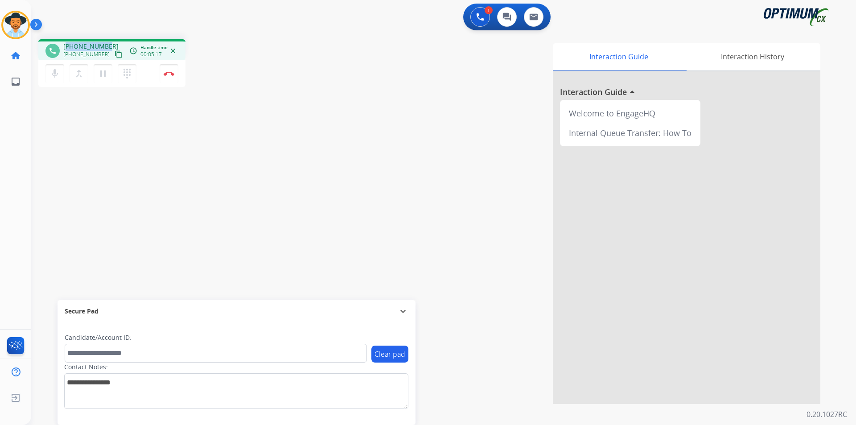
click at [87, 45] on span "+17707736569" at bounding box center [90, 46] width 55 height 9
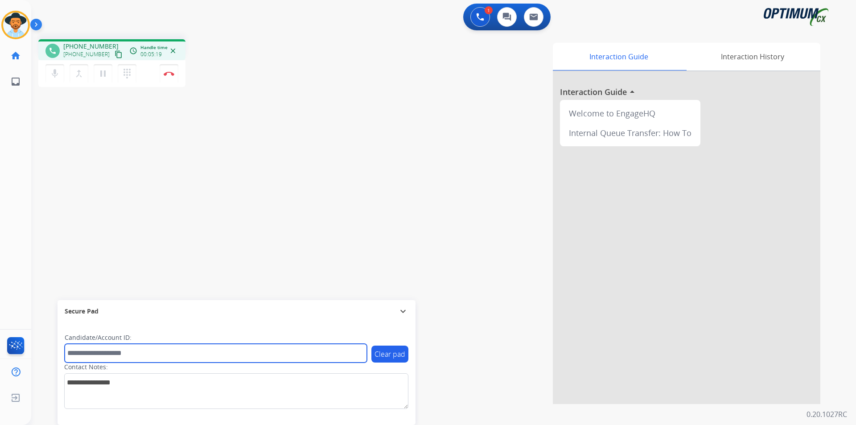
click at [139, 351] on input "text" at bounding box center [216, 353] width 302 height 19
paste input "**********"
type input "**********"
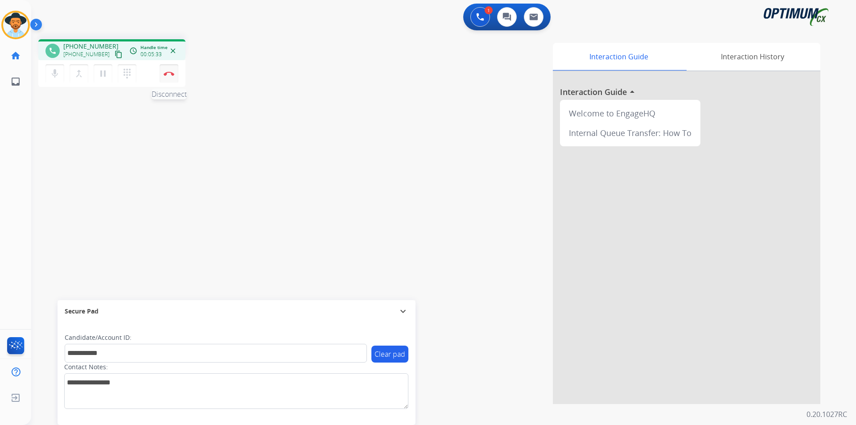
click at [167, 78] on button "Disconnect" at bounding box center [169, 73] width 19 height 19
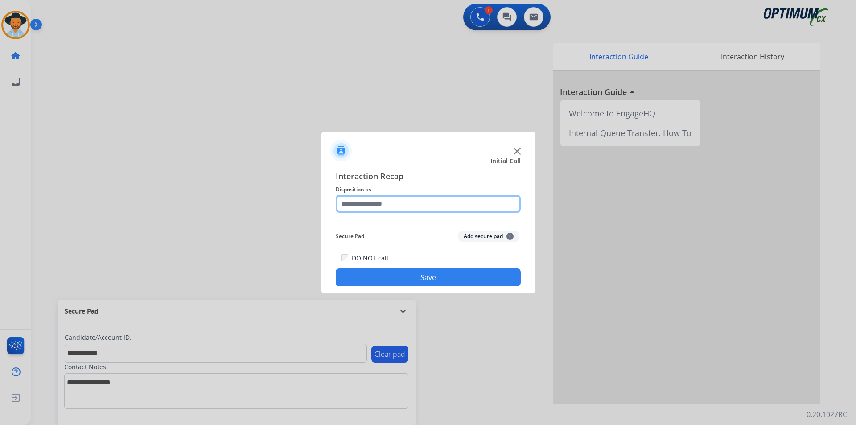
click at [406, 197] on input "text" at bounding box center [428, 204] width 185 height 18
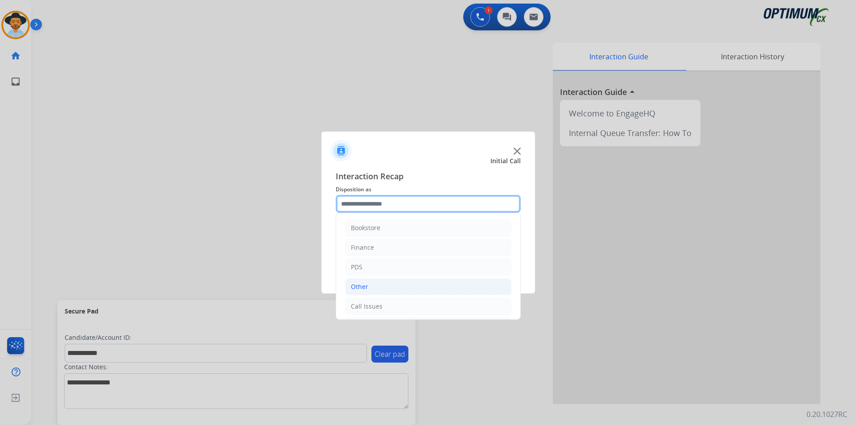
scroll to position [61, 0]
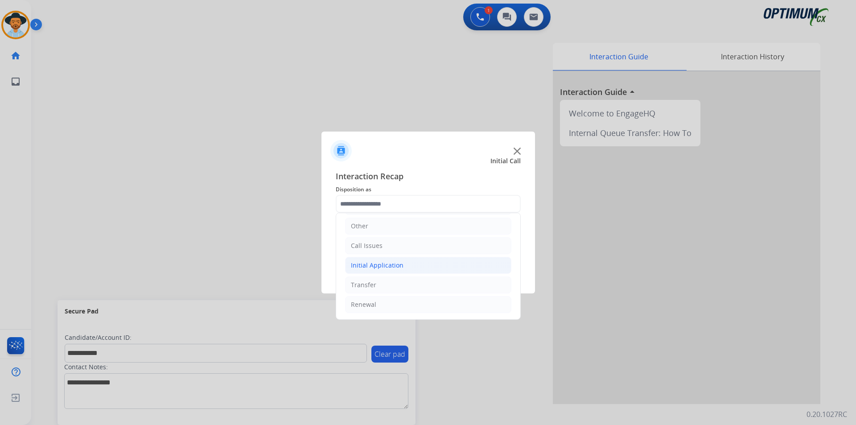
click at [397, 264] on div "Initial Application" at bounding box center [377, 265] width 53 height 9
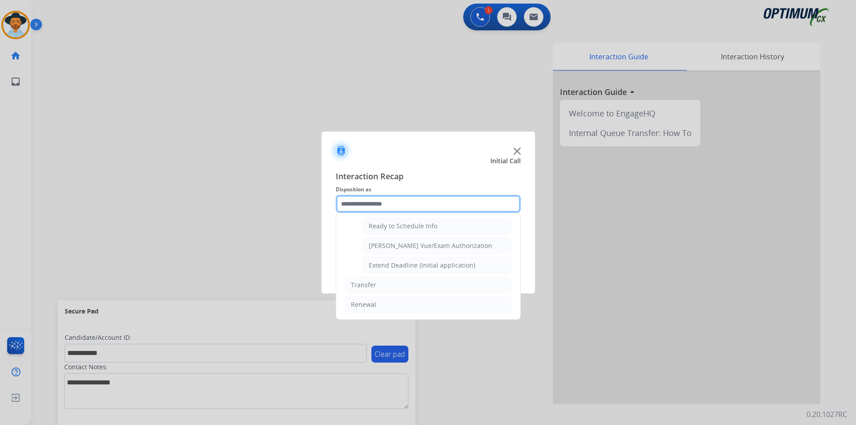
scroll to position [475, 0]
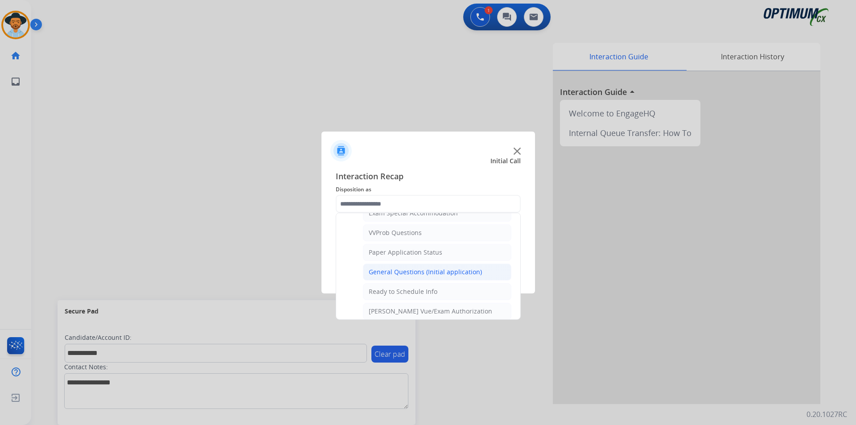
click at [394, 276] on div "General Questions (Initial application)" at bounding box center [425, 271] width 113 height 9
type input "**********"
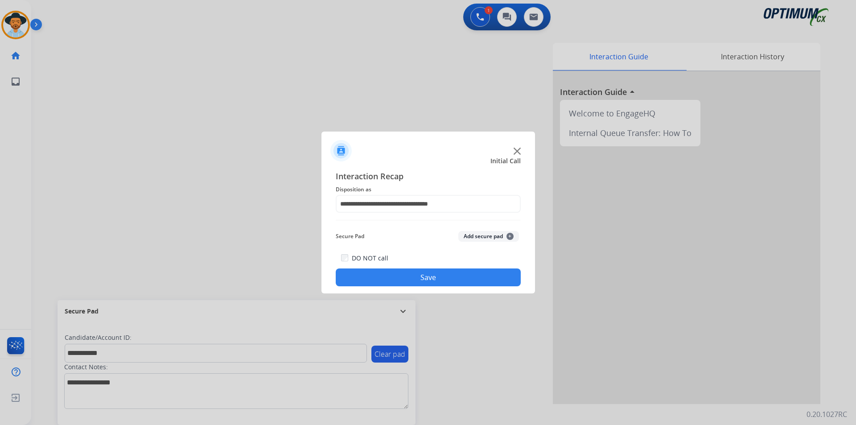
click at [383, 277] on button "Save" at bounding box center [428, 277] width 185 height 18
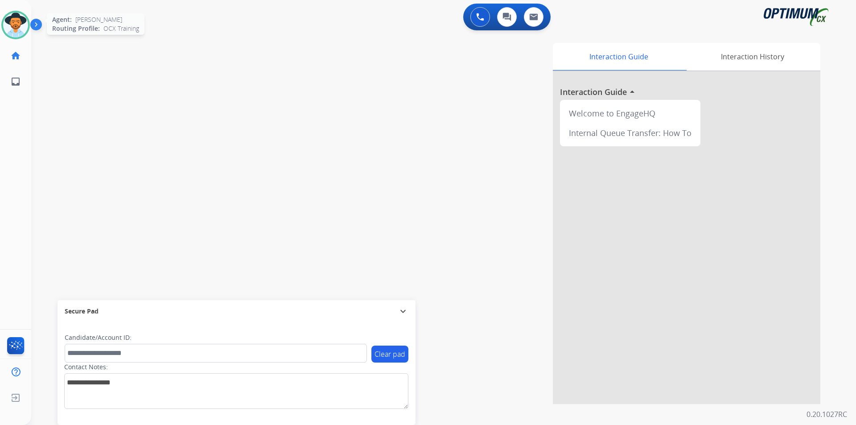
click at [11, 29] on img at bounding box center [15, 24] width 25 height 25
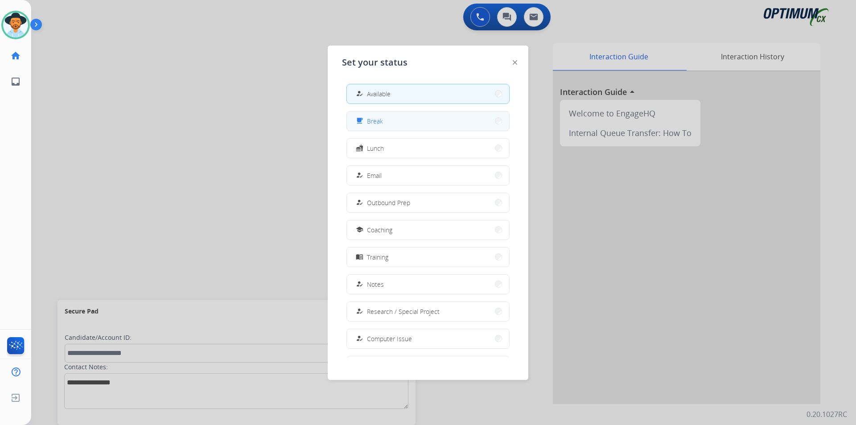
click at [370, 111] on div "free_breakfast Break" at bounding box center [427, 121] width 163 height 20
click at [382, 116] on span "Break" at bounding box center [375, 120] width 16 height 9
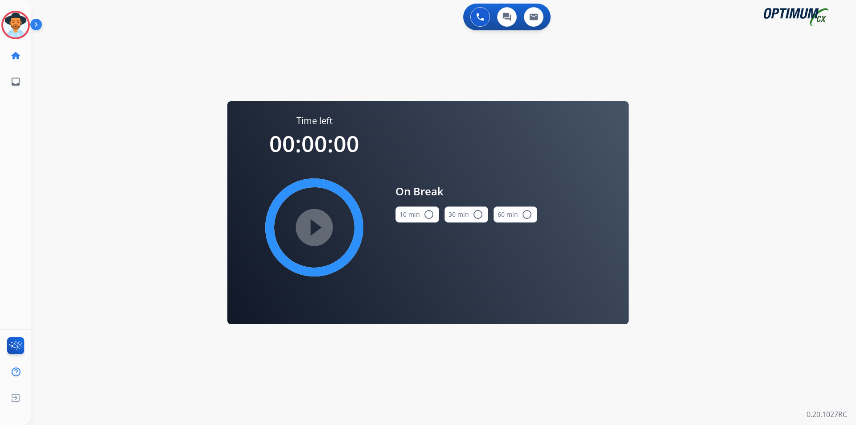
click at [430, 215] on mat-icon "radio_button_unchecked" at bounding box center [428, 214] width 11 height 11
click at [320, 222] on mat-icon "play_circle_filled" at bounding box center [314, 227] width 11 height 11
click at [12, 33] on icon at bounding box center [15, 25] width 29 height 29
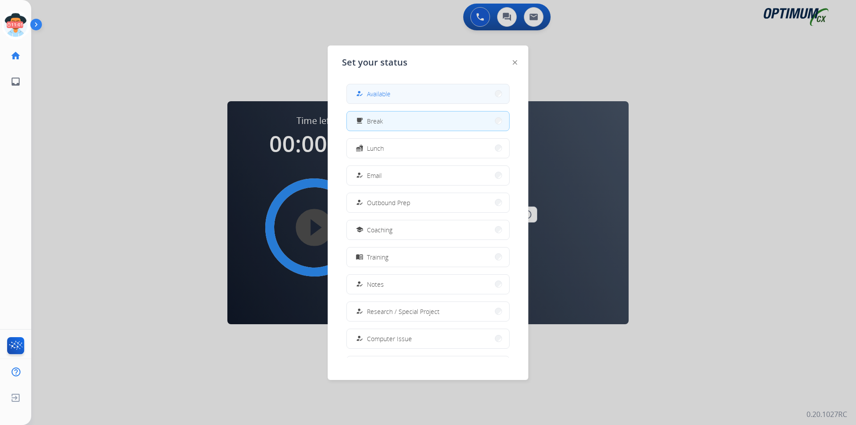
click at [369, 92] on div "how_to_reg Available" at bounding box center [372, 93] width 37 height 11
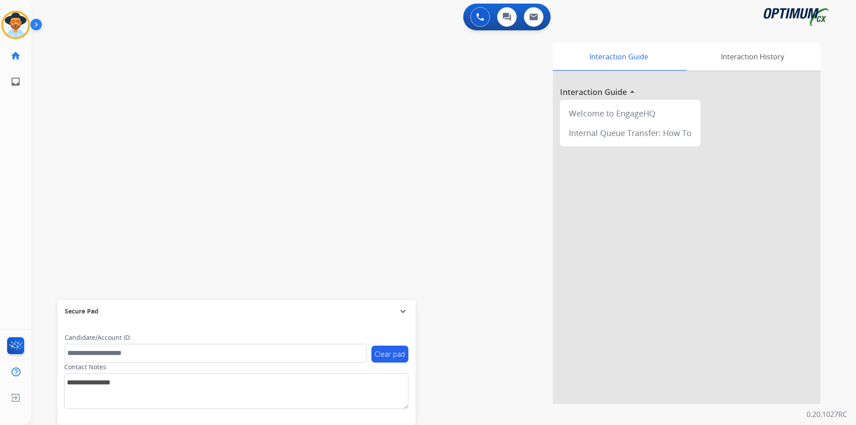
click at [196, 103] on div "swap_horiz Break voice bridge close_fullscreen Connect 3-Way Call merge_type Se…" at bounding box center [432, 218] width 803 height 372
click at [23, 24] on img at bounding box center [15, 24] width 25 height 25
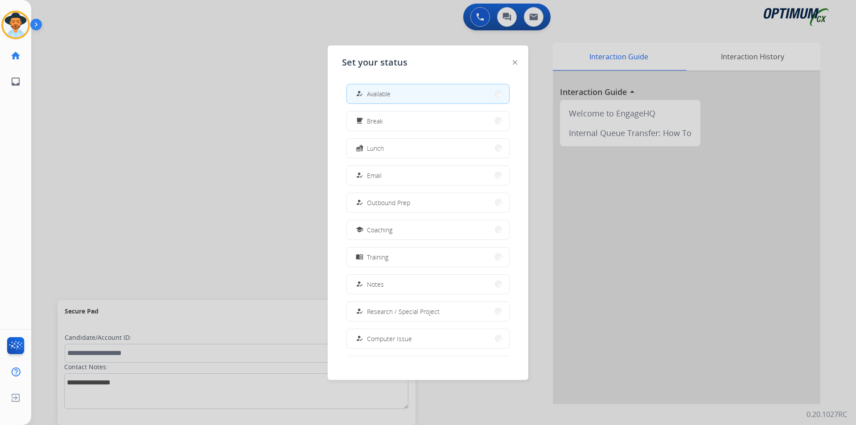
click at [278, 80] on div at bounding box center [428, 212] width 856 height 425
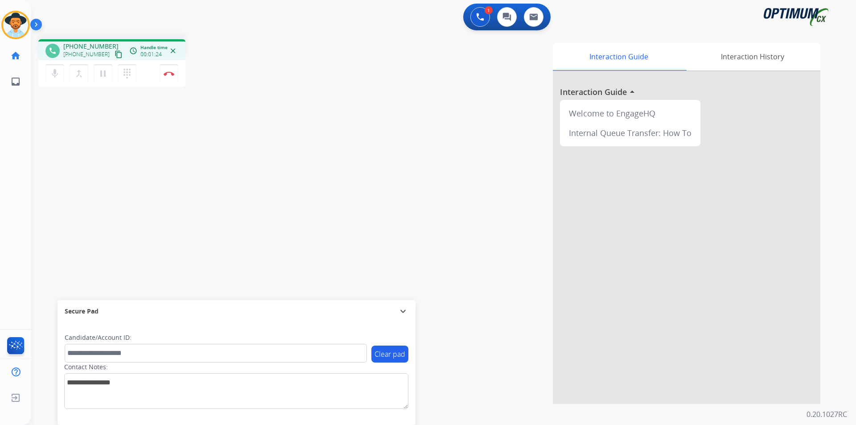
click at [300, 49] on div "Interaction Guide Interaction History Interaction Guide arrow_drop_up Welcome t…" at bounding box center [557, 223] width 525 height 361
click at [88, 46] on span "+19076537246" at bounding box center [90, 46] width 55 height 9
copy span "19076537246"
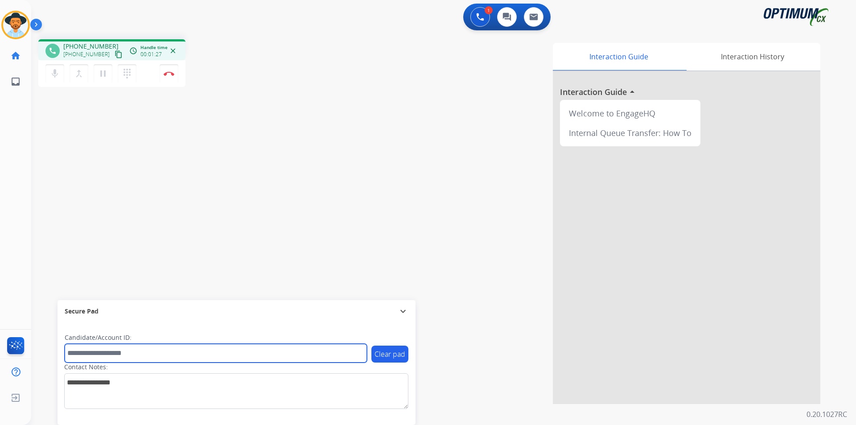
click at [182, 349] on input "text" at bounding box center [216, 353] width 302 height 19
paste input "**********"
type input "**********"
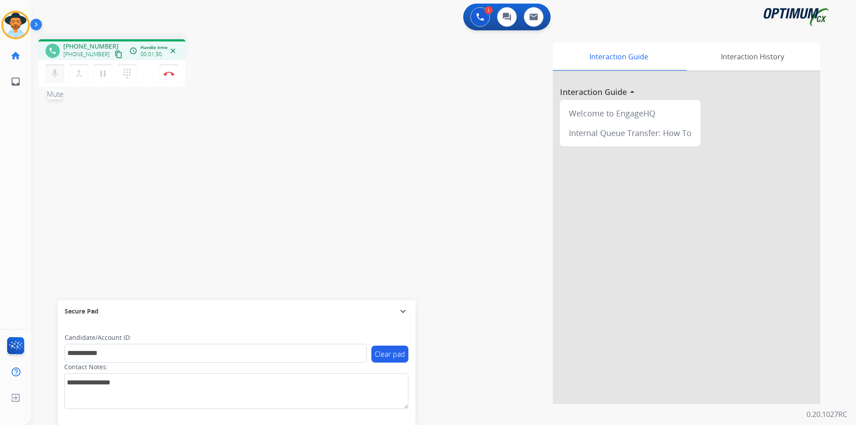
click at [56, 71] on mat-icon "mic" at bounding box center [54, 73] width 11 height 11
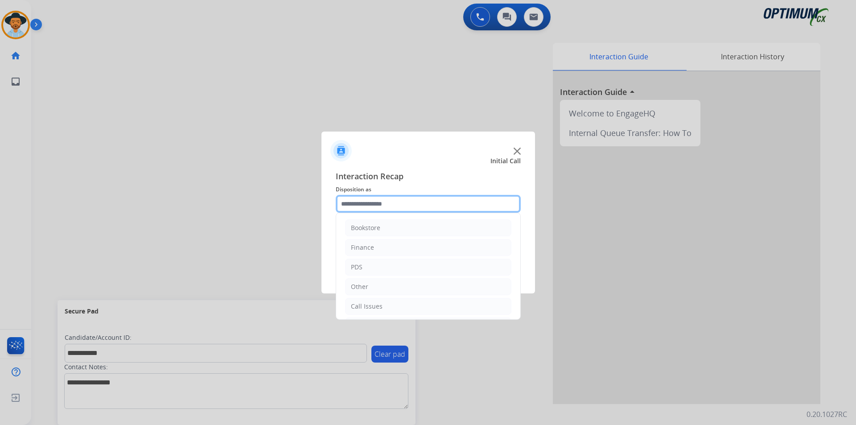
click at [426, 201] on input "text" at bounding box center [428, 204] width 185 height 18
click at [360, 203] on input "**********" at bounding box center [428, 204] width 185 height 18
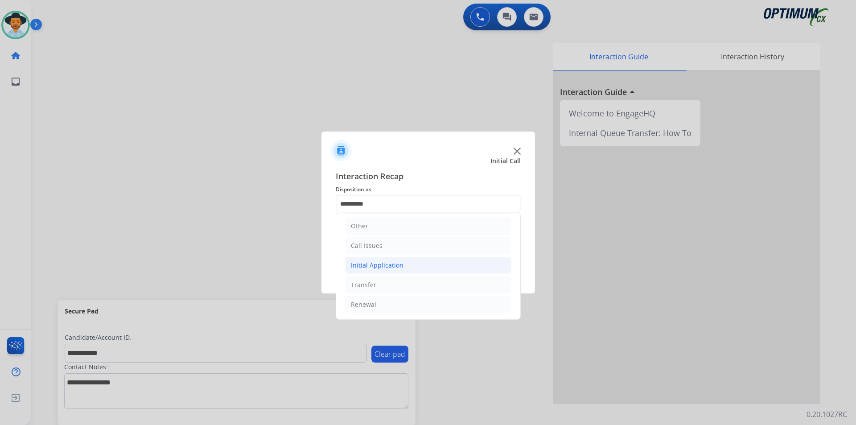
click at [412, 260] on li "Initial Application" at bounding box center [428, 265] width 166 height 17
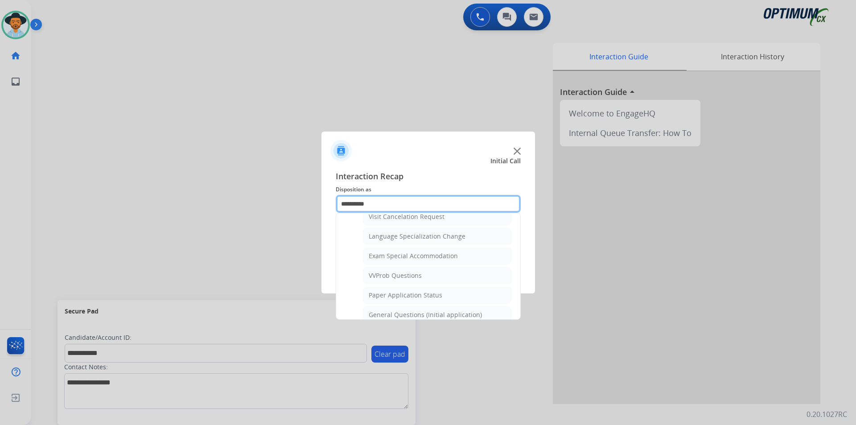
scroll to position [506, 0]
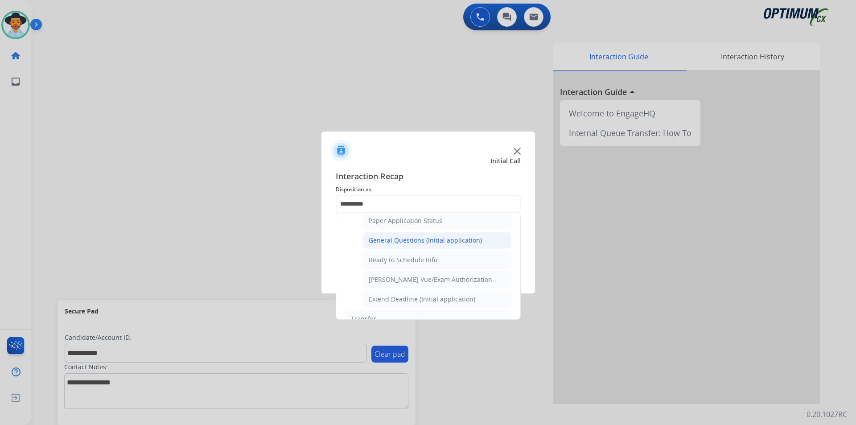
click at [415, 245] on div "General Questions (Initial application)" at bounding box center [425, 240] width 113 height 9
type input "**********"
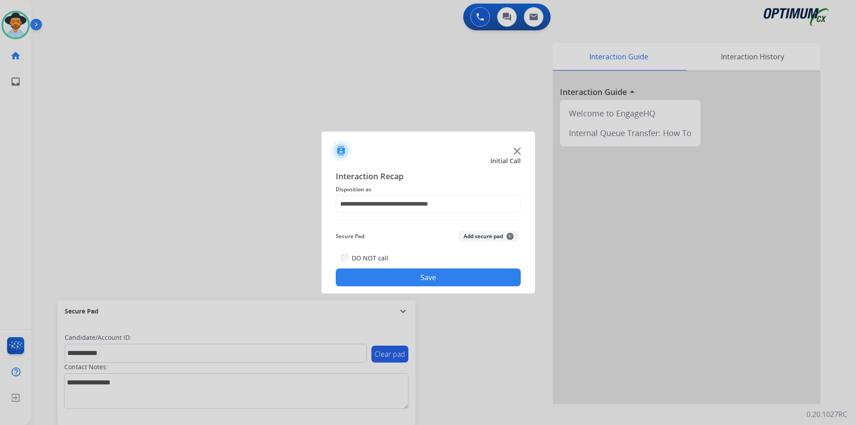
click at [399, 271] on button "Save" at bounding box center [428, 277] width 185 height 18
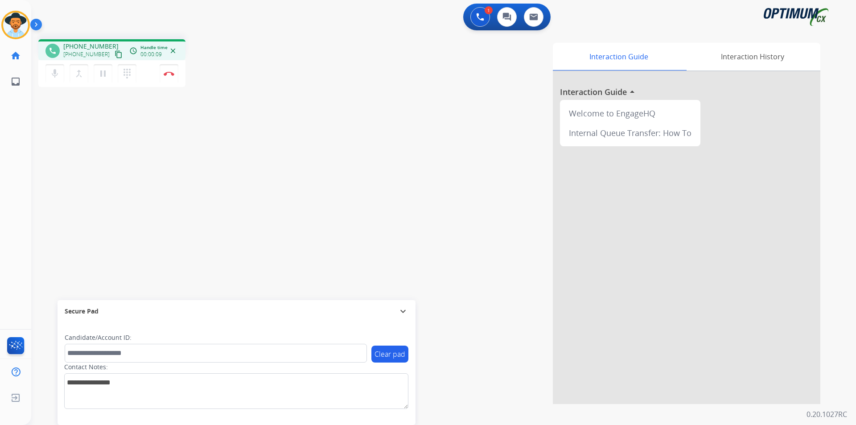
click at [393, 46] on div "Interaction Guide Interaction History Interaction Guide arrow_drop_up Welcome t…" at bounding box center [557, 223] width 525 height 361
click at [89, 45] on span "+19313380906" at bounding box center [90, 46] width 55 height 9
copy span "19313380906"
click at [85, 47] on span "+19313380906" at bounding box center [90, 46] width 55 height 9
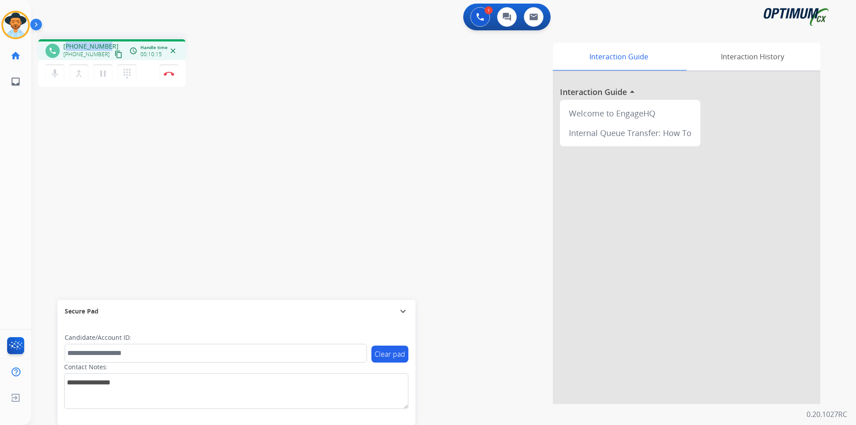
click at [85, 47] on span "+19313380906" at bounding box center [90, 46] width 55 height 9
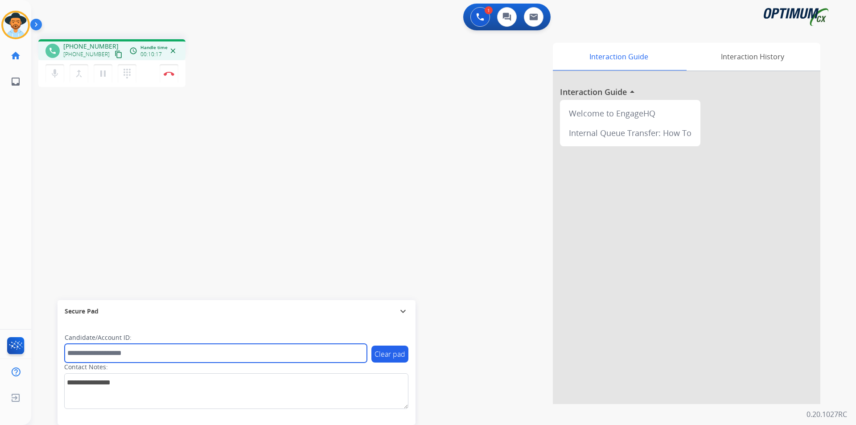
click at [184, 353] on input "text" at bounding box center [216, 353] width 302 height 19
paste input "**********"
type input "**********"
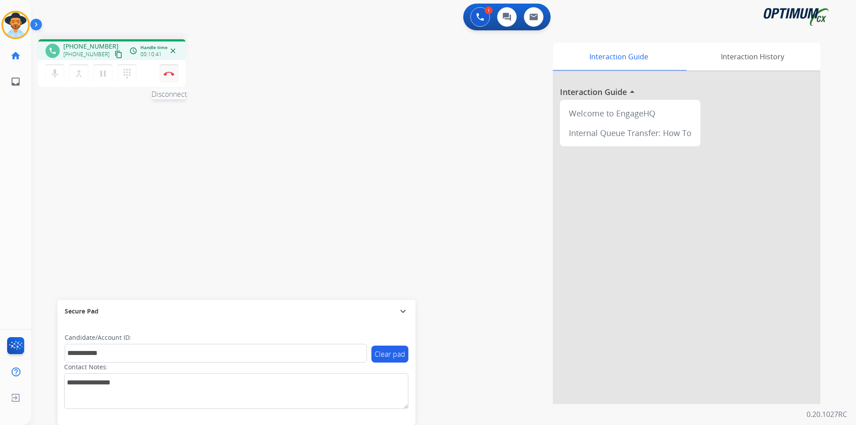
click at [167, 78] on button "Disconnect" at bounding box center [169, 73] width 19 height 19
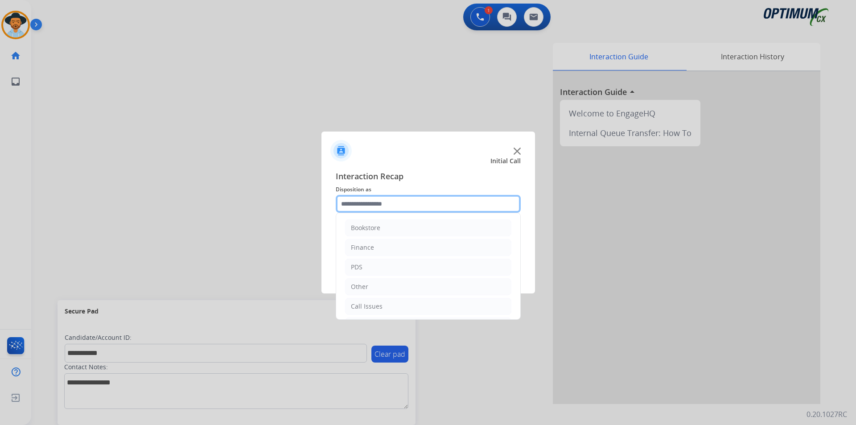
click at [449, 208] on input "text" at bounding box center [428, 204] width 185 height 18
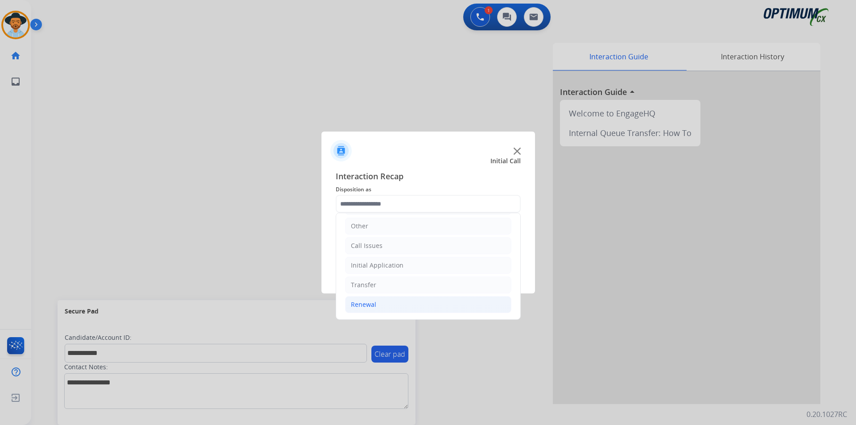
click at [399, 304] on li "Renewal" at bounding box center [428, 304] width 166 height 17
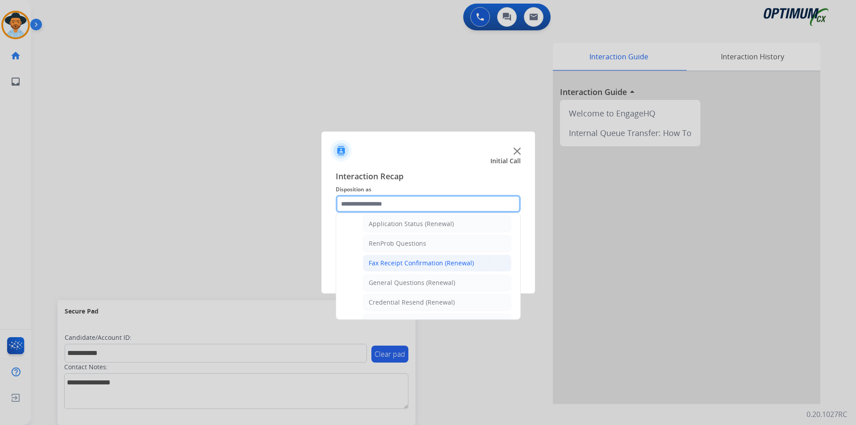
scroll to position [284, 0]
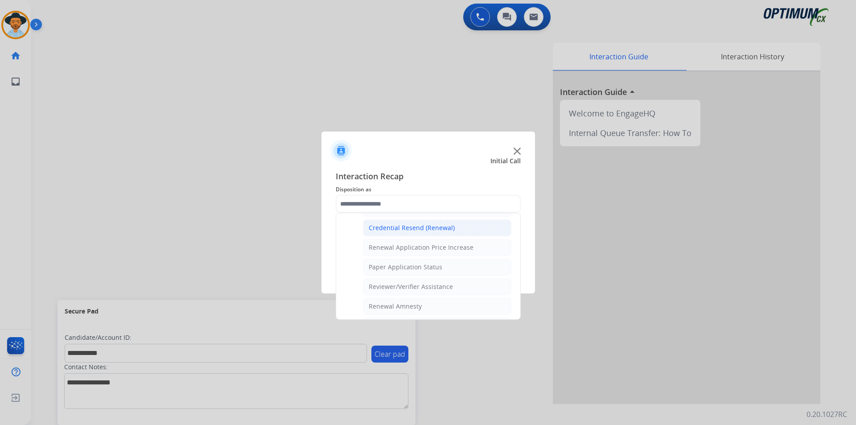
click at [412, 230] on div "Credential Resend (Renewal)" at bounding box center [412, 227] width 86 height 9
type input "**********"
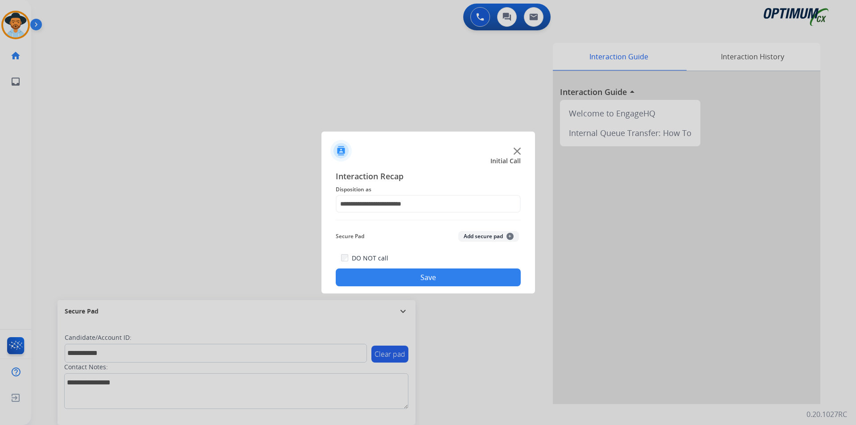
click at [393, 275] on button "Save" at bounding box center [428, 277] width 185 height 18
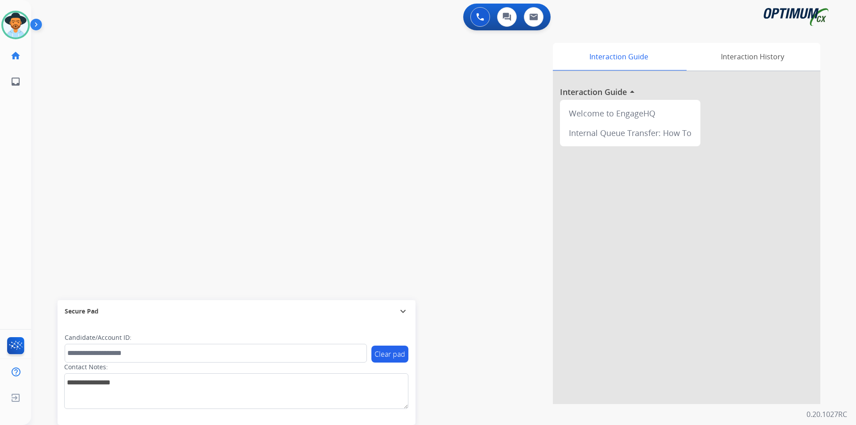
click at [115, 61] on div "swap_horiz Break voice bridge close_fullscreen Connect 3-Way Call merge_type Se…" at bounding box center [432, 218] width 803 height 372
click at [21, 29] on img at bounding box center [15, 24] width 25 height 25
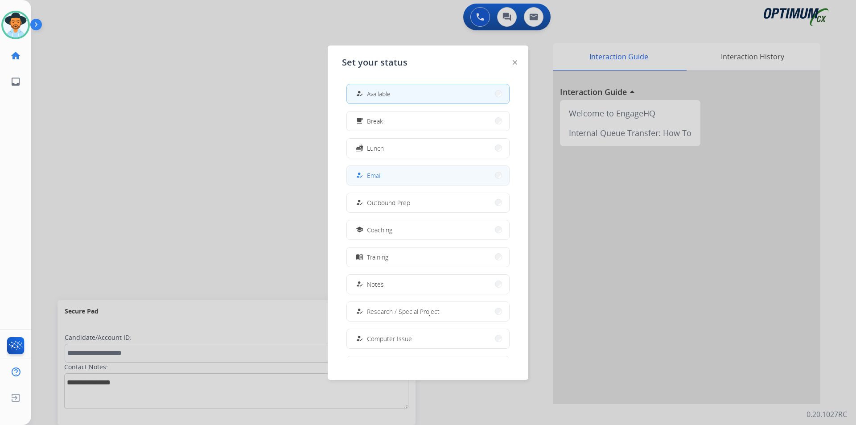
scroll to position [84, 0]
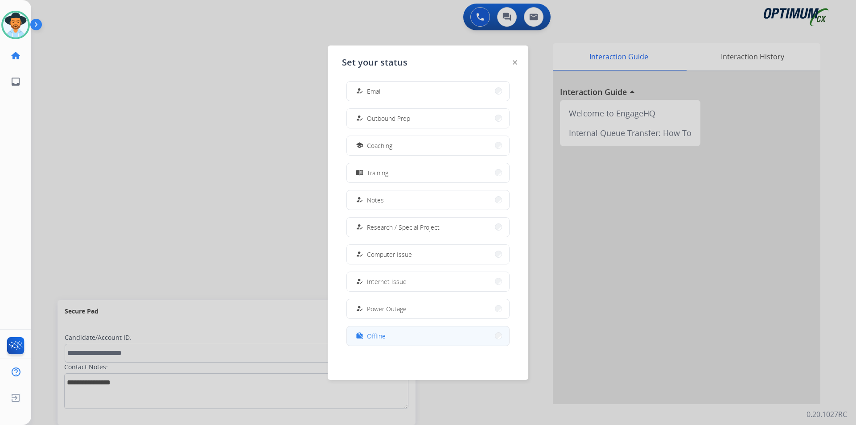
click at [371, 337] on span "Offline" at bounding box center [376, 335] width 19 height 9
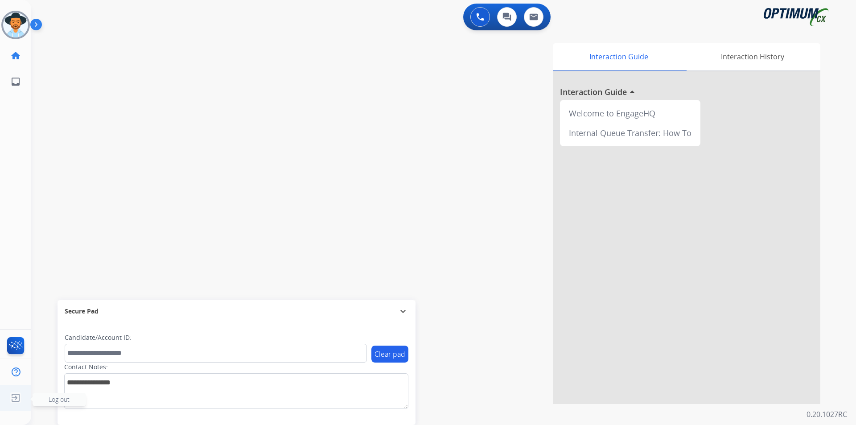
click at [17, 396] on img at bounding box center [16, 397] width 16 height 17
